Goal: Task Accomplishment & Management: Manage account settings

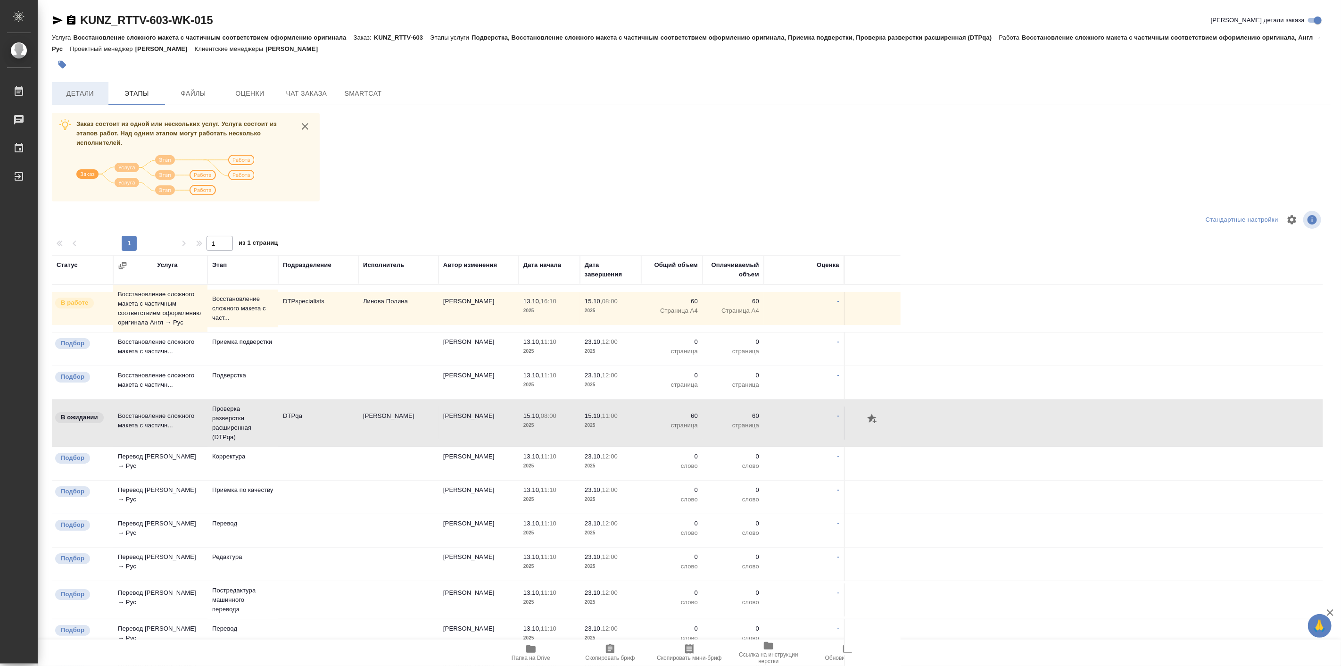
click at [92, 82] on button "Детали" at bounding box center [80, 93] width 57 height 23
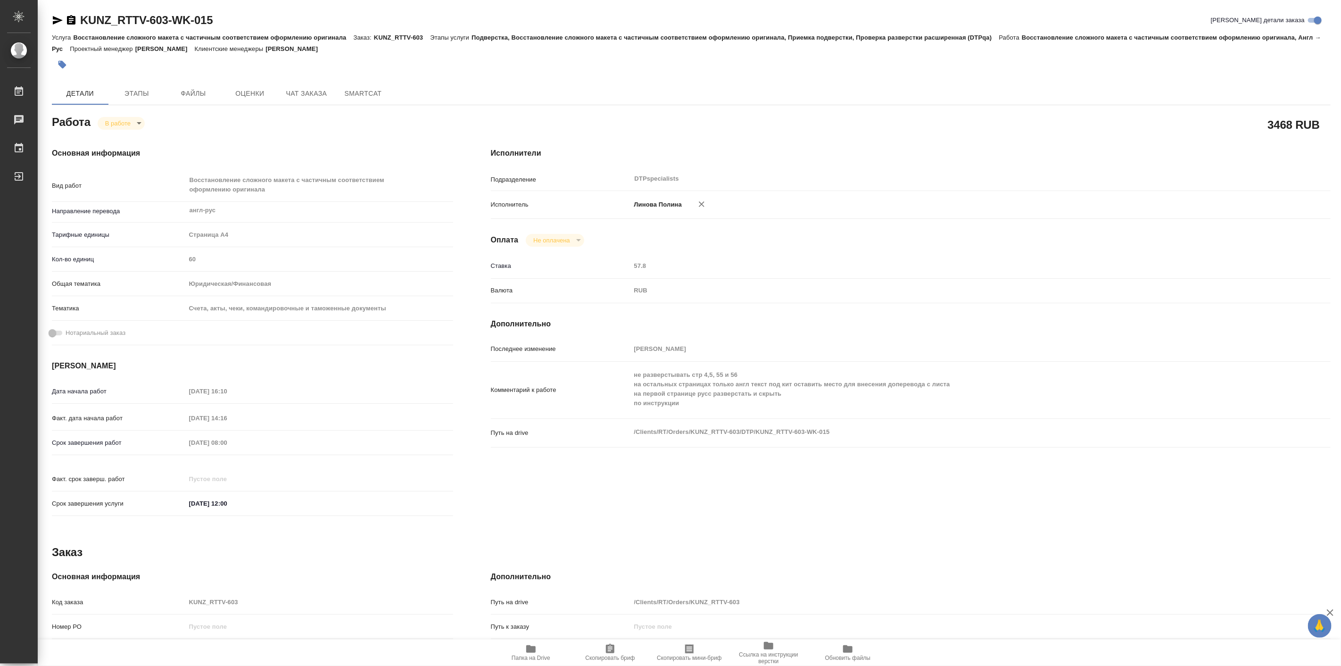
type textarea "x"
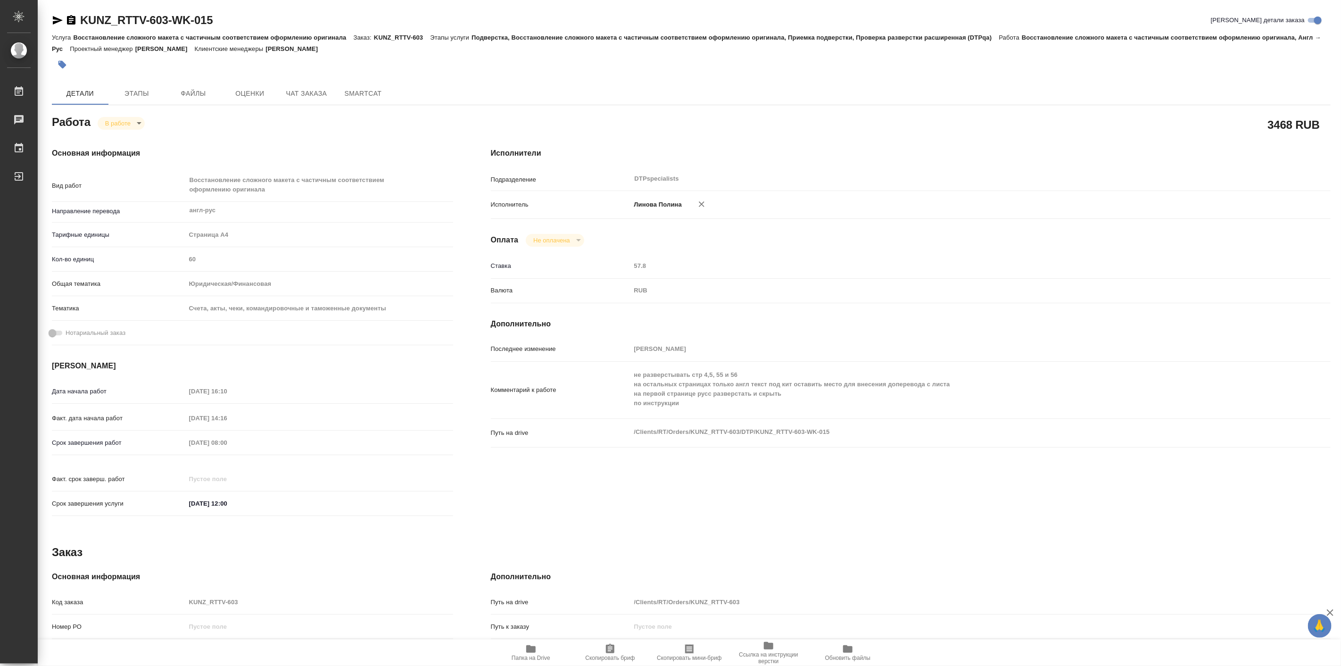
click at [528, 645] on icon "button" at bounding box center [530, 649] width 9 height 8
type textarea "x"
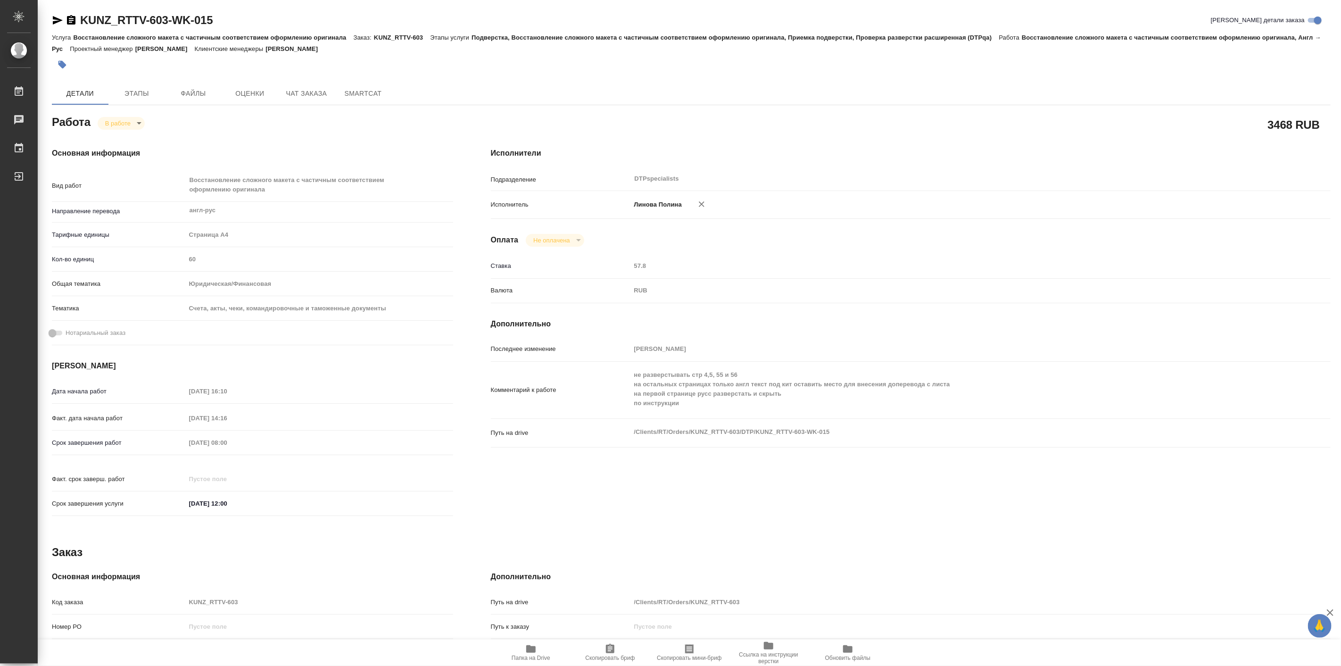
type textarea "x"
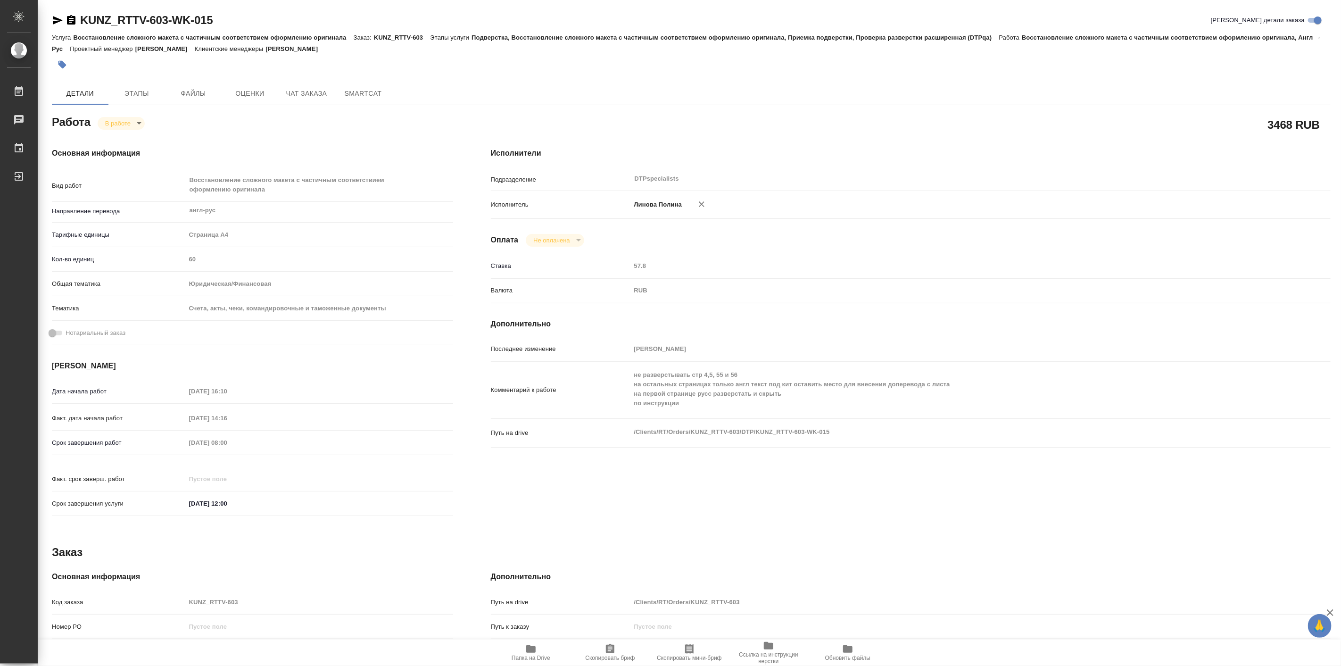
type textarea "x"
click at [111, 117] on div "Работа В работе inProgress" at bounding box center [252, 121] width 401 height 17
click at [115, 120] on body "🙏 .cls-1 fill:#fff; AWATERA Linova Polina Работы 0 Чаты График Выйти KUNZ_RTTV-…" at bounding box center [670, 333] width 1341 height 666
click at [131, 140] on button "Выполнен" at bounding box center [123, 139] width 34 height 10
type textarea "x"
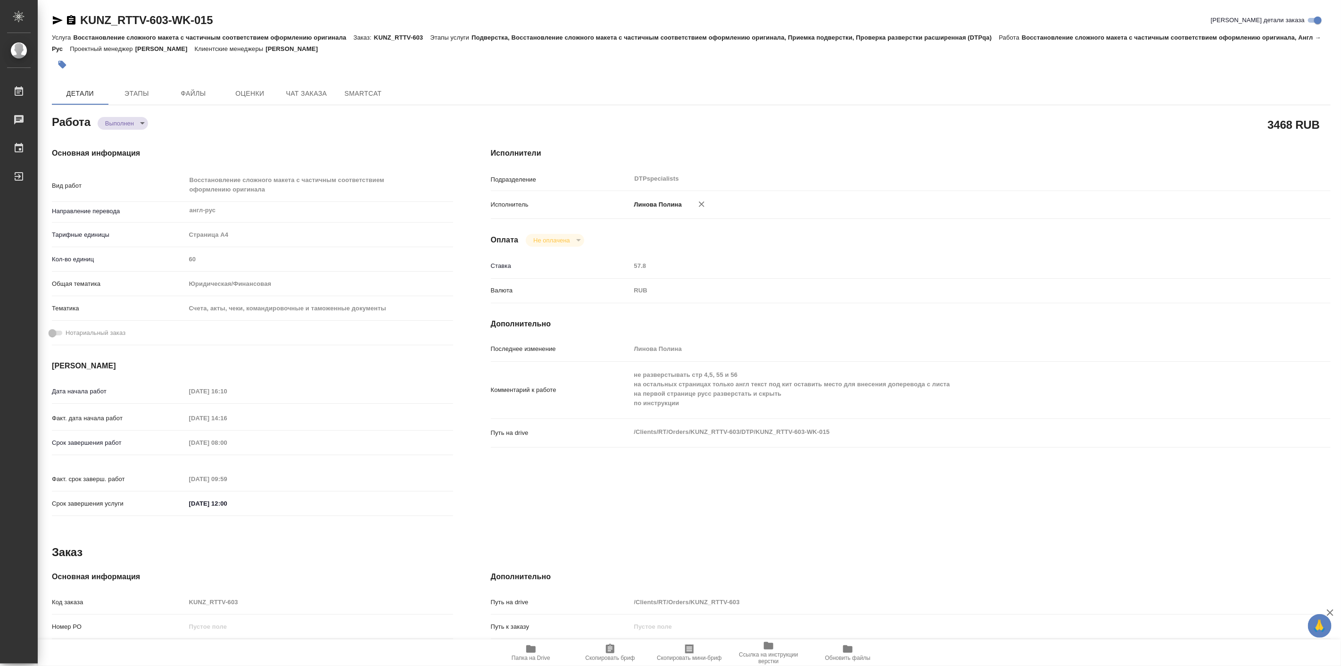
type textarea "x"
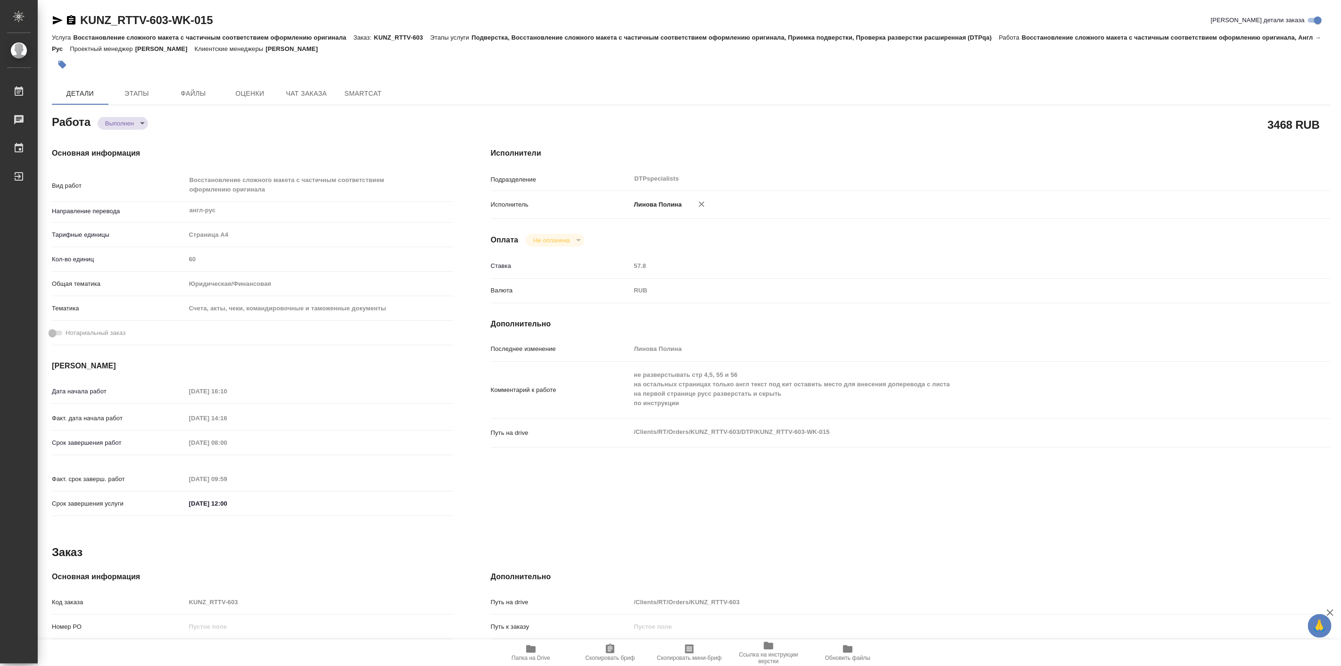
type textarea "x"
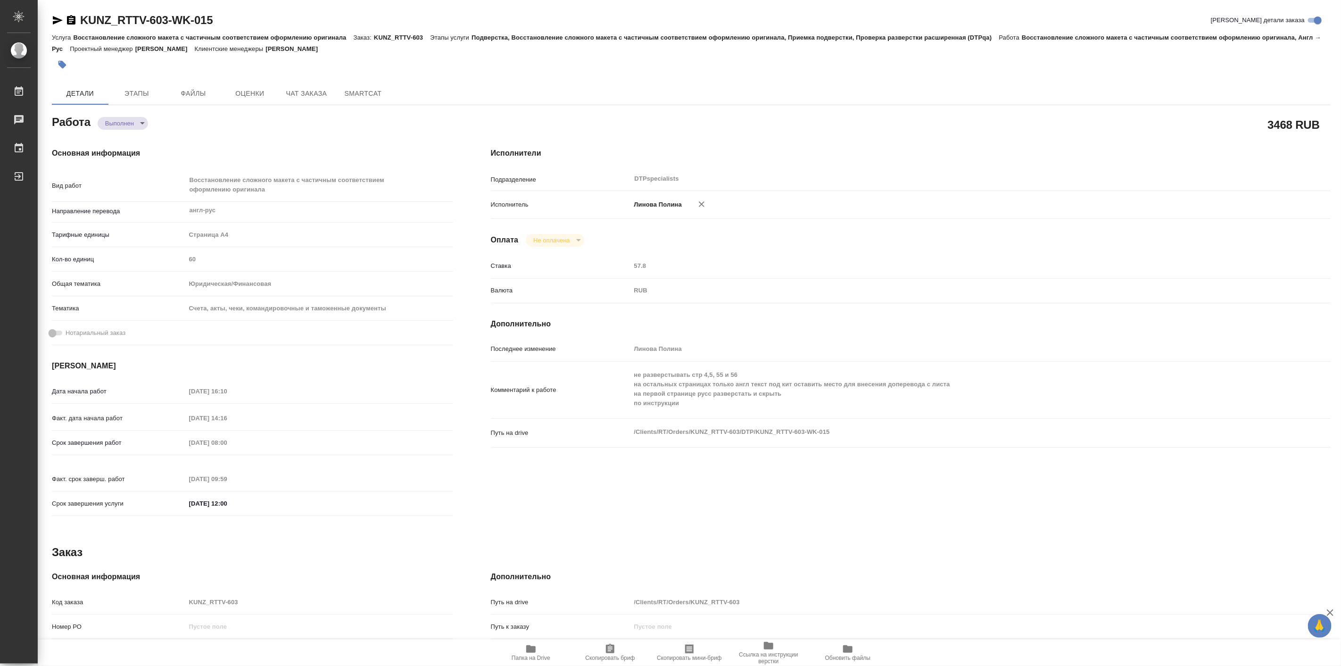
type textarea "x"
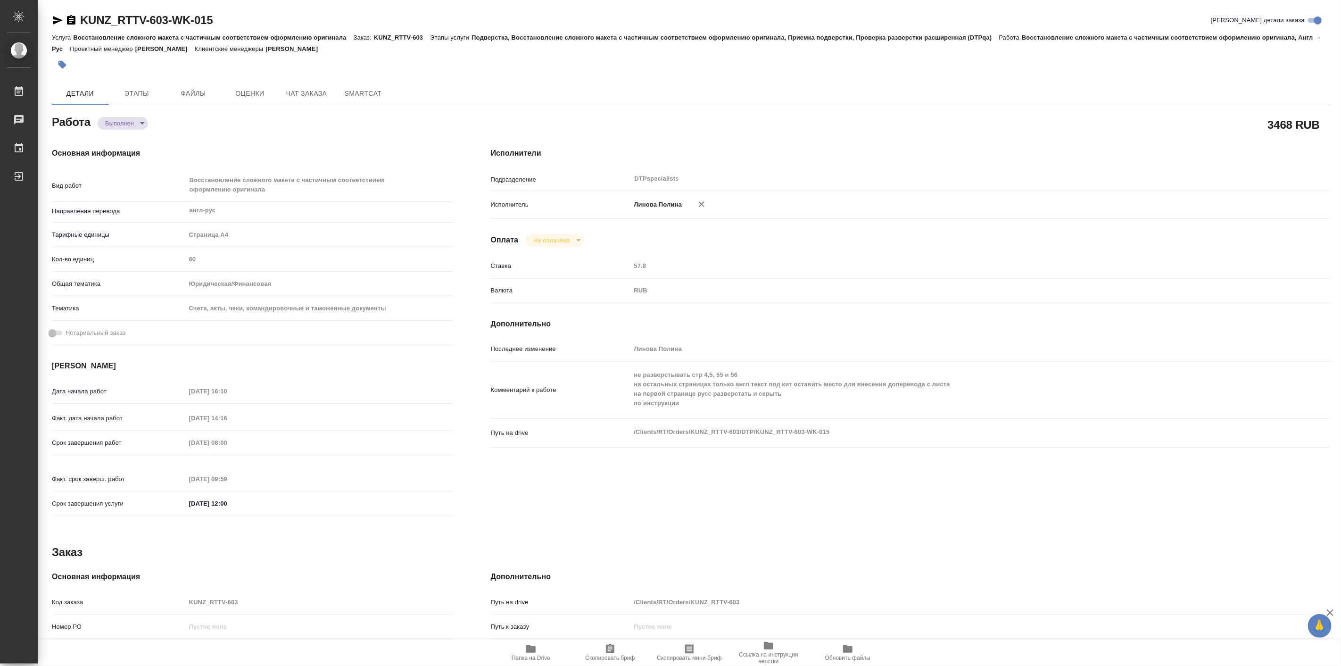
type textarea "x"
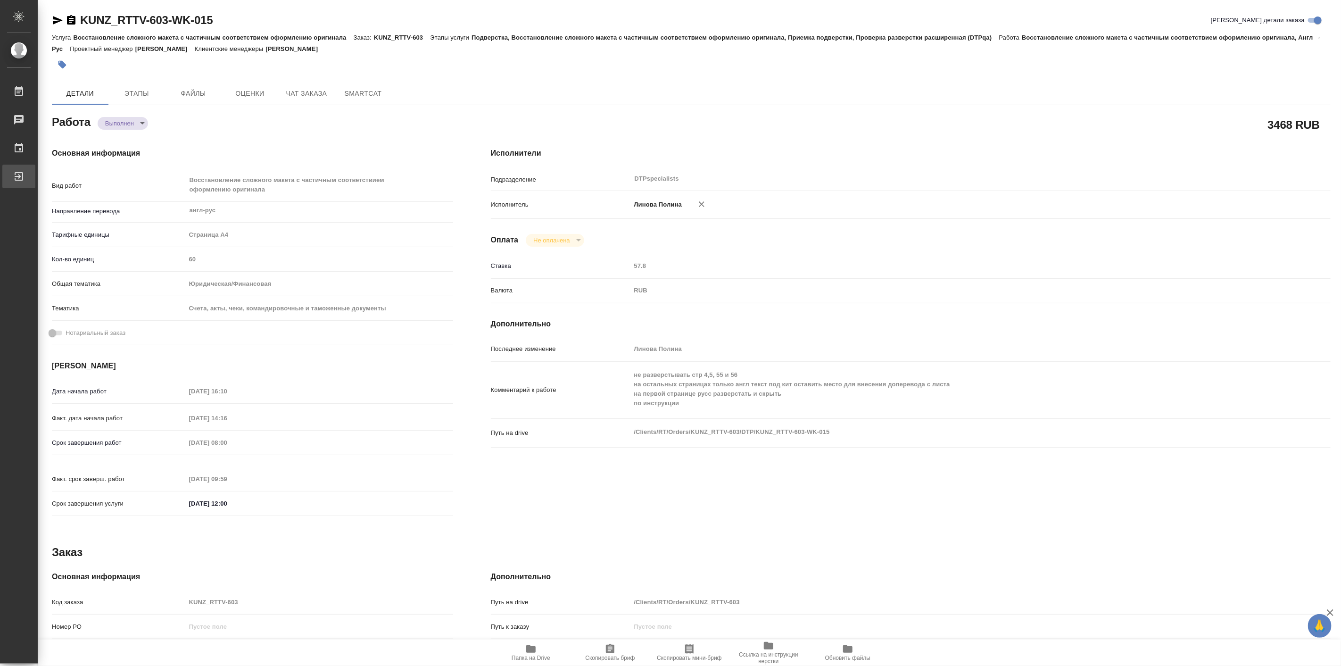
type textarea "x"
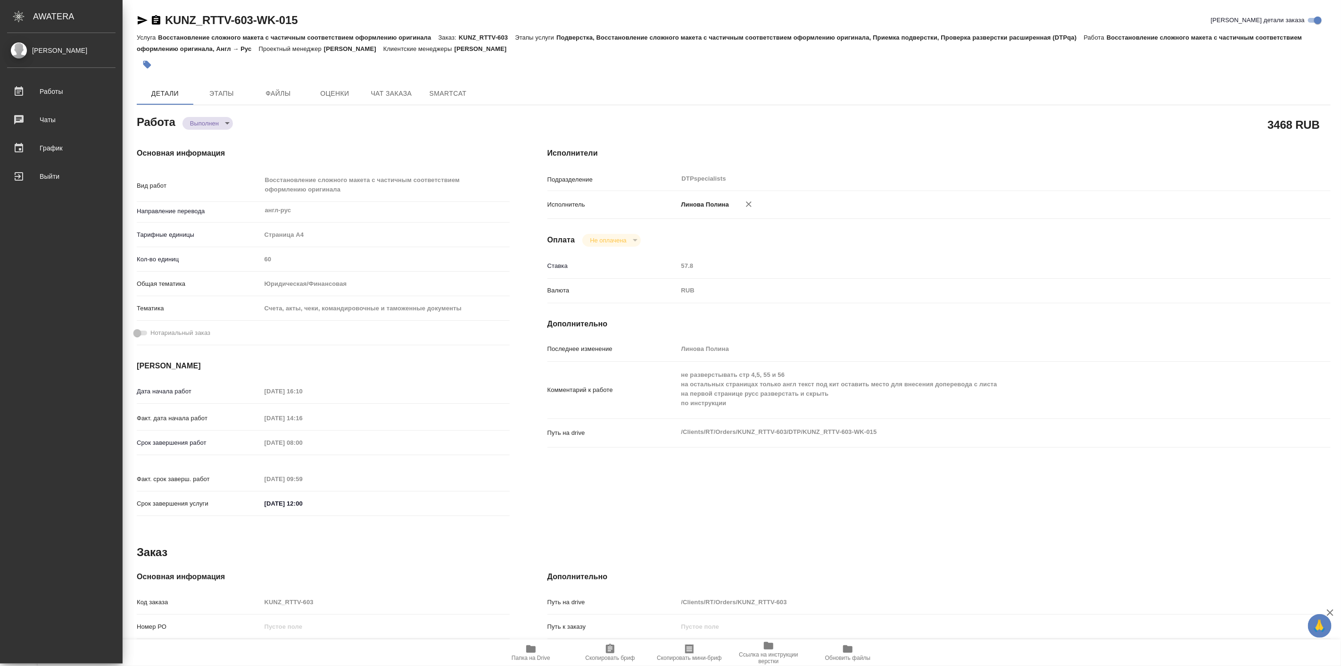
type textarea "x"
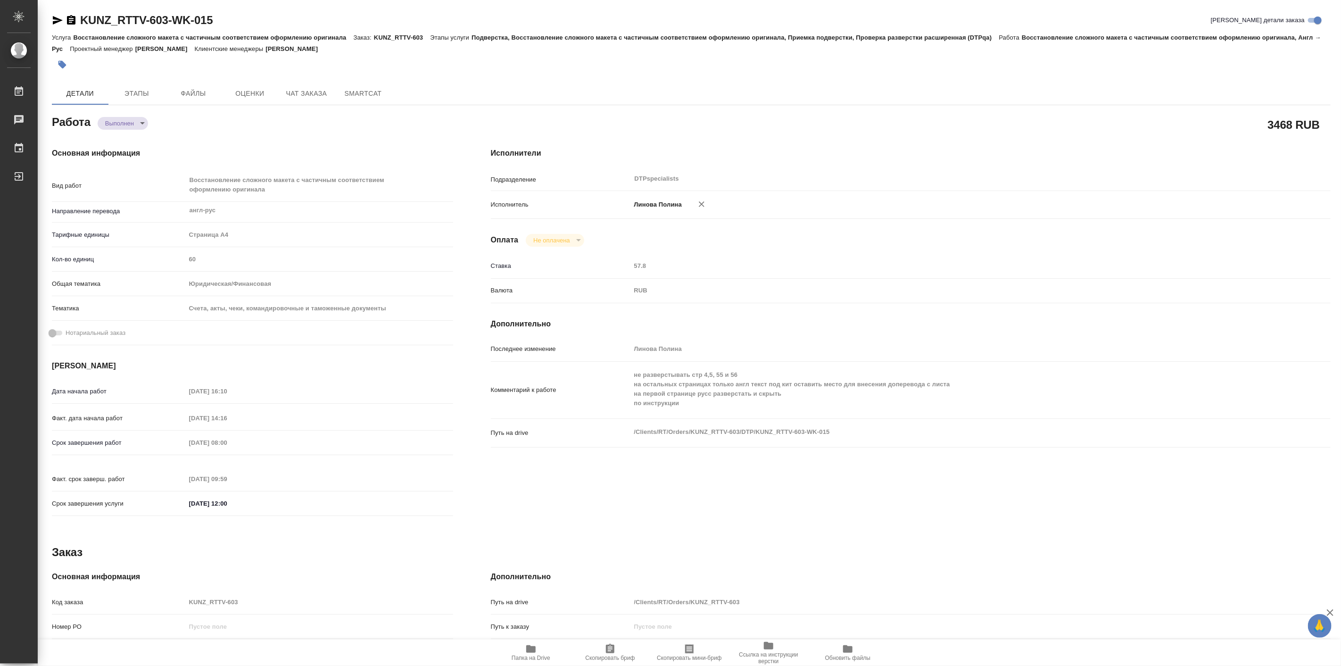
click at [228, 143] on div "Основная информация Вид работ Восстановление сложного макета с частичным соотве…" at bounding box center [252, 335] width 439 height 412
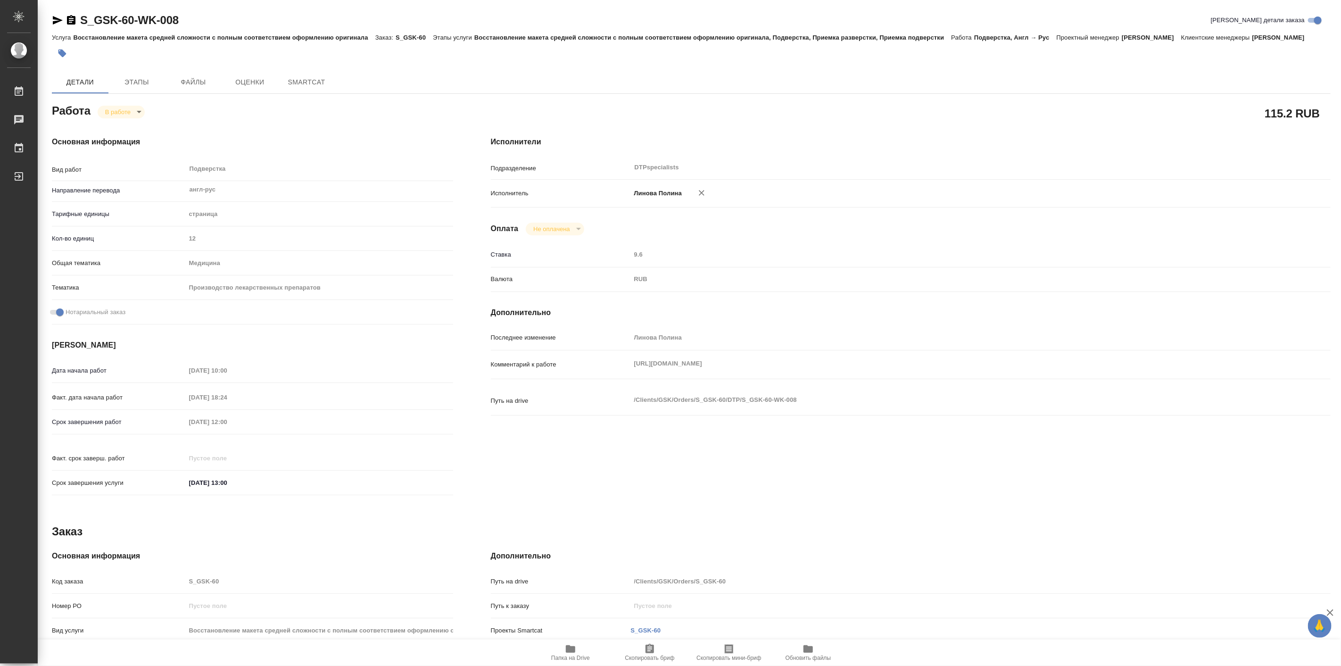
type textarea "x"
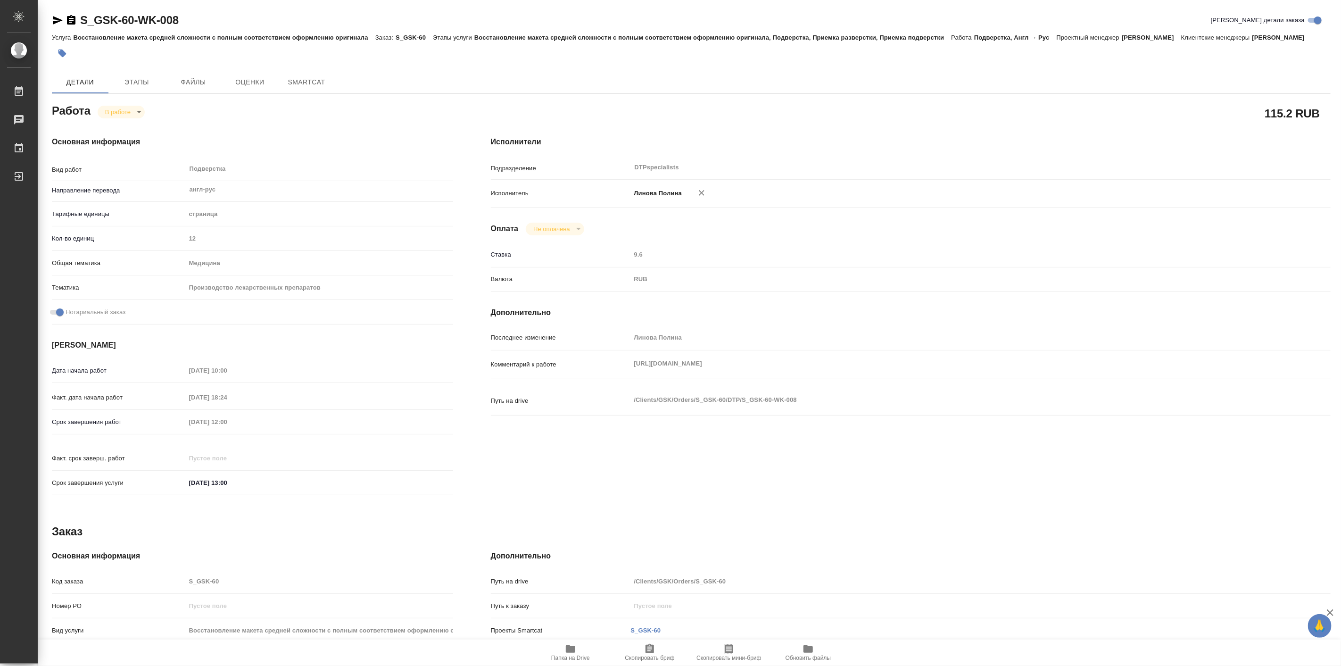
type textarea "x"
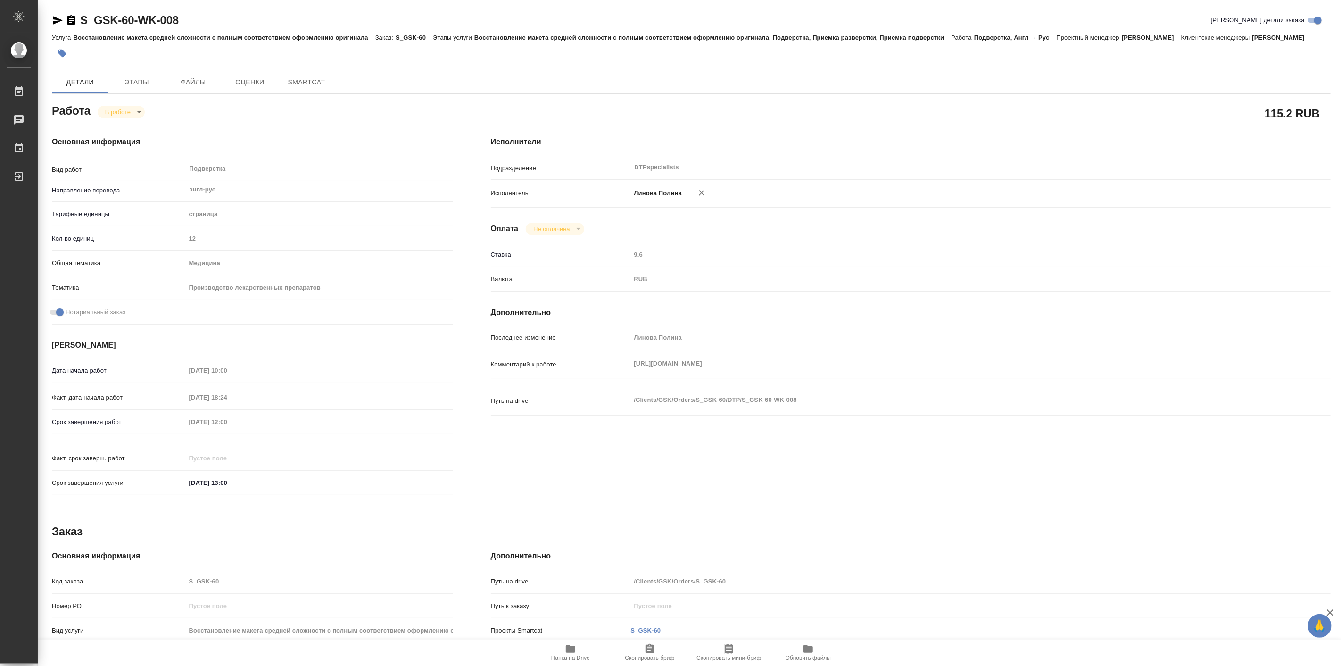
type textarea "x"
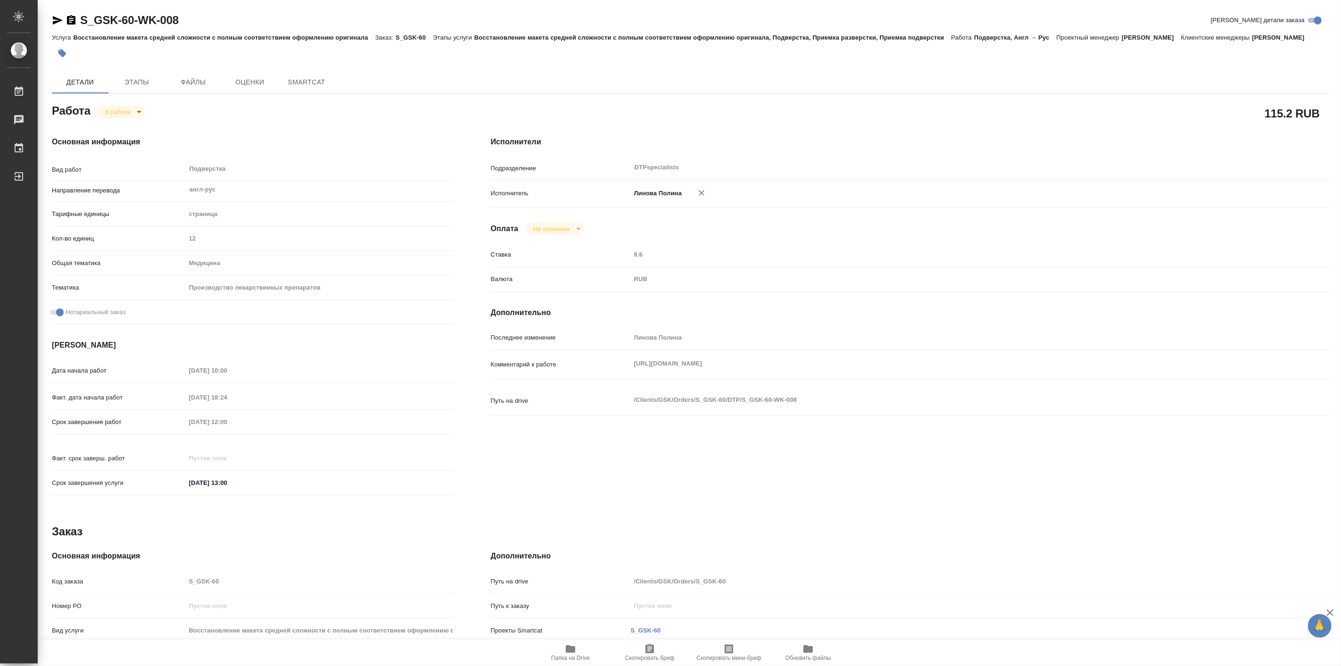
type textarea "x"
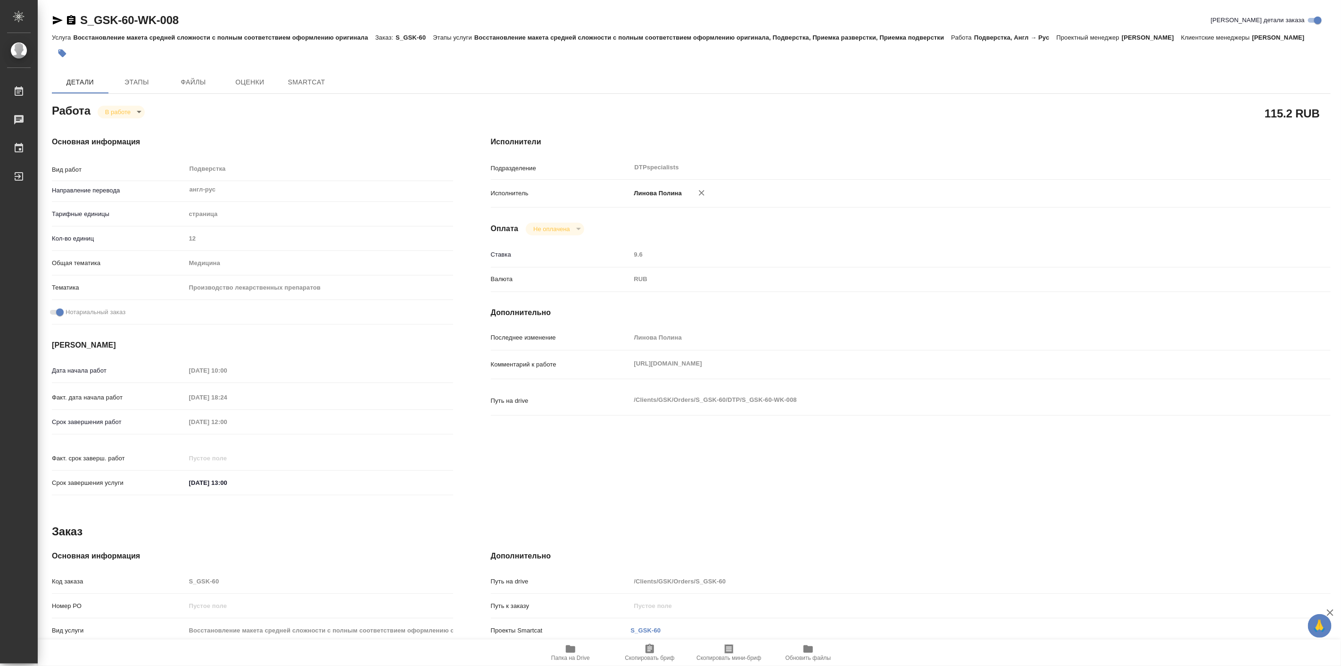
type textarea "x"
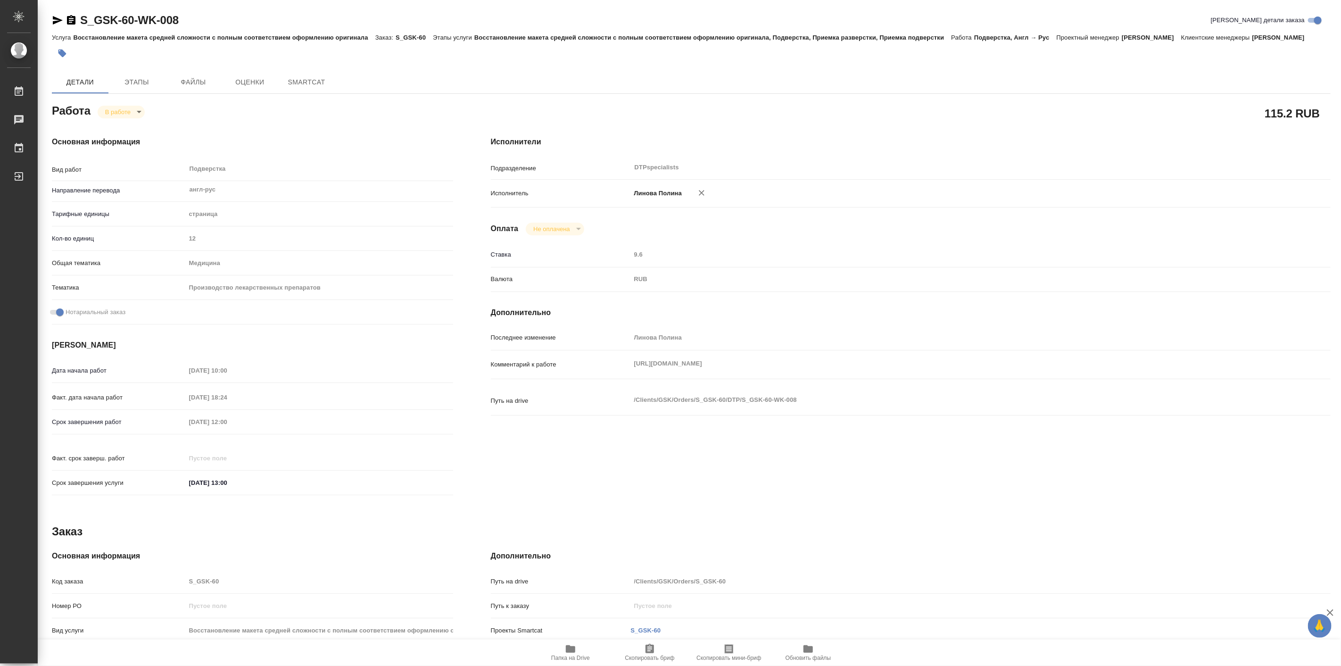
type textarea "x"
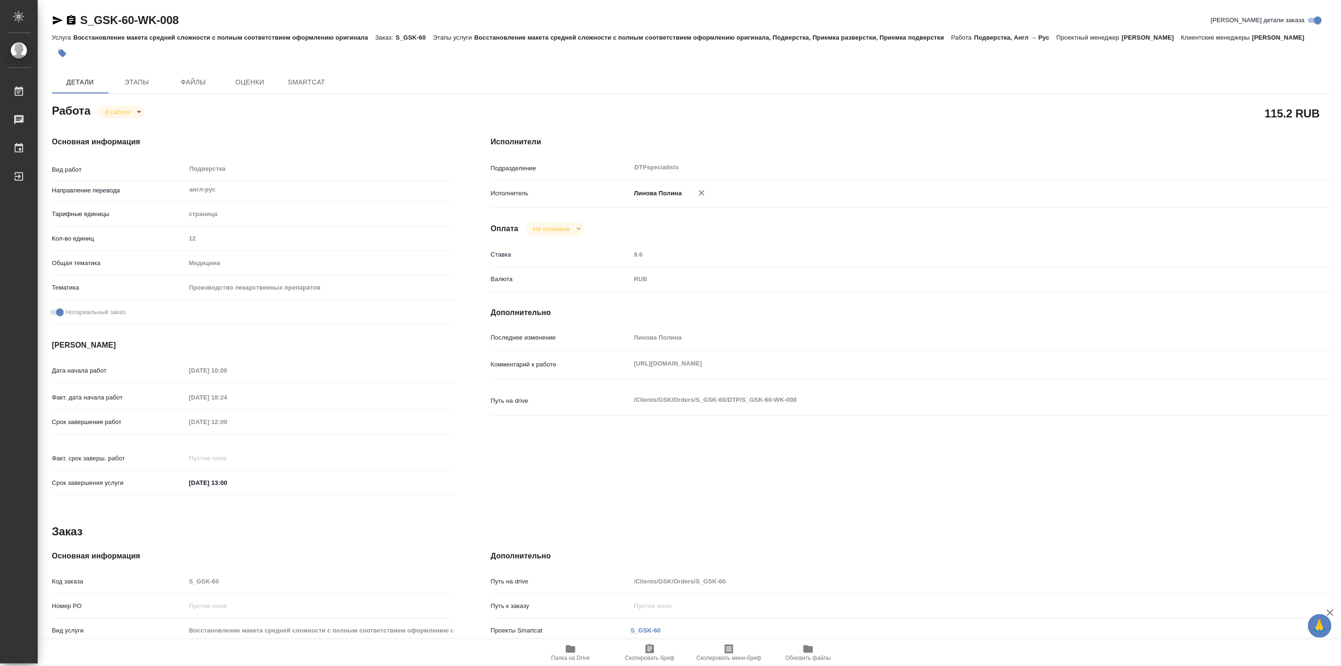
type textarea "x"
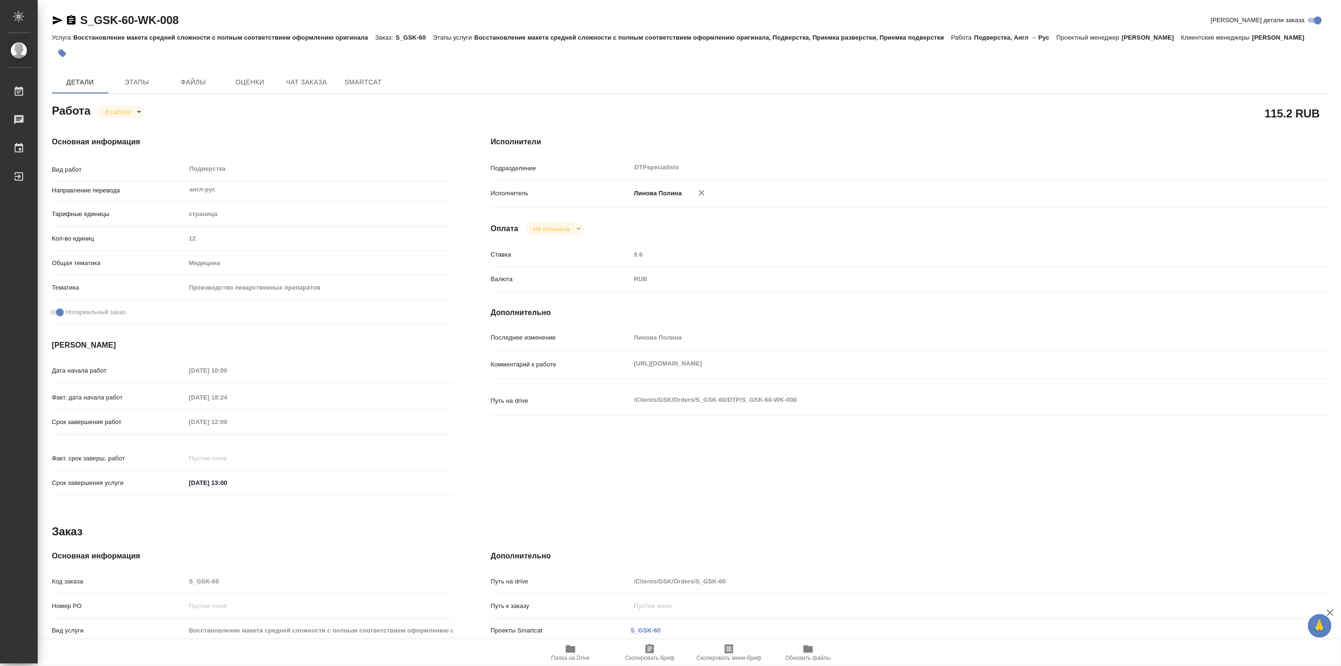
type textarea "x"
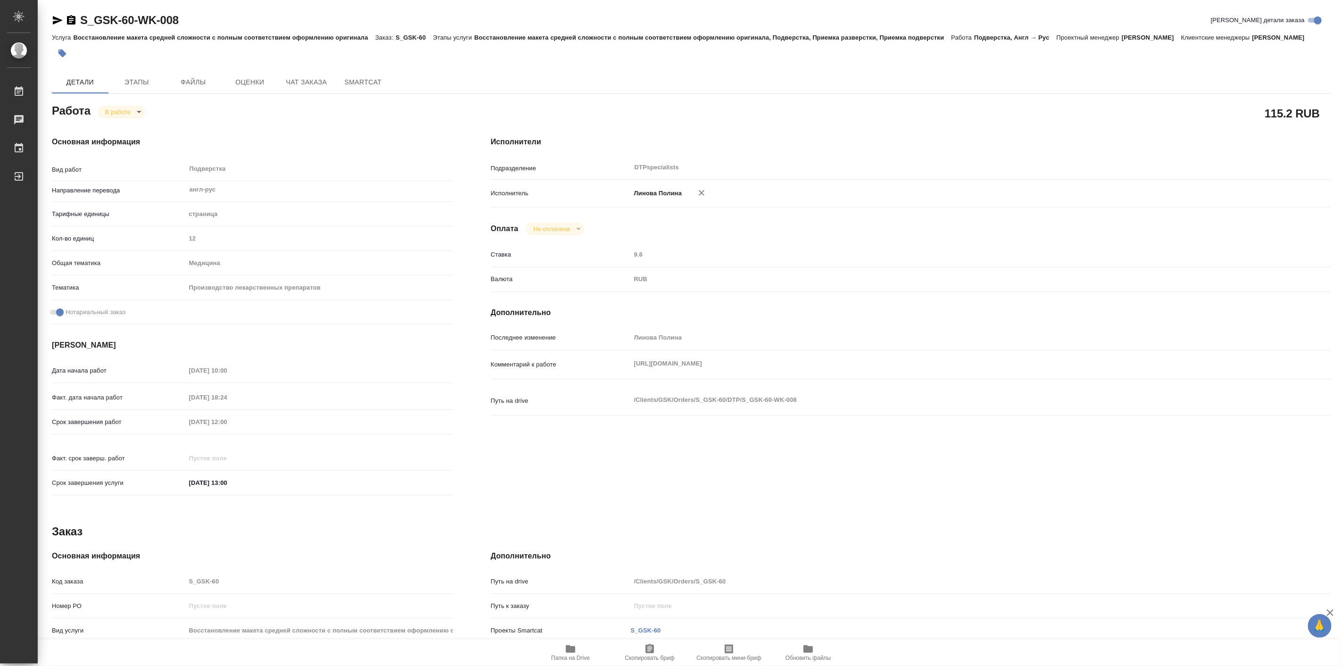
type textarea "x"
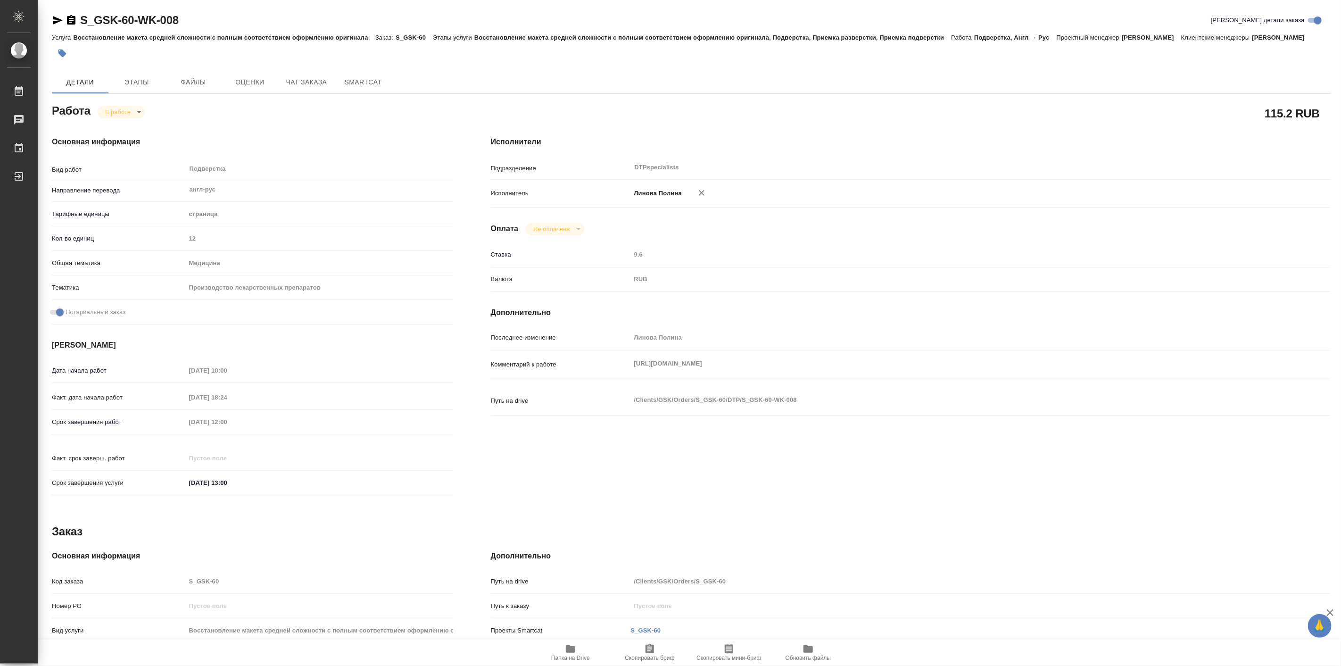
type textarea "x"
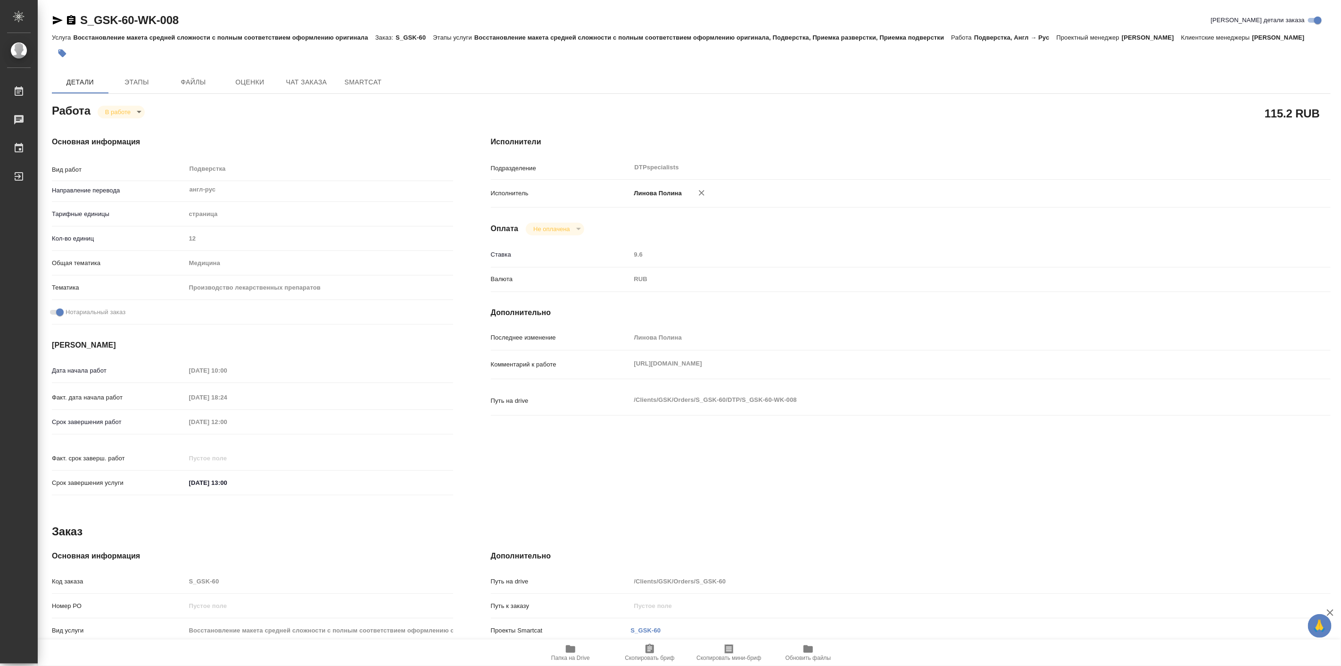
click at [566, 646] on icon "button" at bounding box center [570, 648] width 11 height 11
click at [123, 126] on body "🙏 .cls-1 fill:#fff; AWATERA Linova Polina Работы 0 Чаты График Выйти S_GSK-60-W…" at bounding box center [670, 333] width 1341 height 666
click at [130, 134] on button "Выполнен" at bounding box center [123, 139] width 34 height 10
type textarea "x"
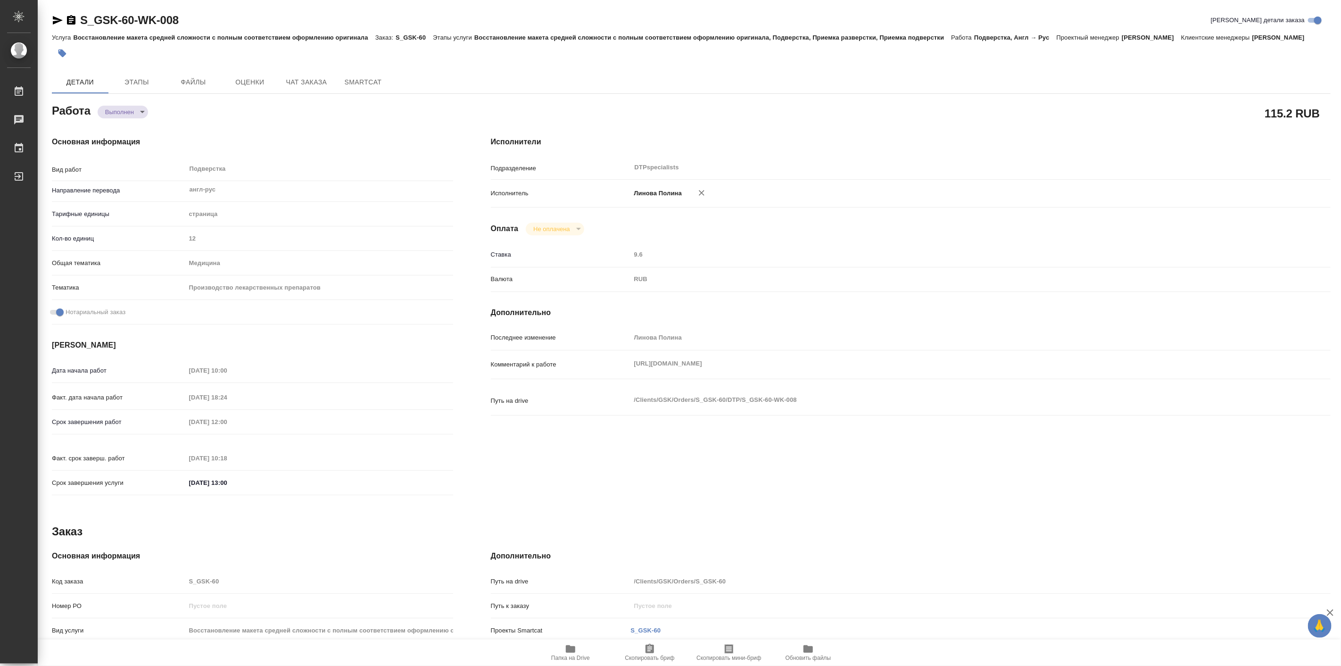
type textarea "x"
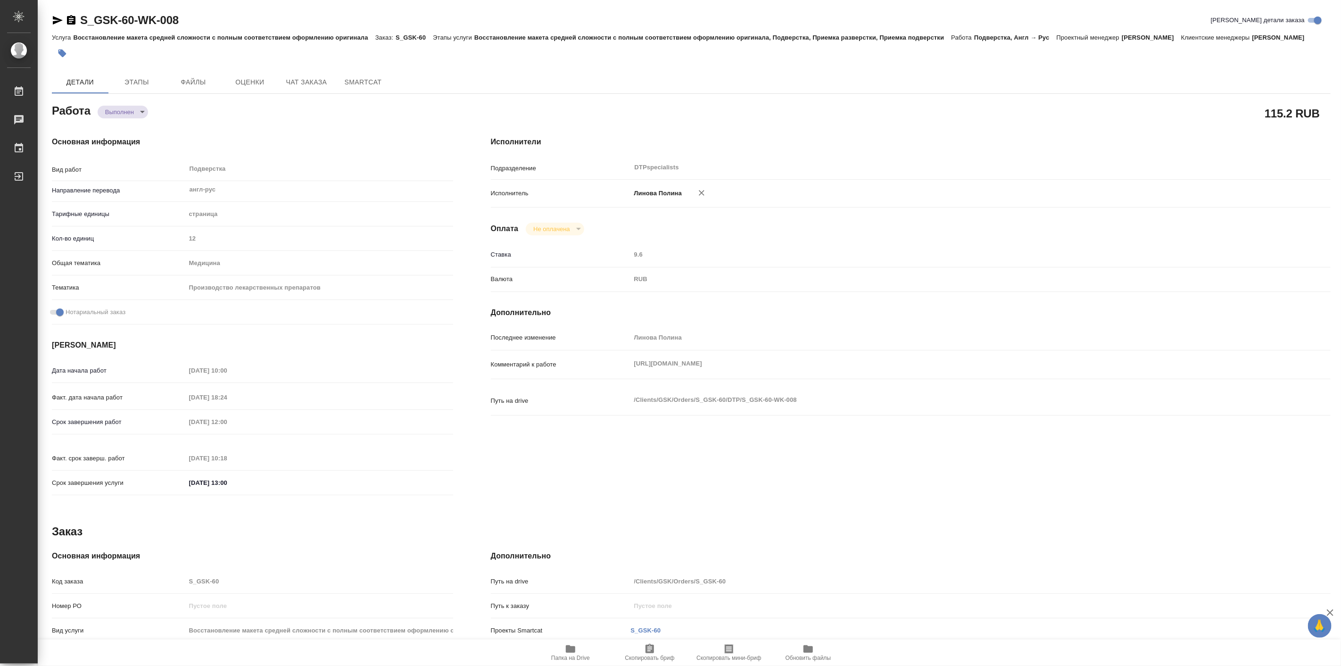
type textarea "x"
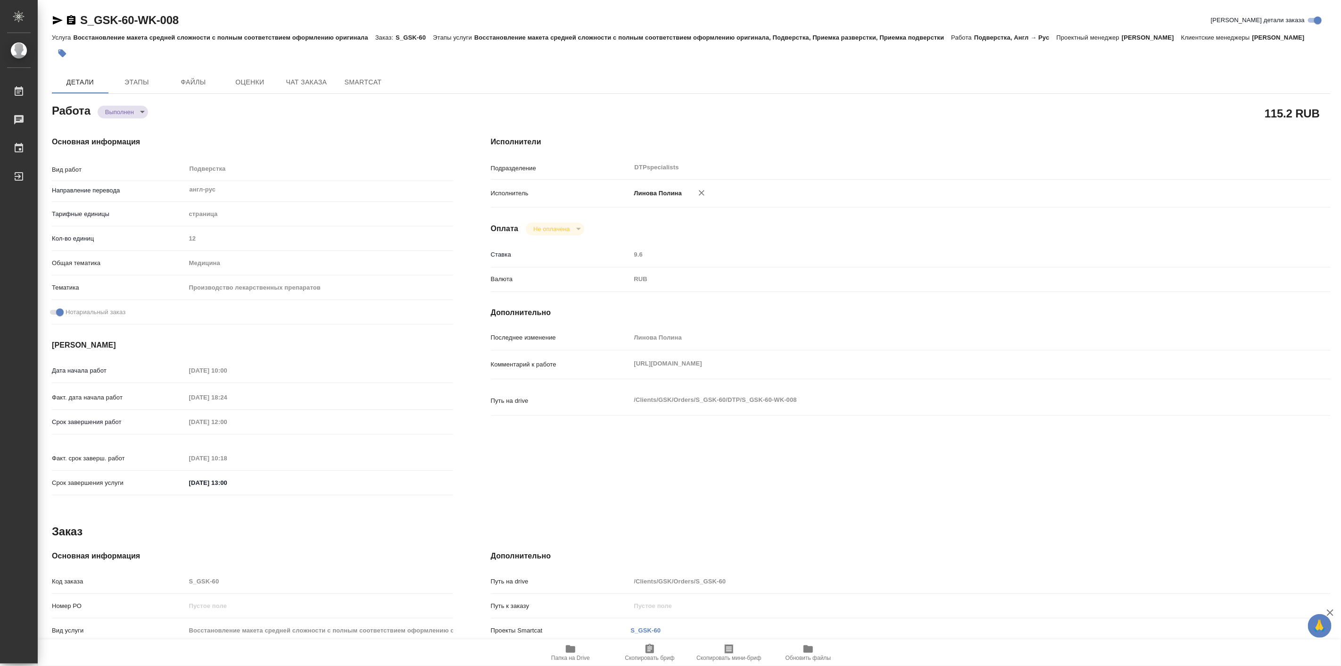
type textarea "x"
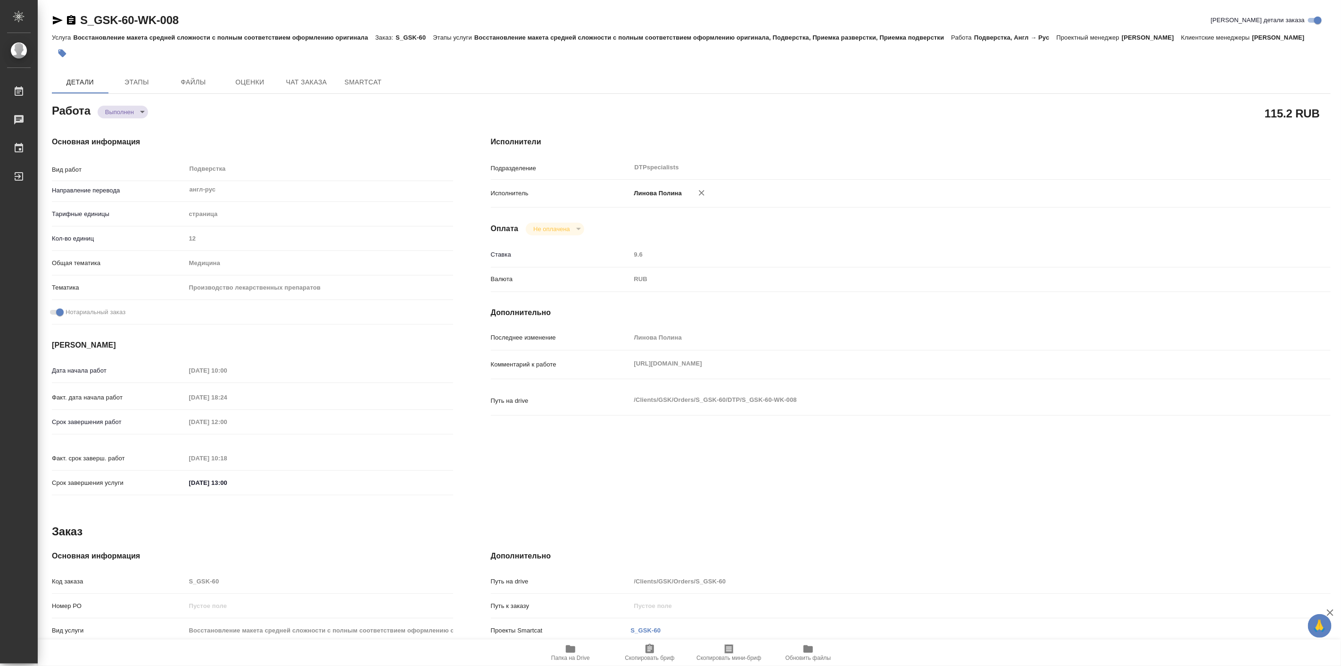
type textarea "x"
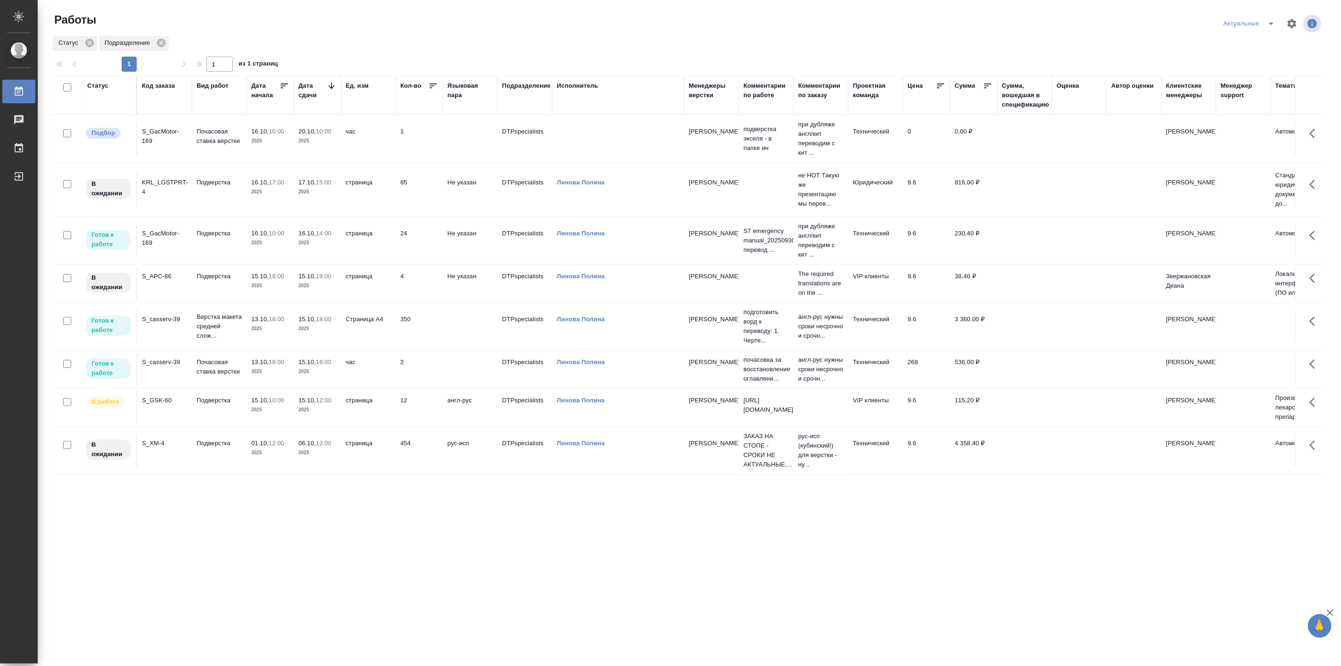
click at [284, 414] on p "2025" at bounding box center [270, 409] width 38 height 9
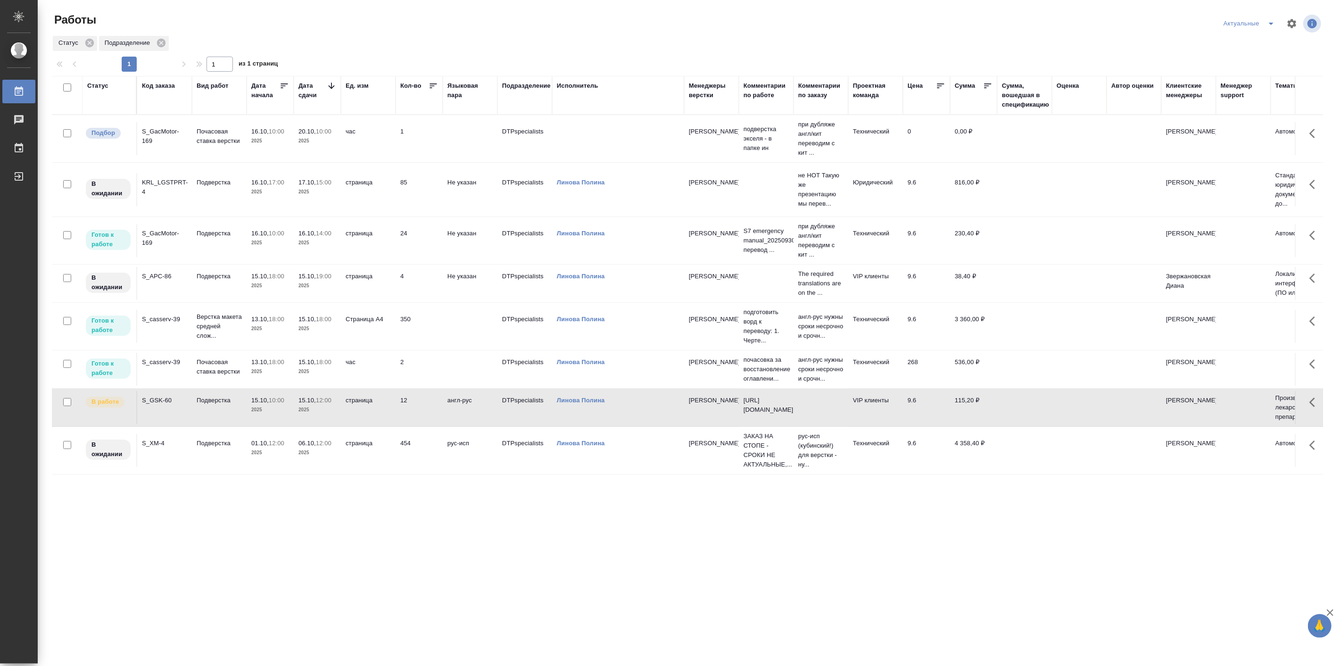
click at [284, 414] on p "2025" at bounding box center [270, 409] width 38 height 9
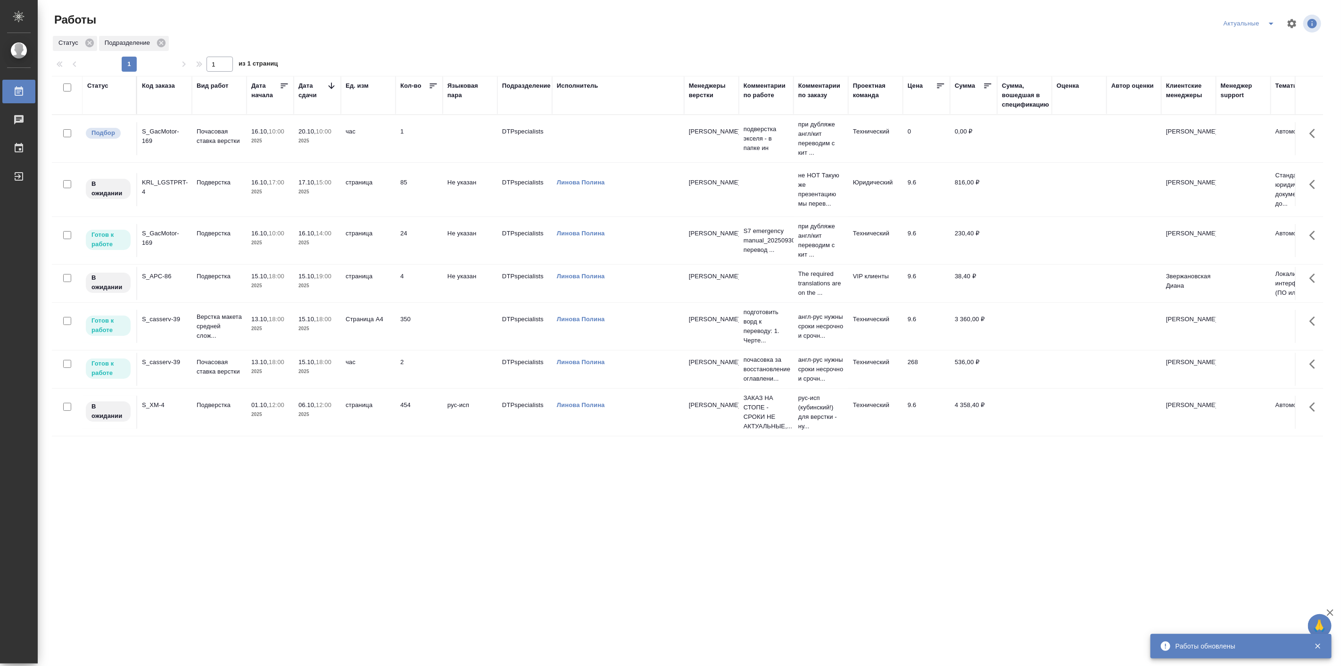
click at [242, 386] on td "Почасовая ставка верстки" at bounding box center [219, 369] width 55 height 33
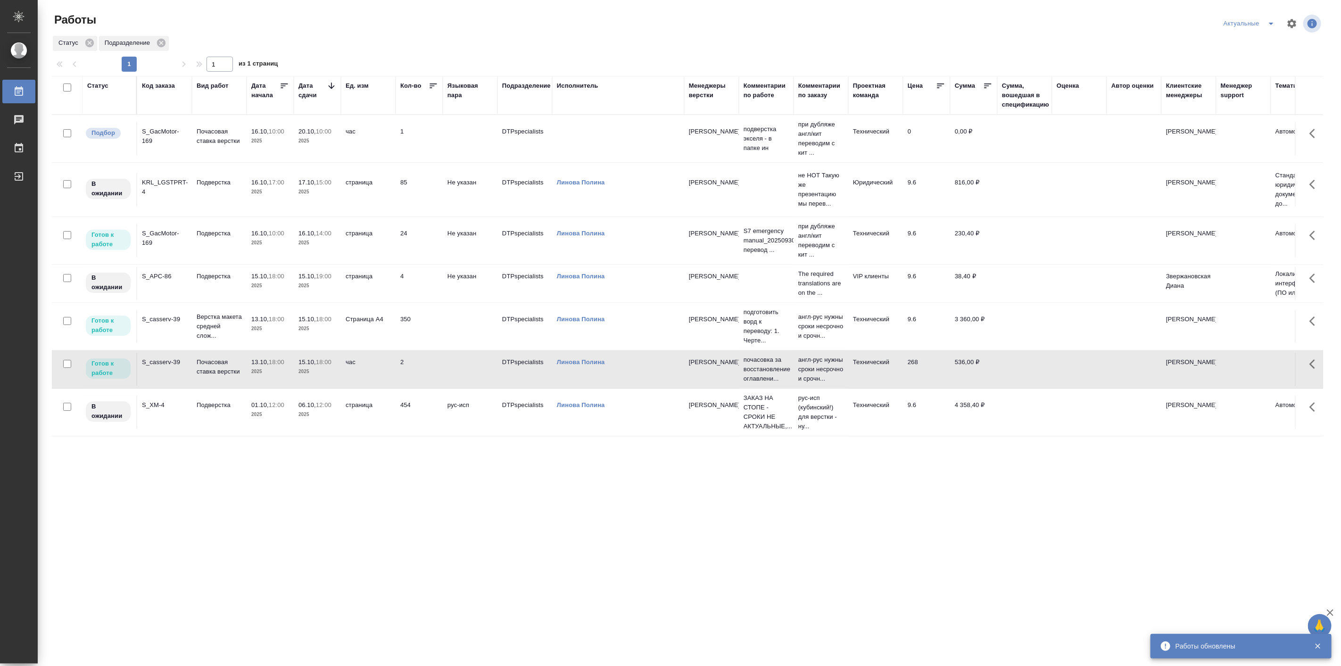
click at [242, 386] on td "Почасовая ставка верстки" at bounding box center [219, 369] width 55 height 33
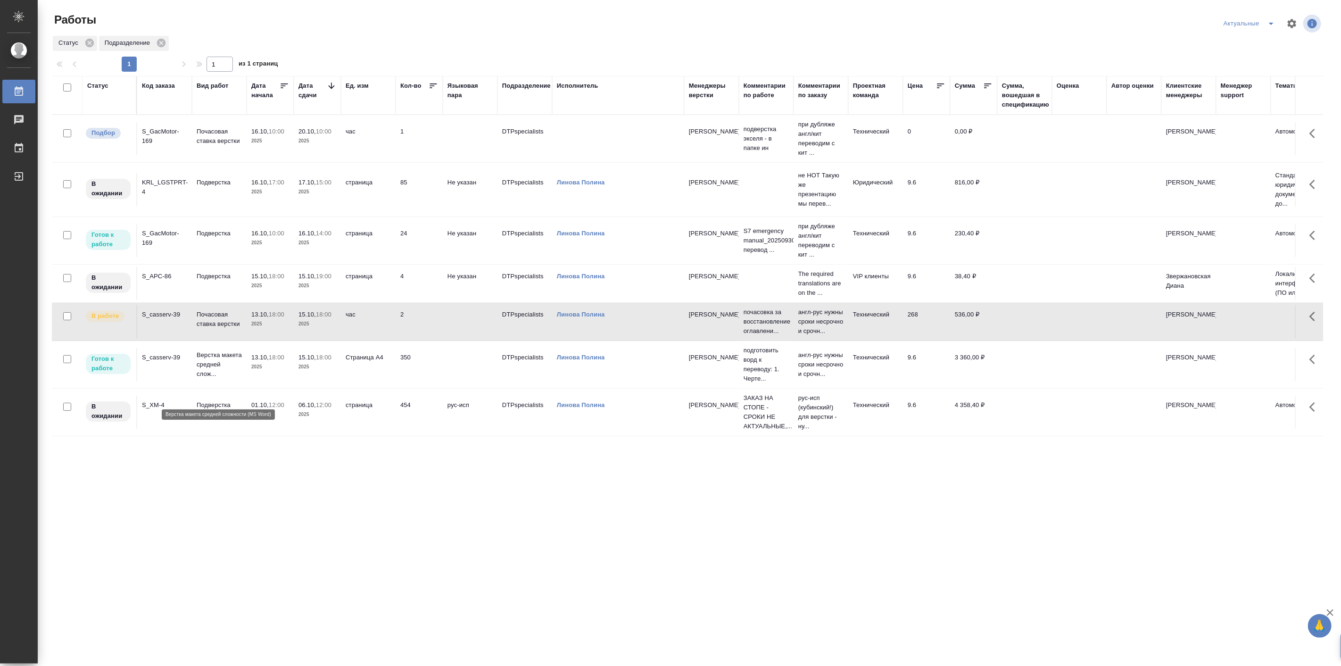
click at [203, 370] on p "Верстка макета средней слож..." at bounding box center [219, 364] width 45 height 28
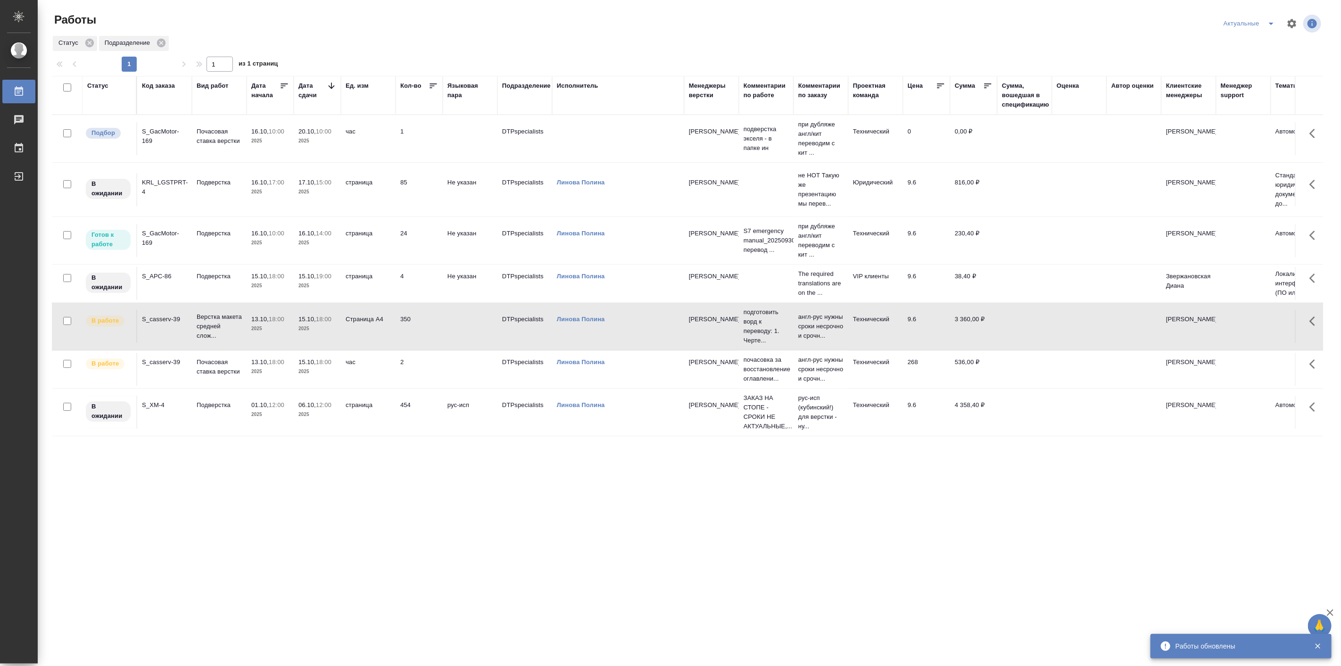
click at [1271, 21] on icon "split button" at bounding box center [1270, 23] width 11 height 11
click at [1231, 69] on li "Мои" at bounding box center [1249, 72] width 62 height 15
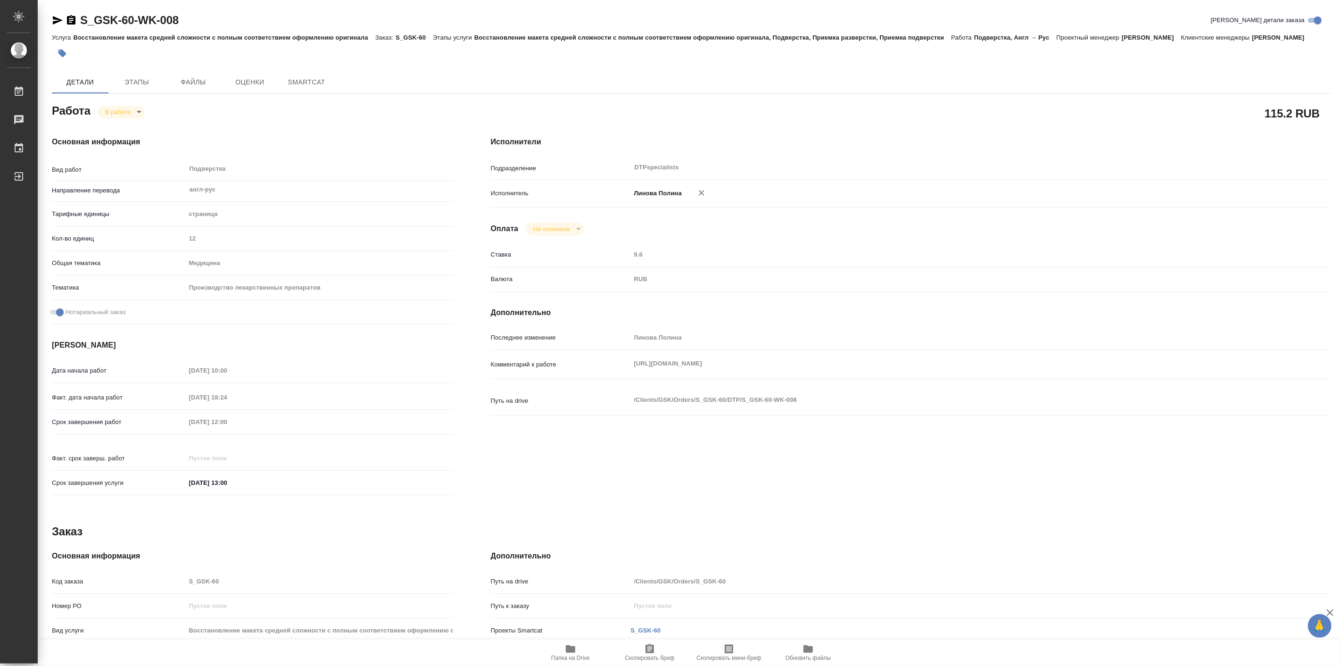
type textarea "x"
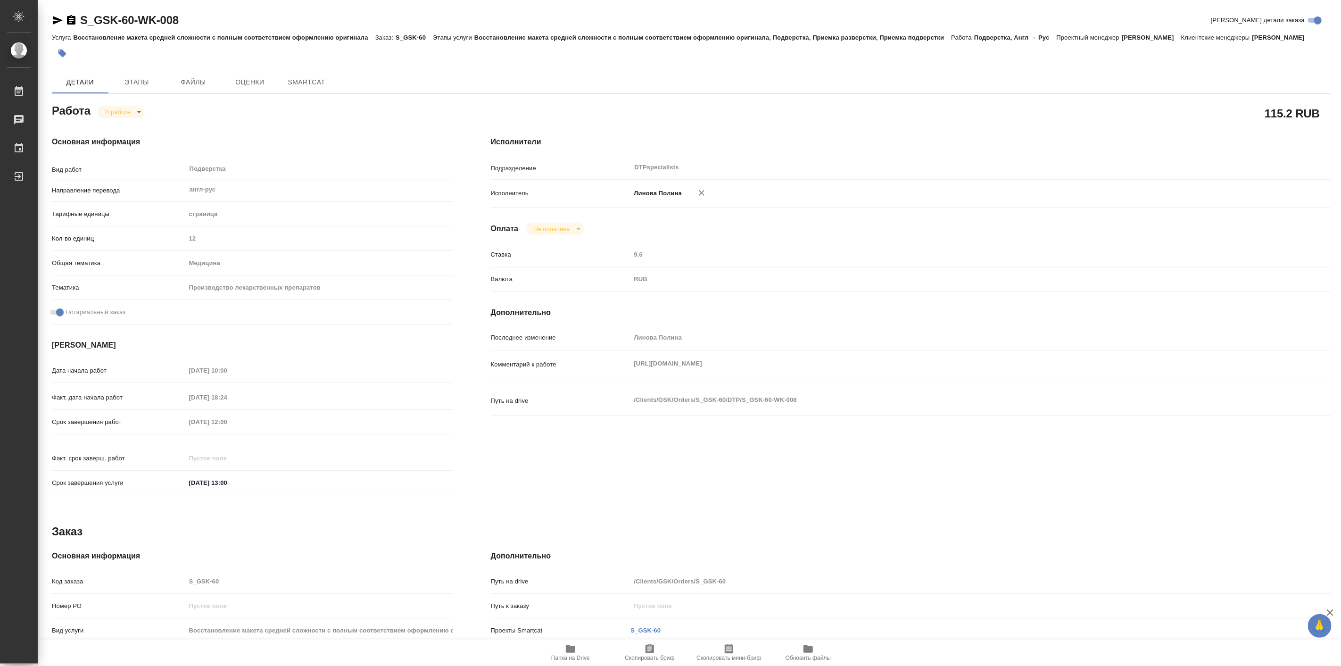
type textarea "x"
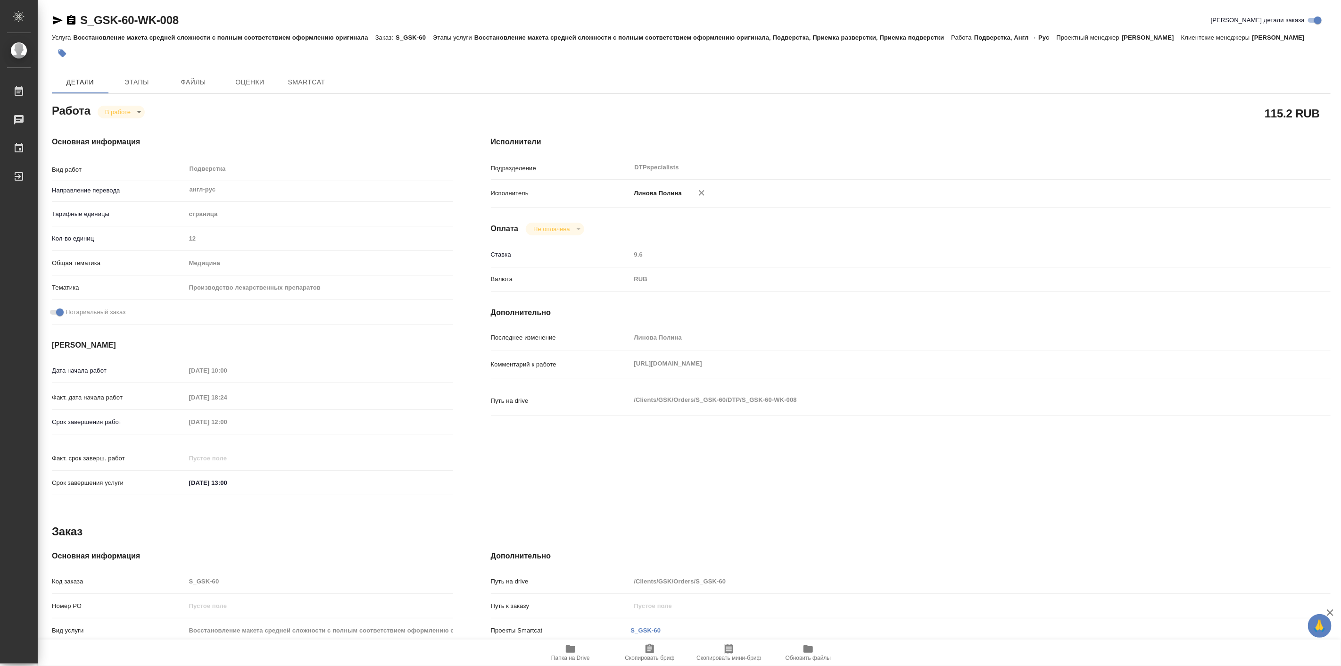
type textarea "x"
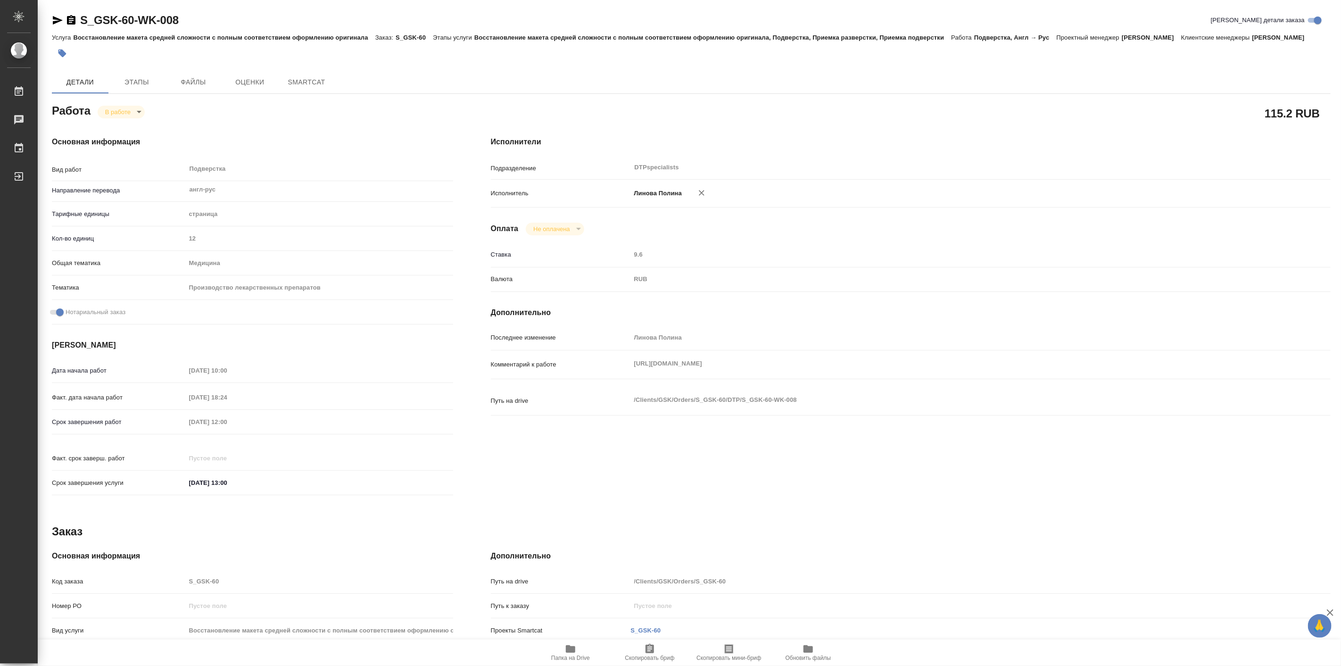
type textarea "x"
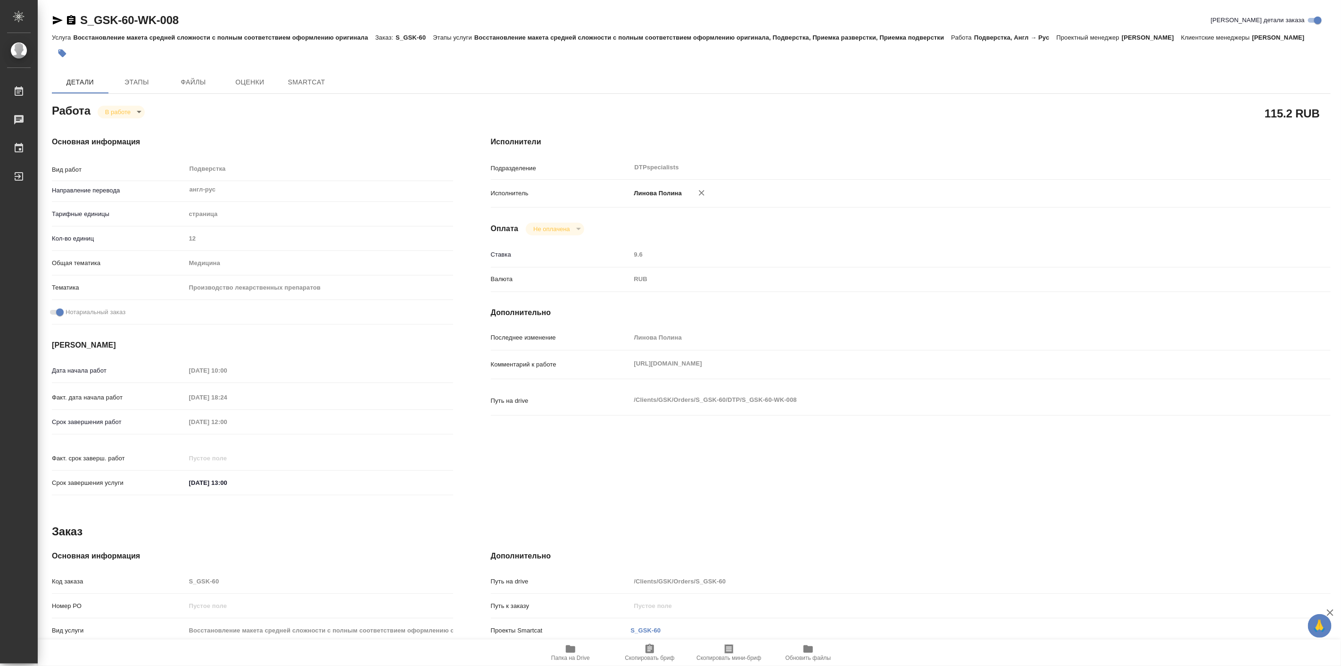
type textarea "x"
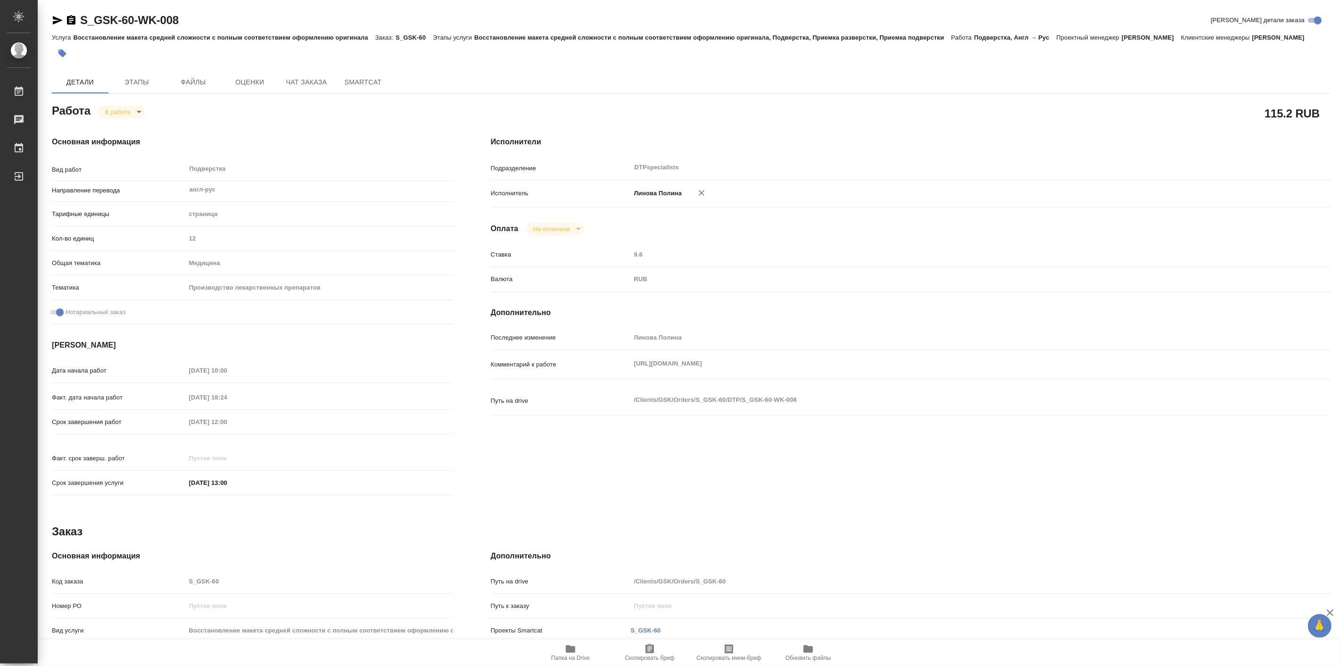
type textarea "x"
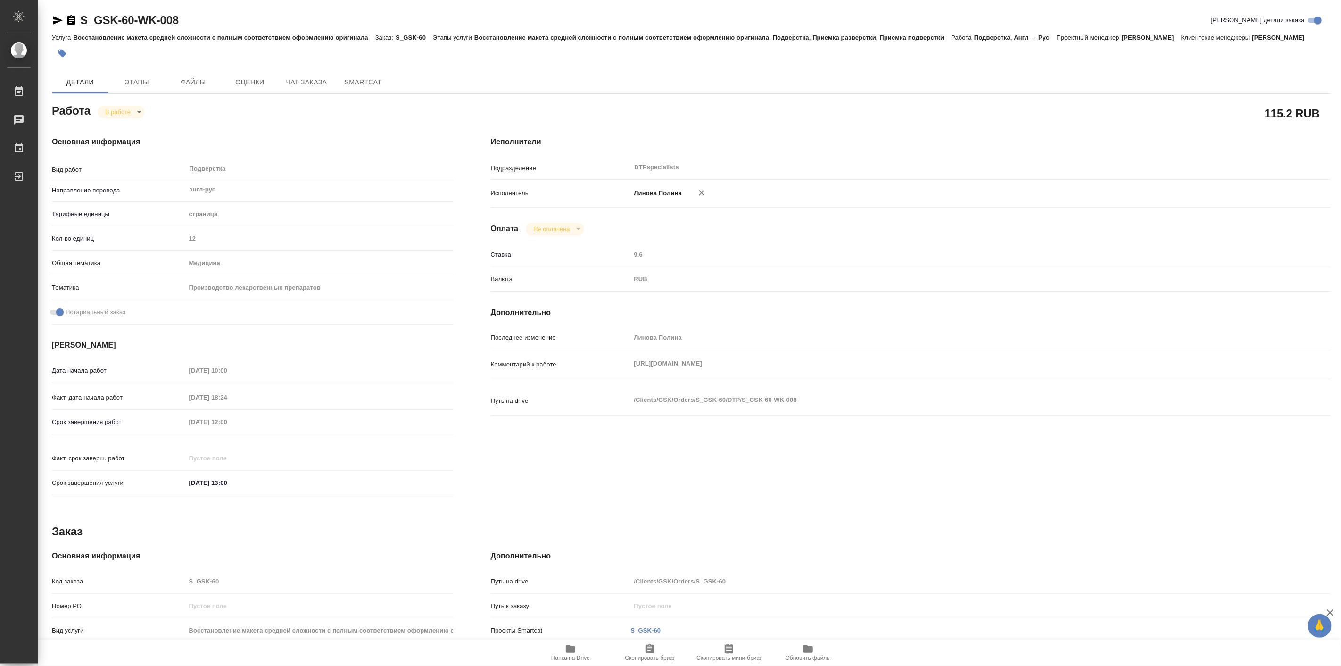
type textarea "x"
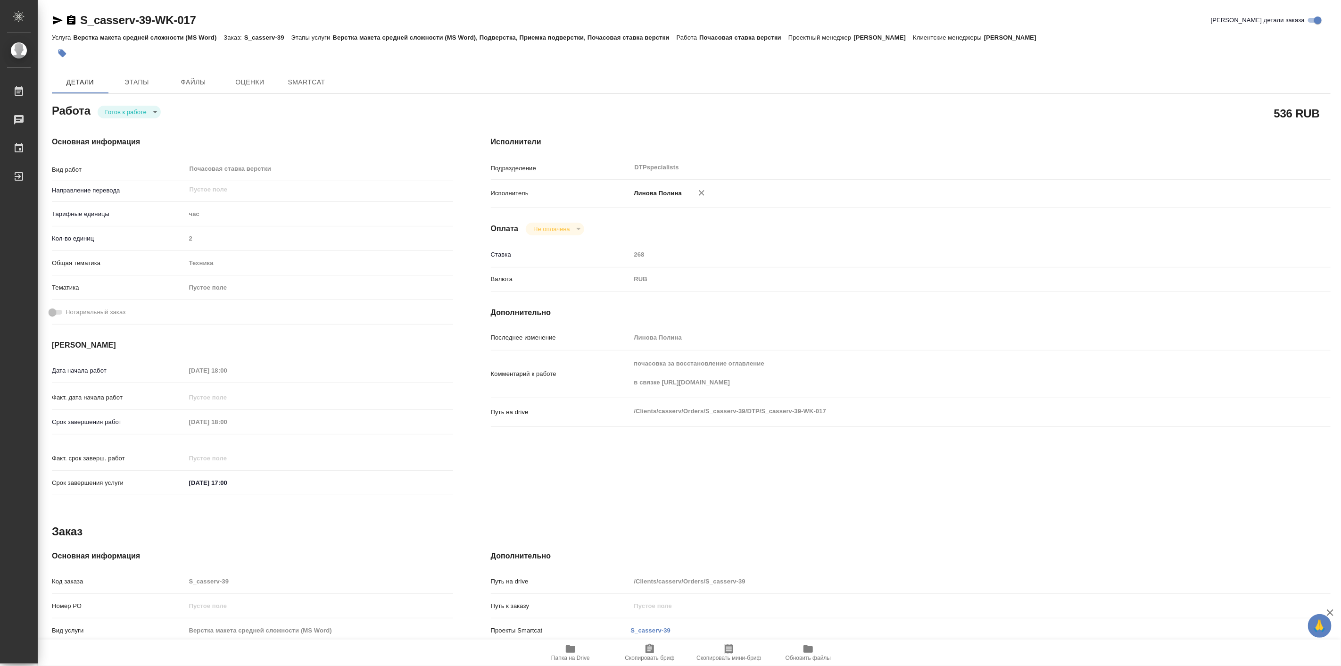
type textarea "x"
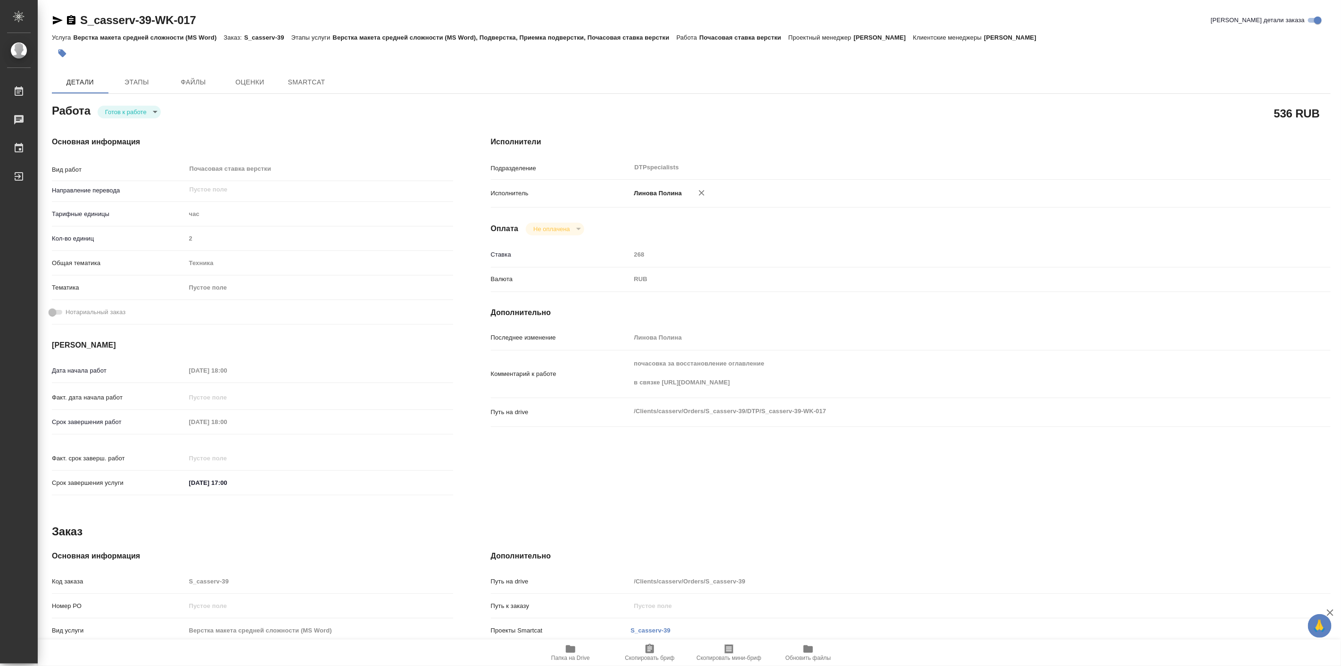
type textarea "x"
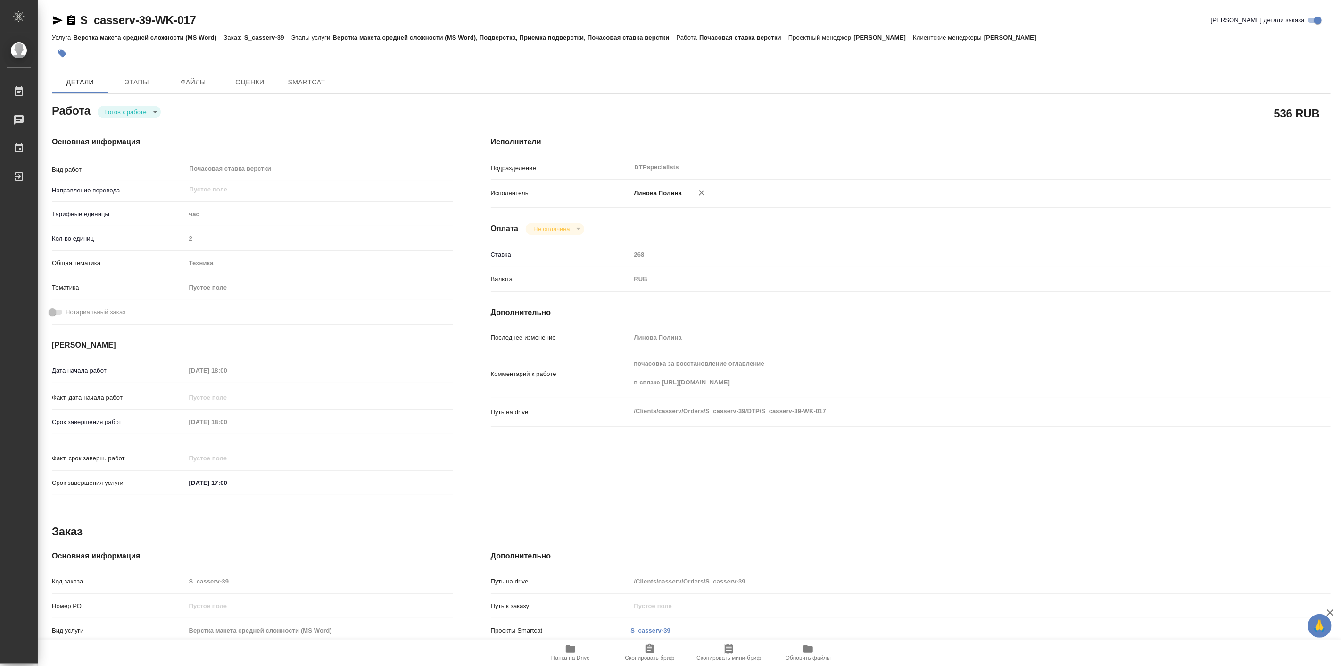
type textarea "x"
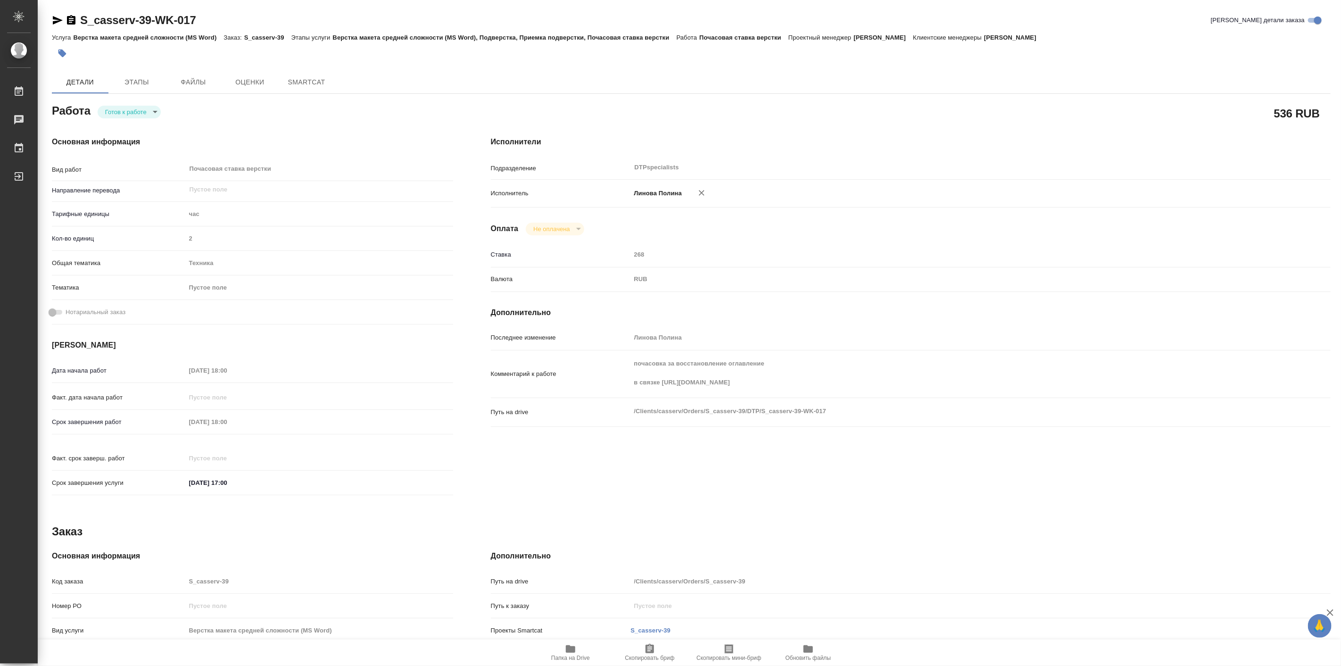
type textarea "x"
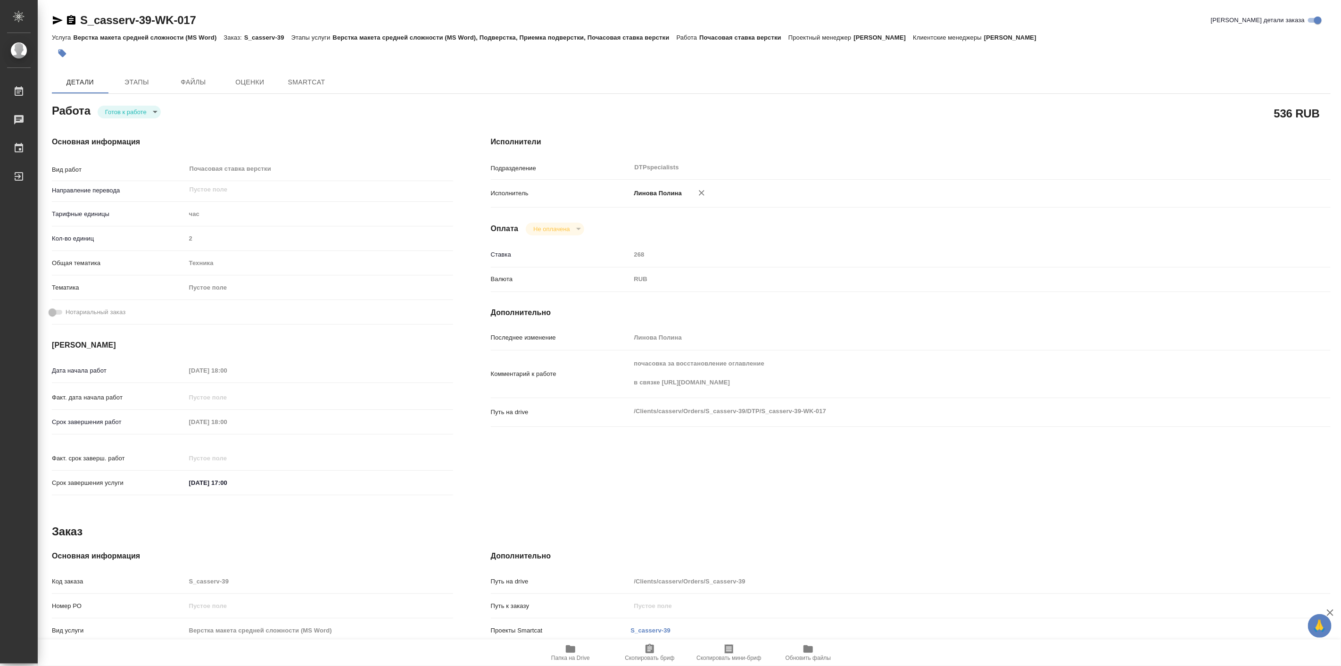
type textarea "x"
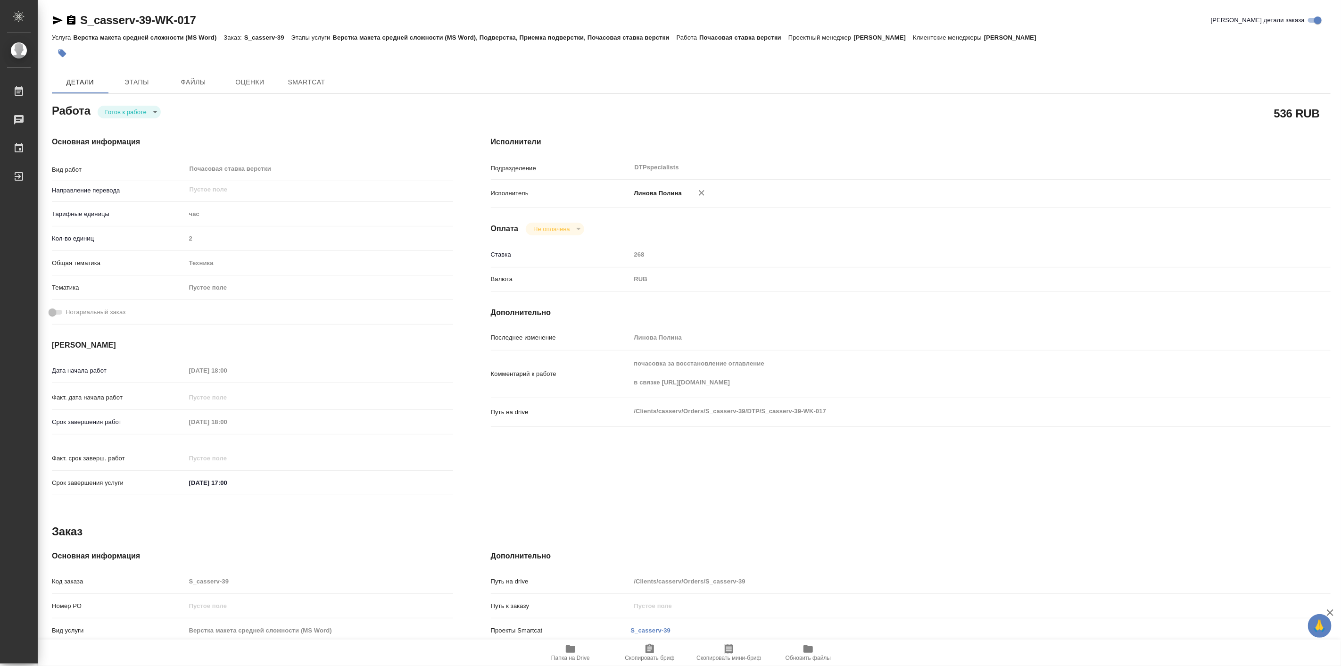
type textarea "x"
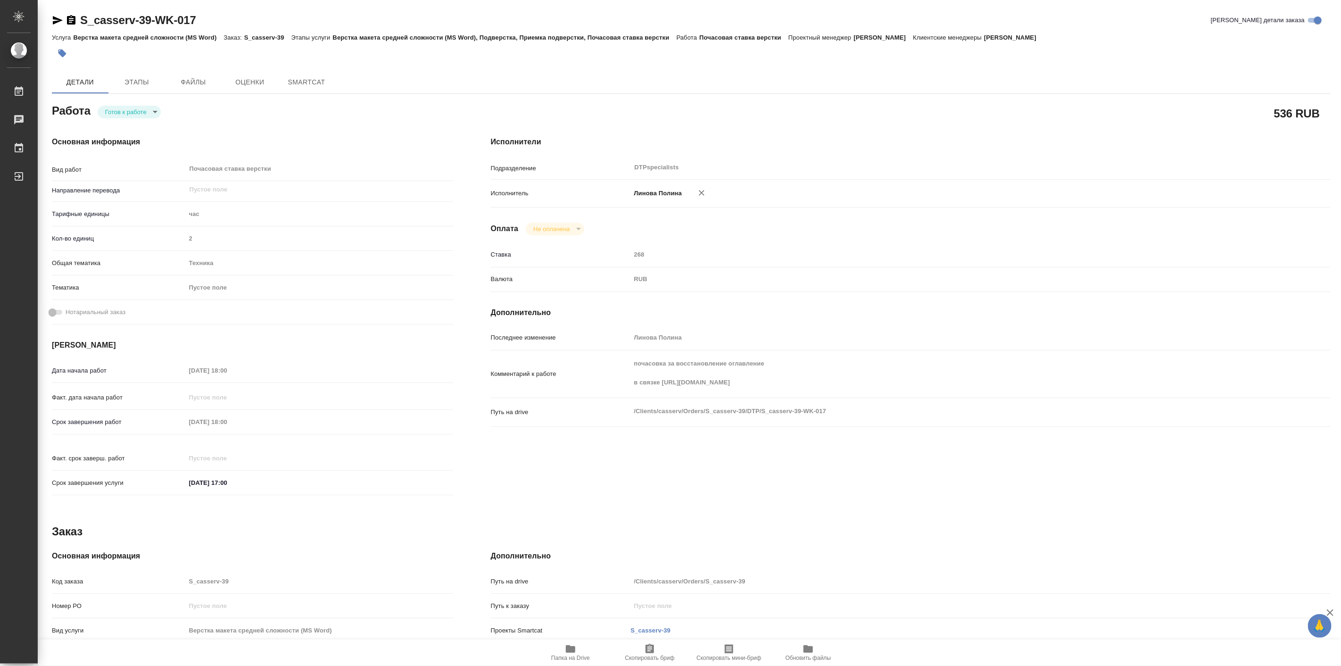
click at [149, 112] on body "🙏 .cls-1 fill:#fff; AWATERA Linova Polina Работы Чаты График Выйти S_casserv-39…" at bounding box center [670, 333] width 1341 height 666
type textarea "x"
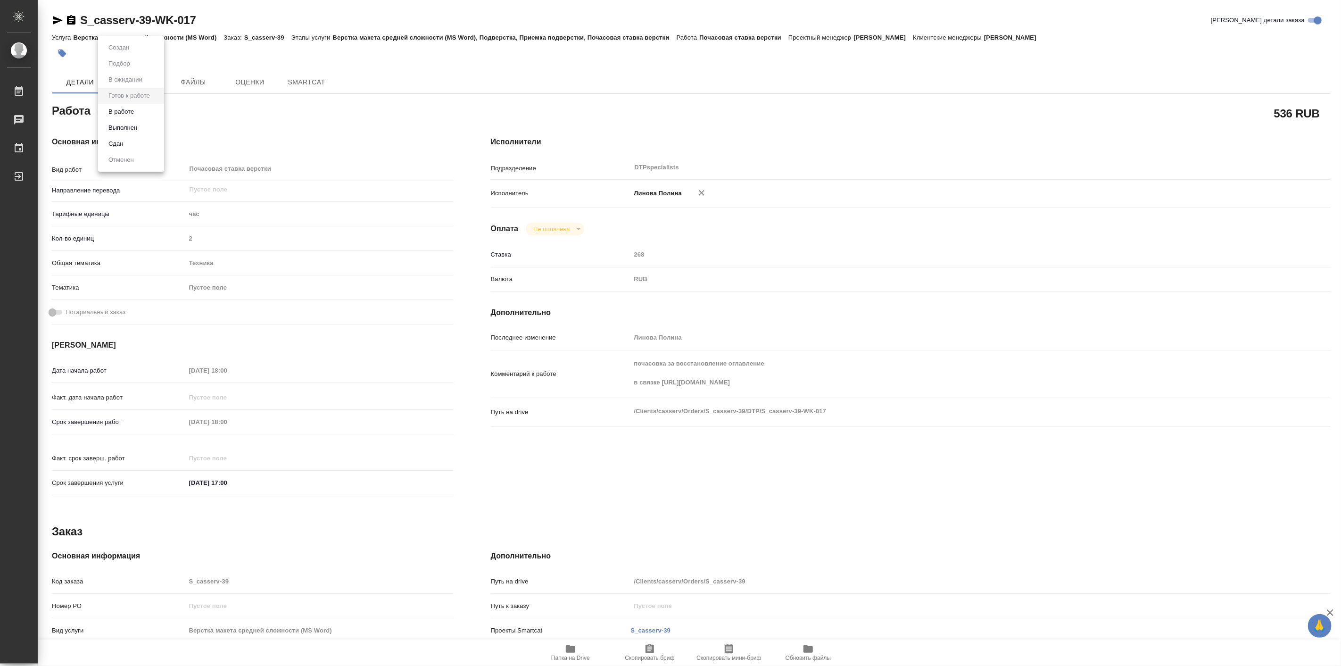
type textarea "x"
click at [129, 110] on button "В работе" at bounding box center [121, 112] width 31 height 10
type textarea "x"
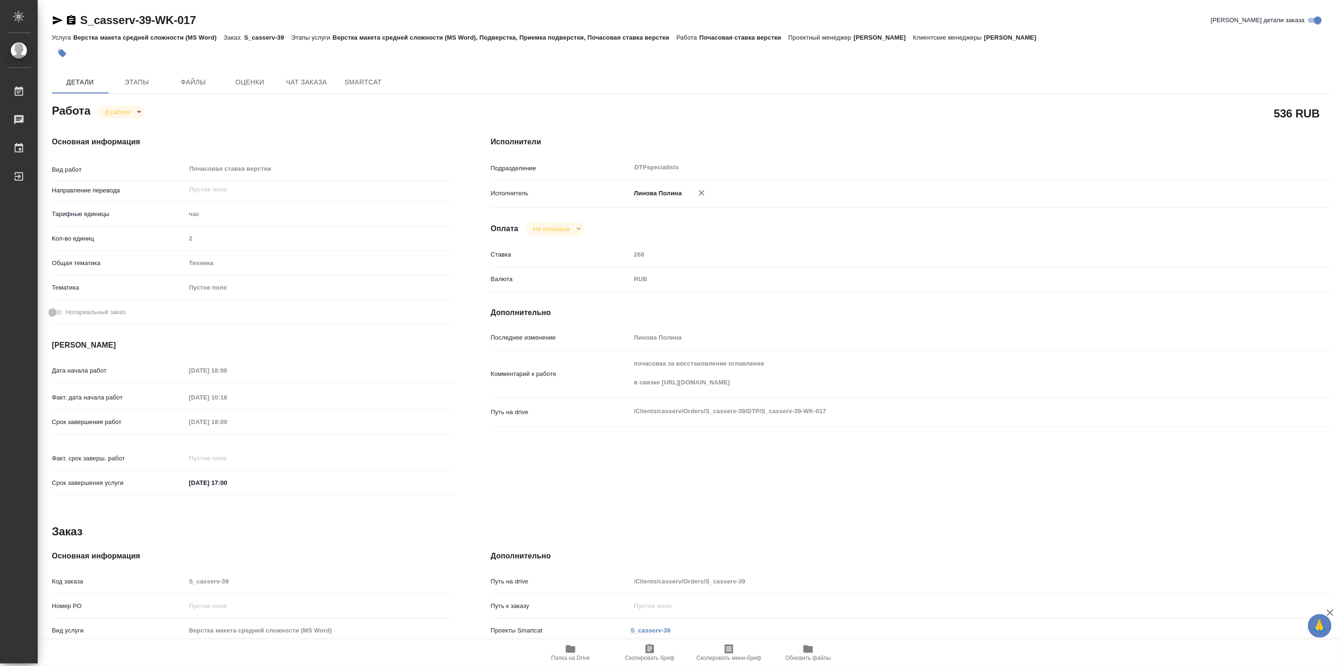
type textarea "x"
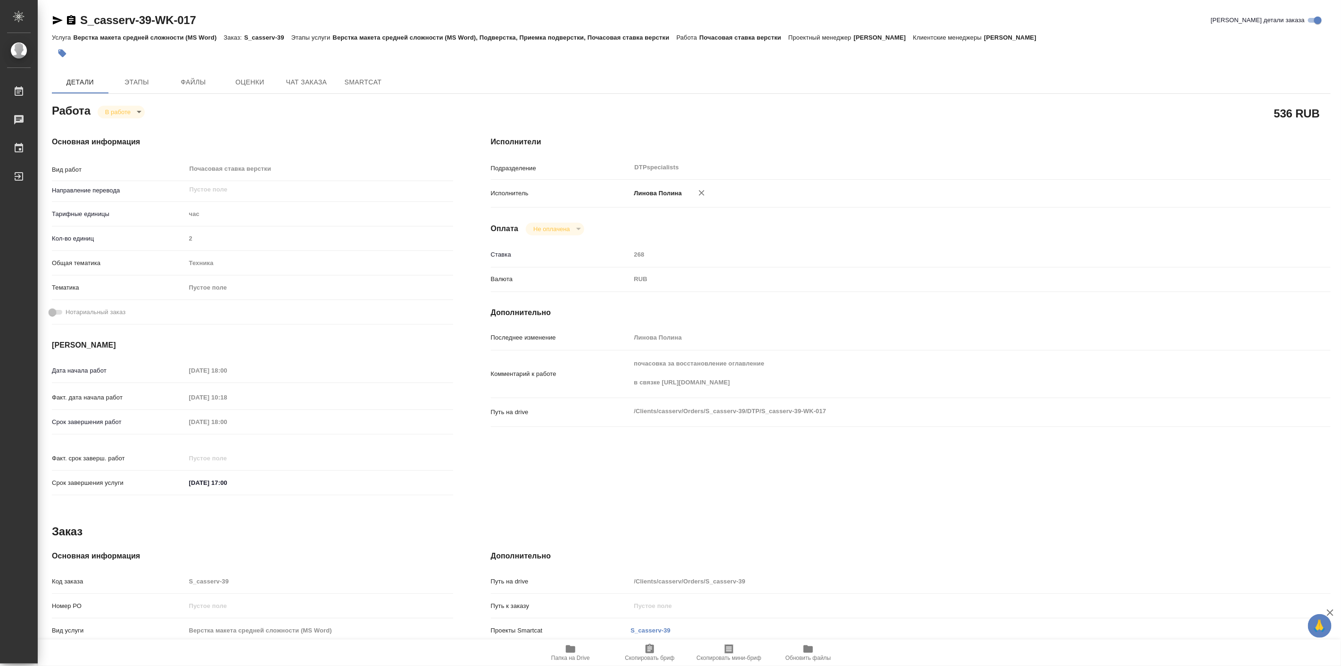
type textarea "x"
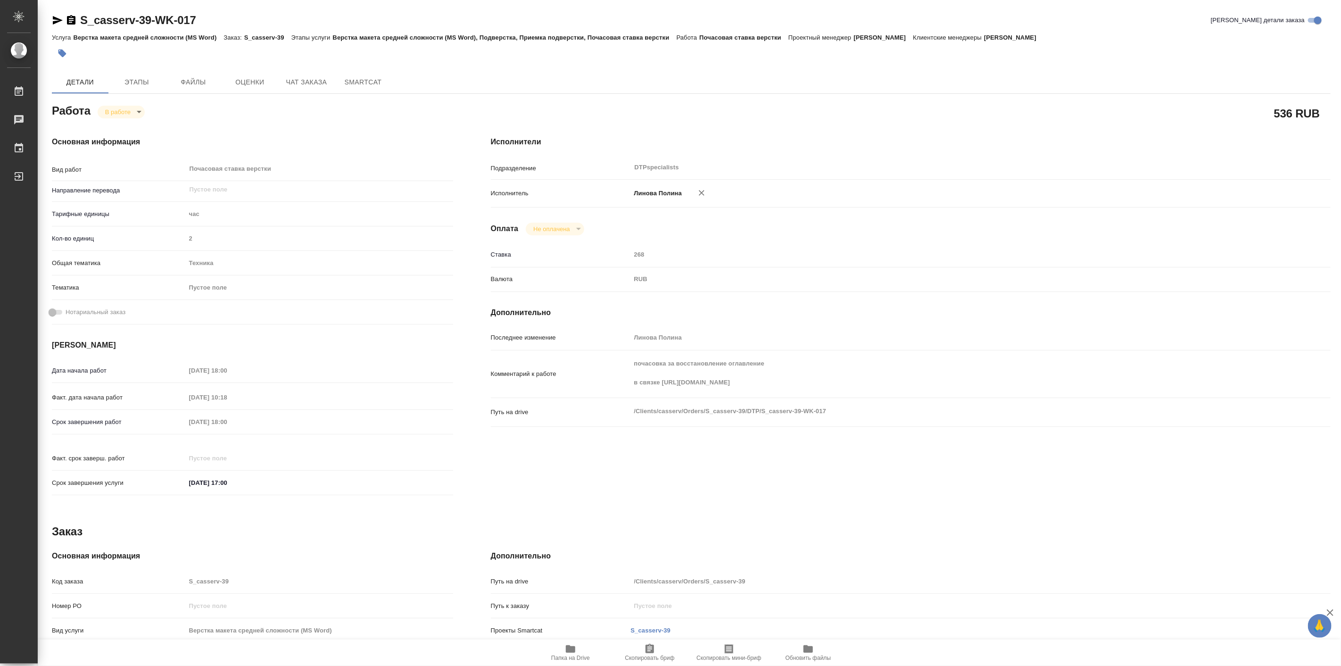
type textarea "x"
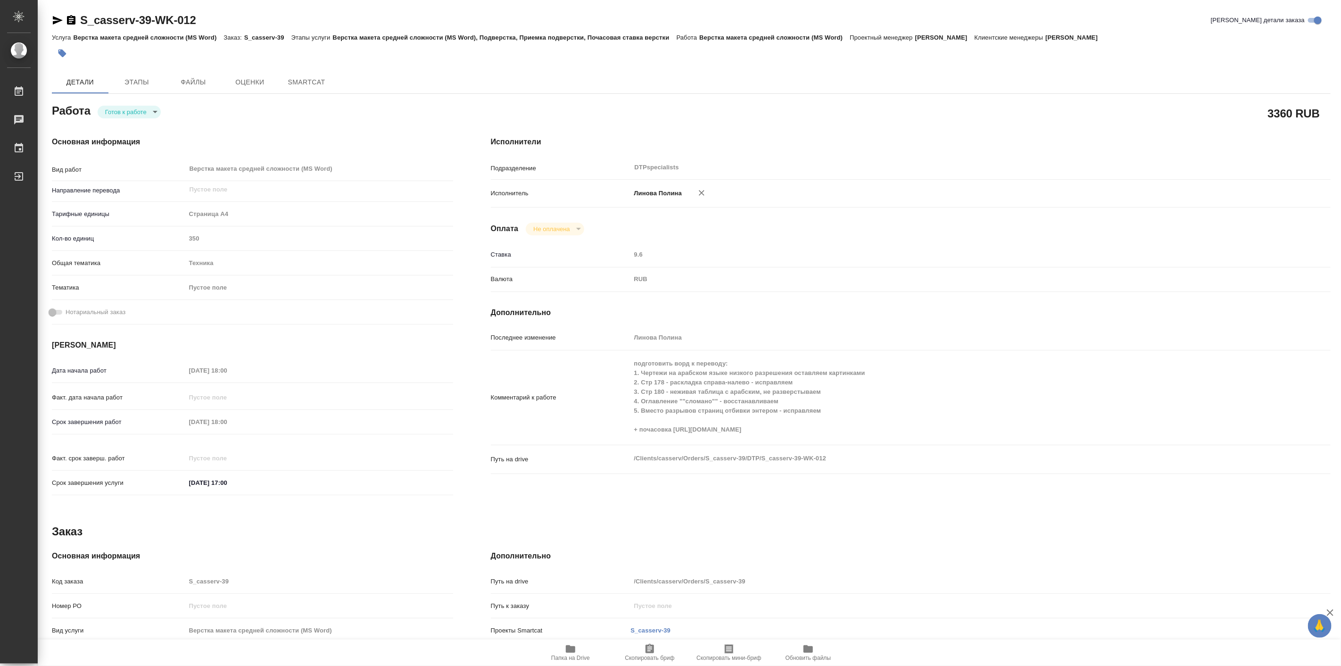
type textarea "x"
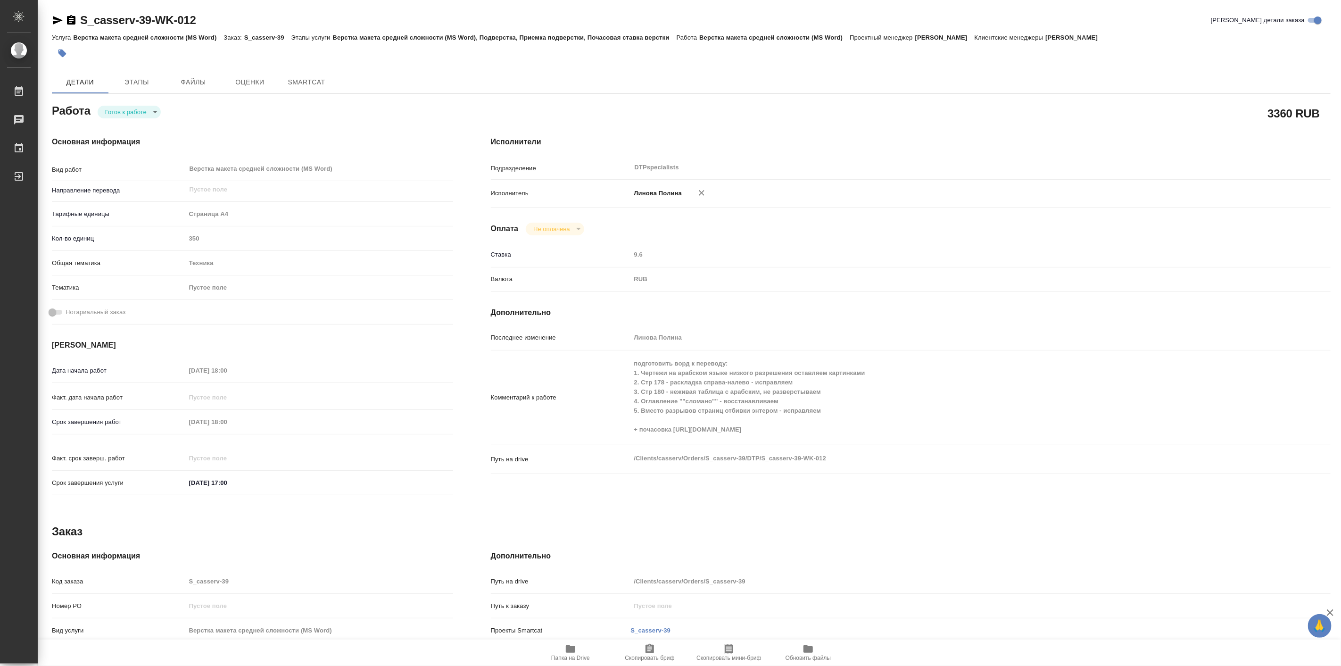
type textarea "x"
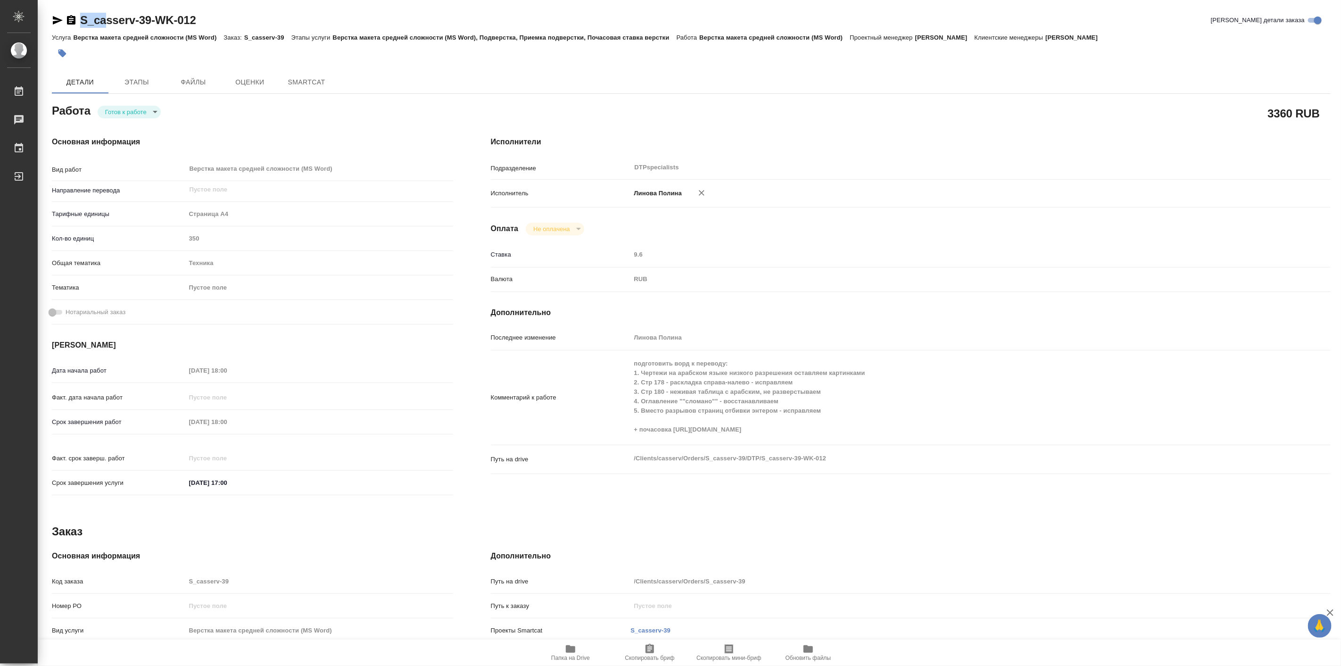
type textarea "x"
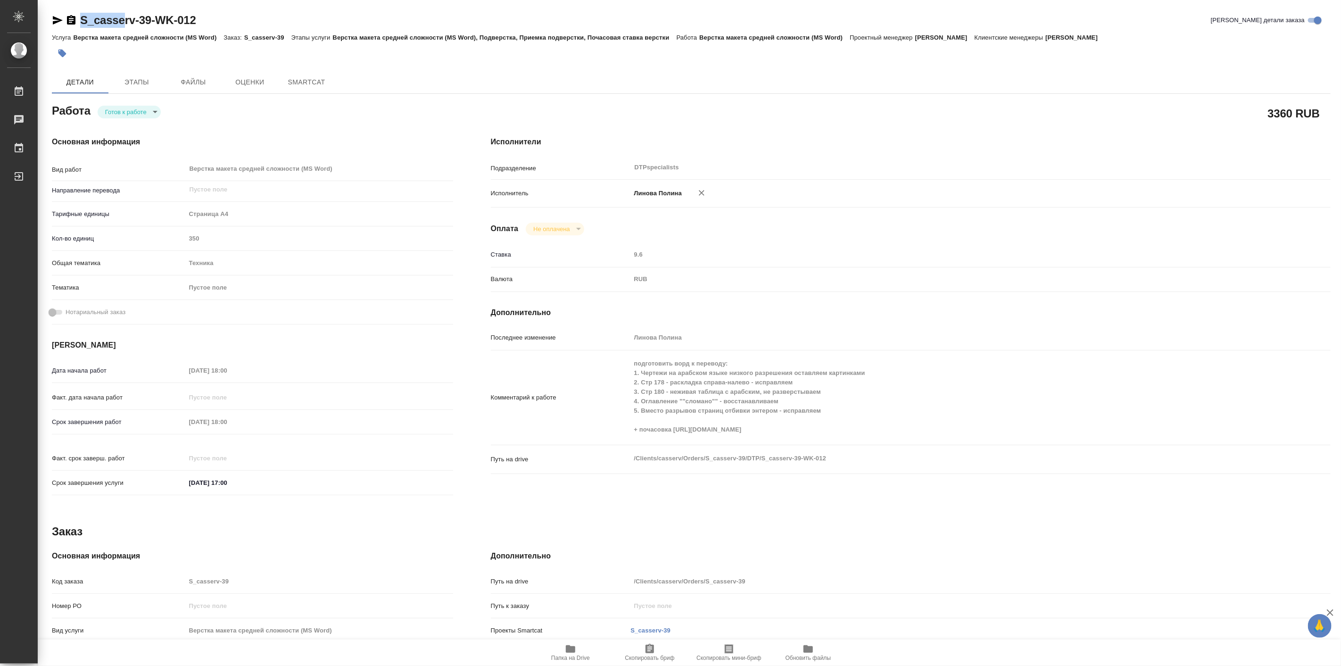
type textarea "x"
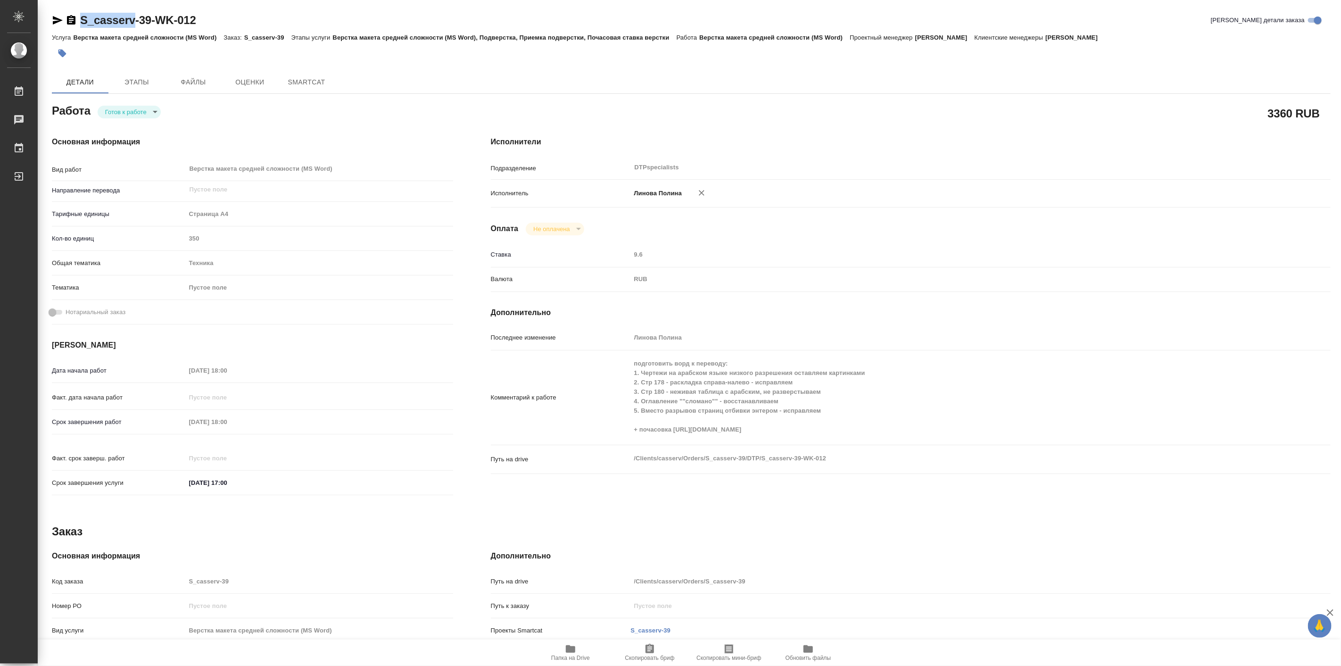
type textarea "x"
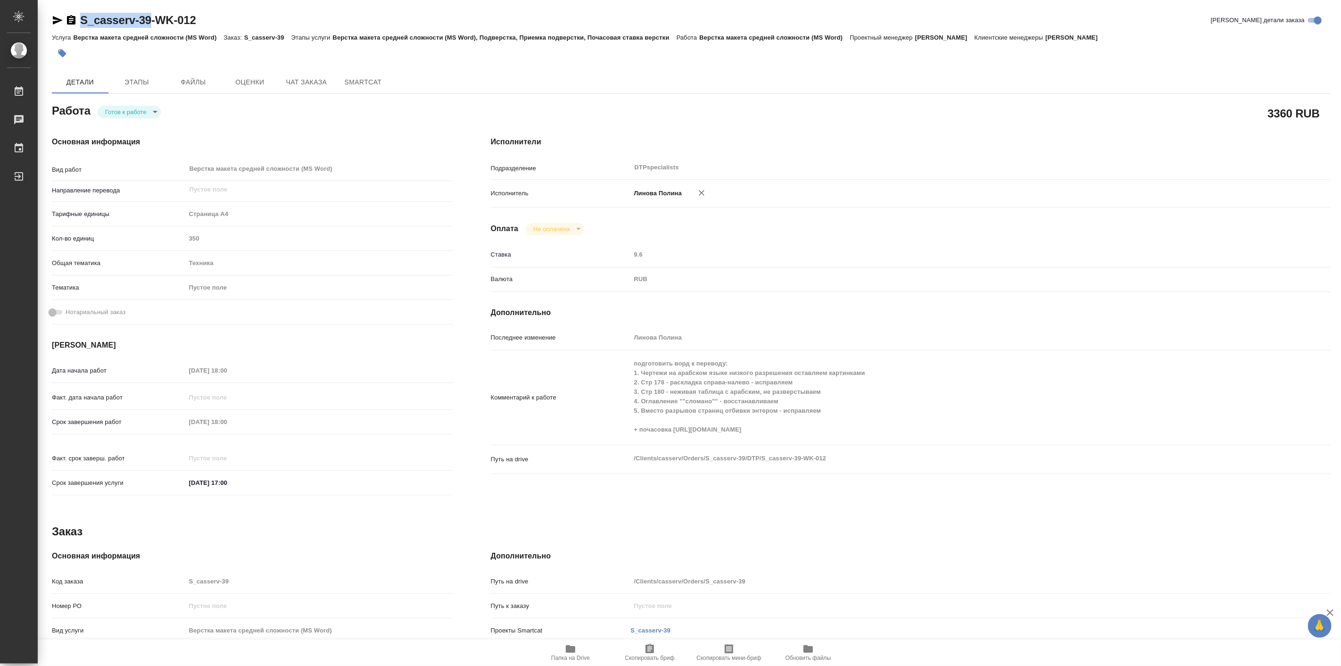
type textarea "x"
drag, startPoint x: 76, startPoint y: 8, endPoint x: 153, endPoint y: 23, distance: 78.6
click at [153, 23] on div "S_casserv-39-WK-012 Кратко детали заказа Услуга Верстка макета средней сложност…" at bounding box center [691, 401] width 1289 height 802
type textarea "x"
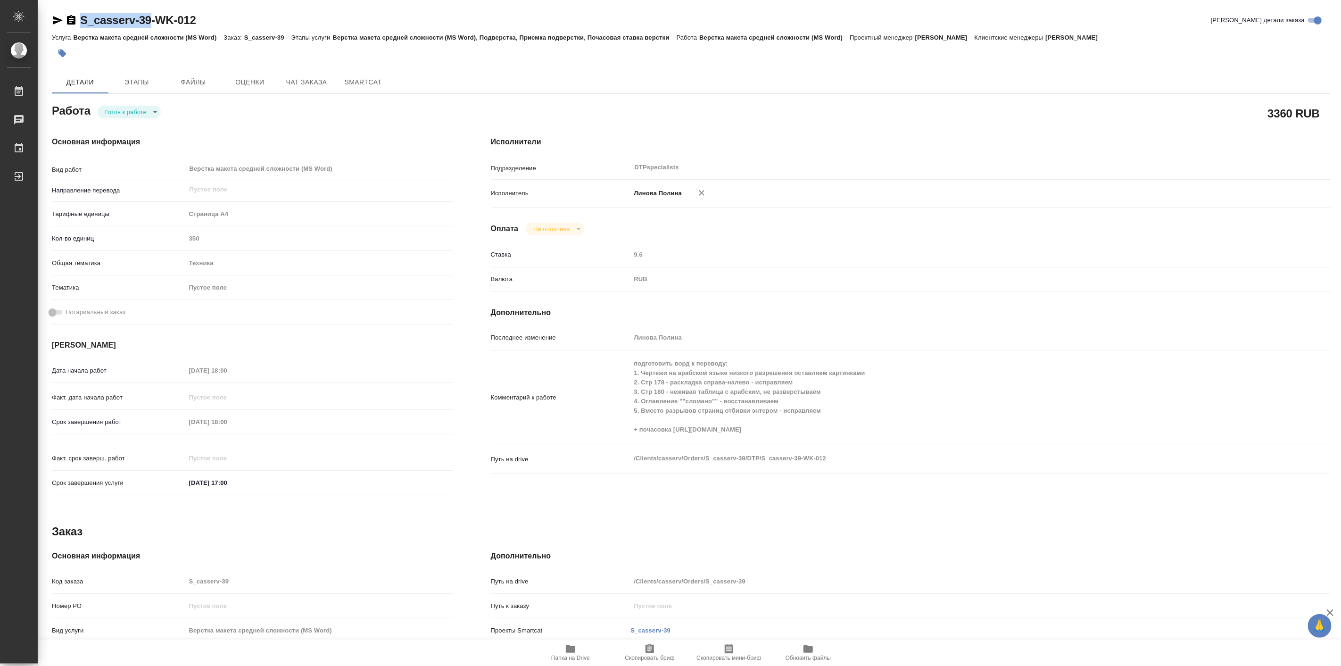
type textarea "x"
copy link "S_casserv-39"
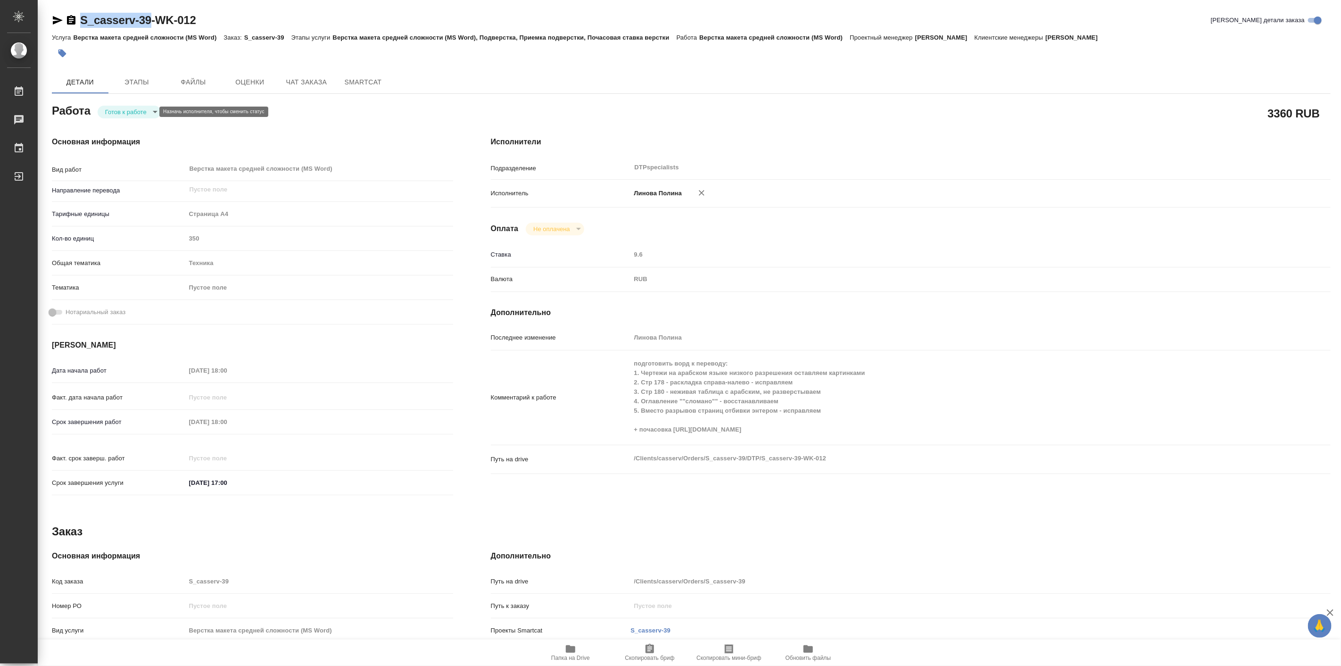
click at [139, 115] on body "🙏 .cls-1 fill:#fff; AWATERA Linova Polina Работы Чаты График Выйти S_casserv-39…" at bounding box center [670, 333] width 1341 height 666
type textarea "x"
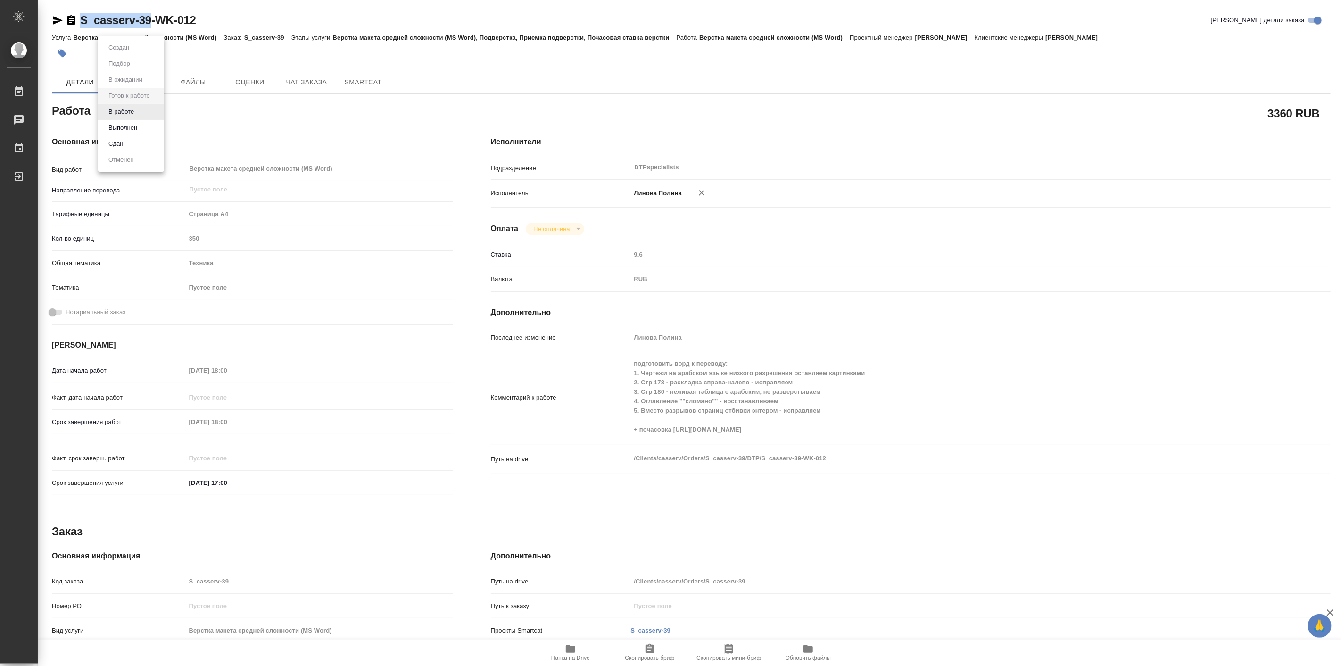
type textarea "x"
click at [134, 115] on button "В работе" at bounding box center [121, 112] width 31 height 10
type textarea "x"
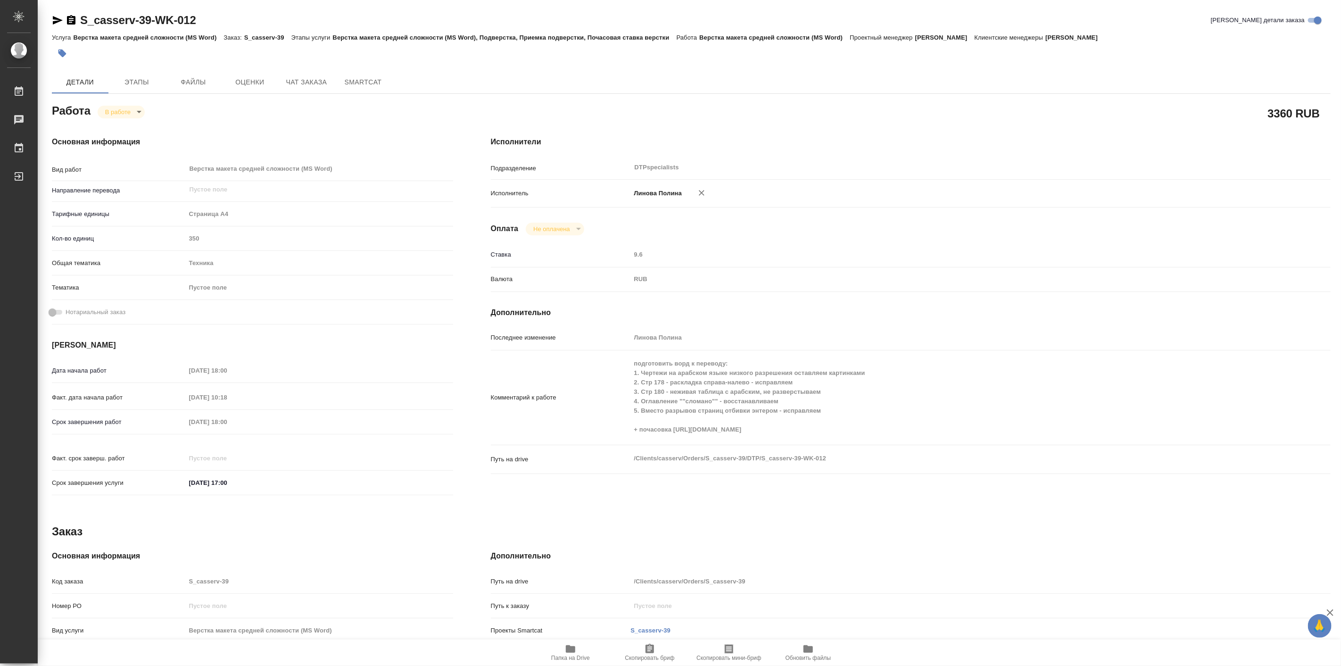
type textarea "x"
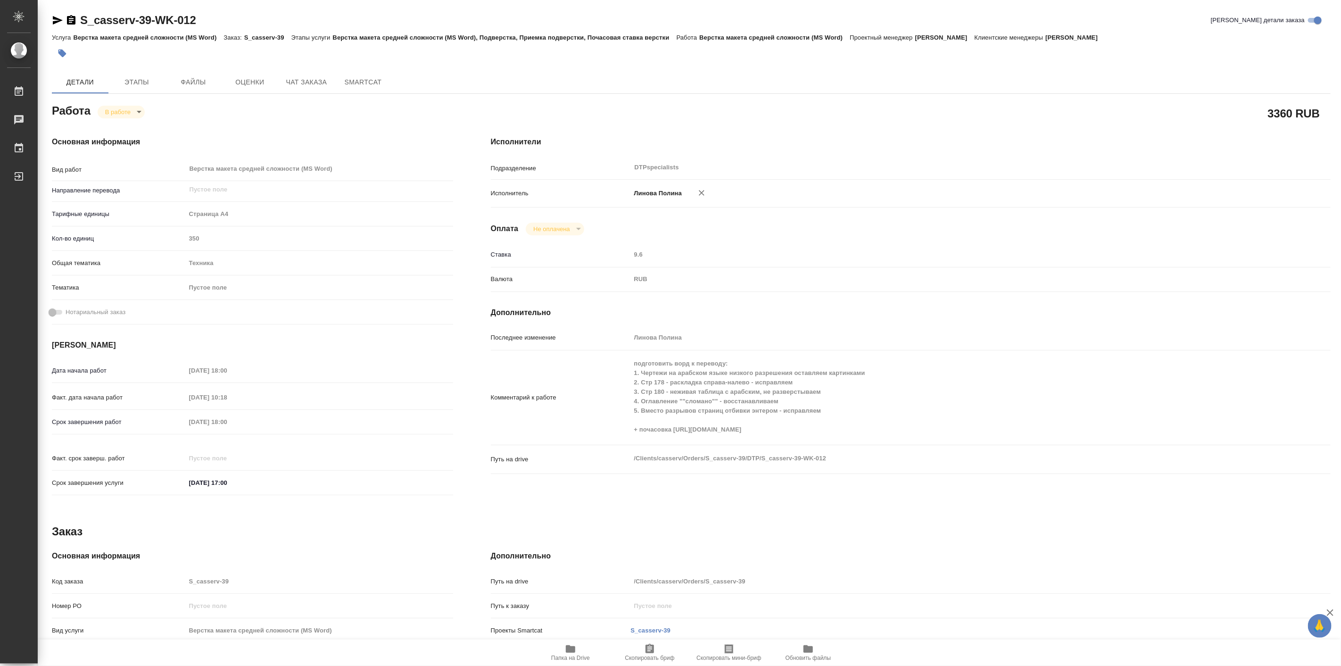
type textarea "x"
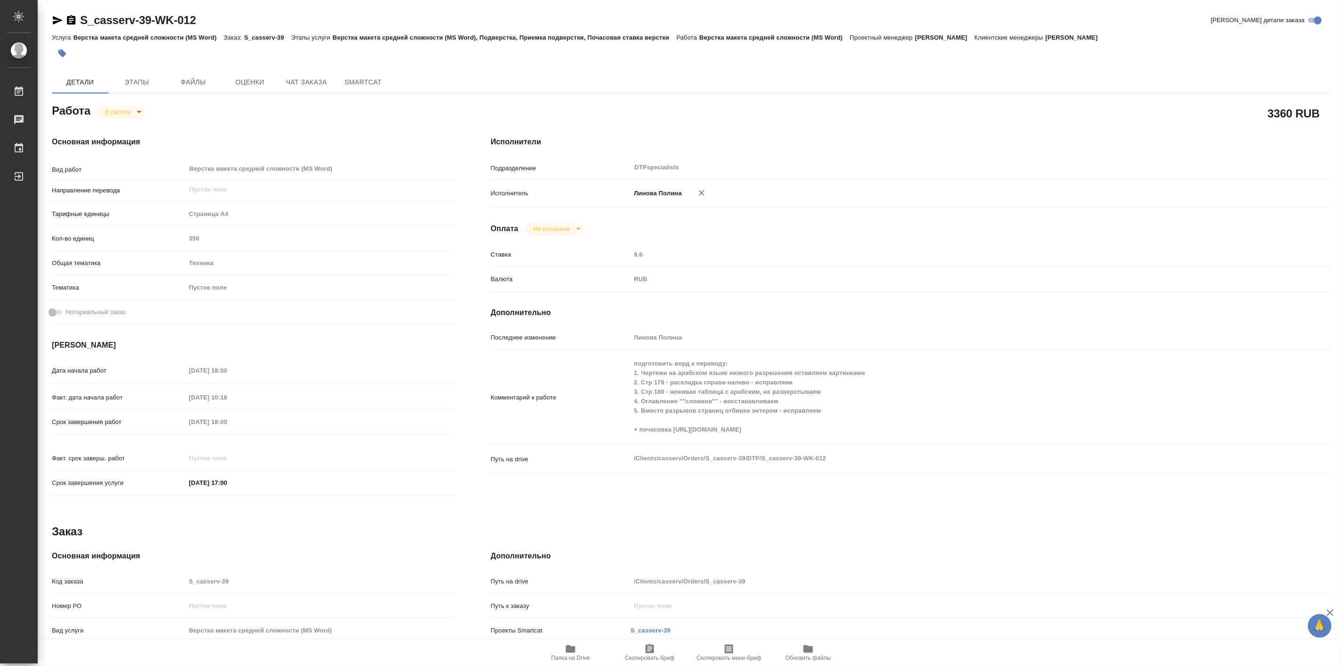
type textarea "x"
click at [568, 645] on icon "button" at bounding box center [570, 649] width 9 height 8
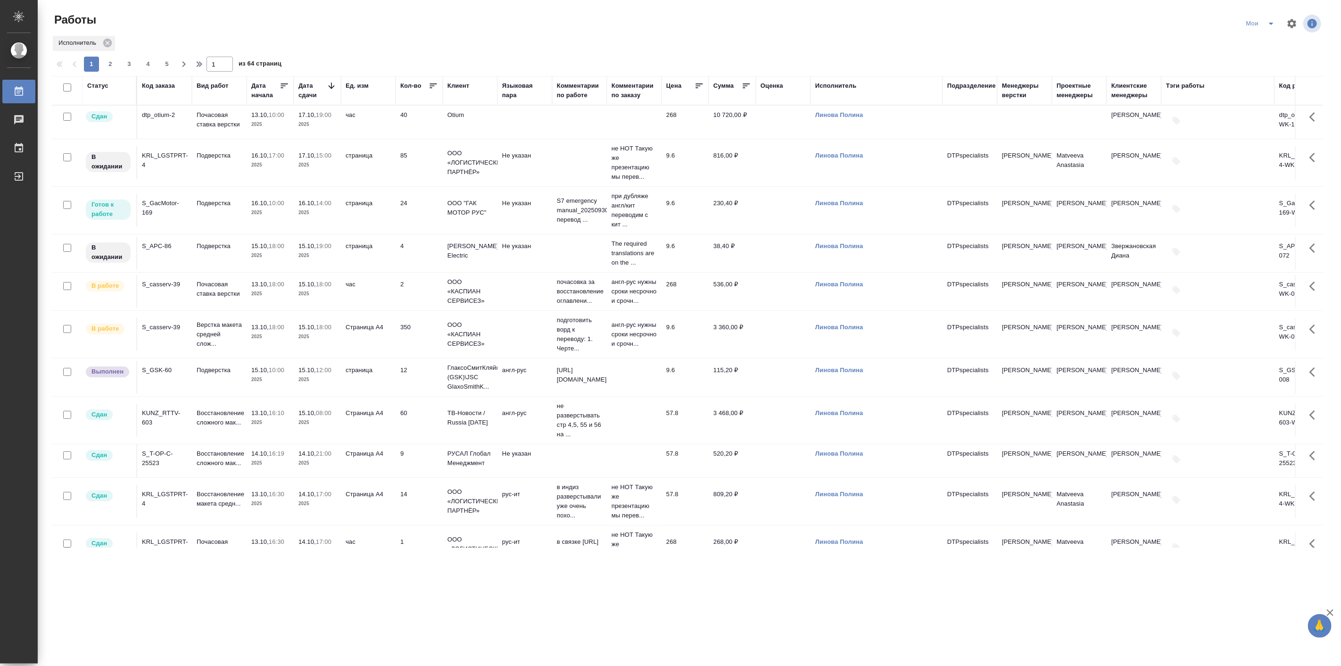
click at [229, 393] on td "Подверстка" at bounding box center [219, 377] width 55 height 33
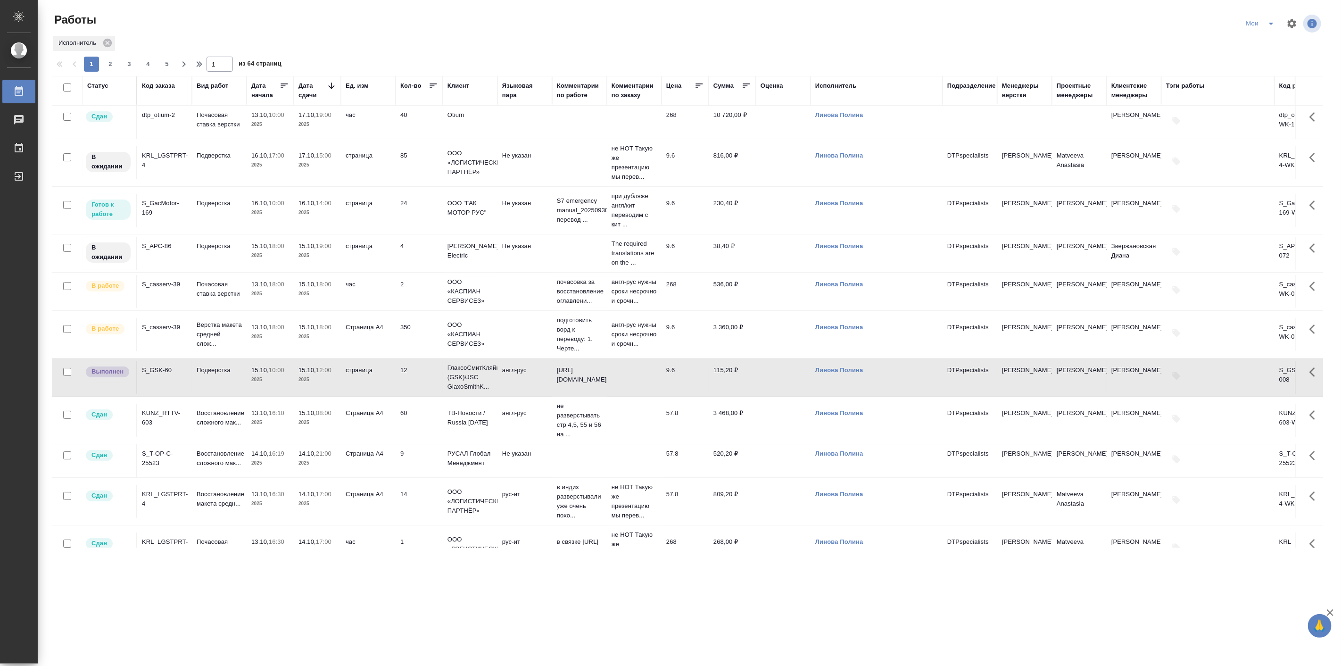
click at [229, 393] on td "Подверстка" at bounding box center [219, 377] width 55 height 33
click at [255, 427] on p "2025" at bounding box center [270, 422] width 38 height 9
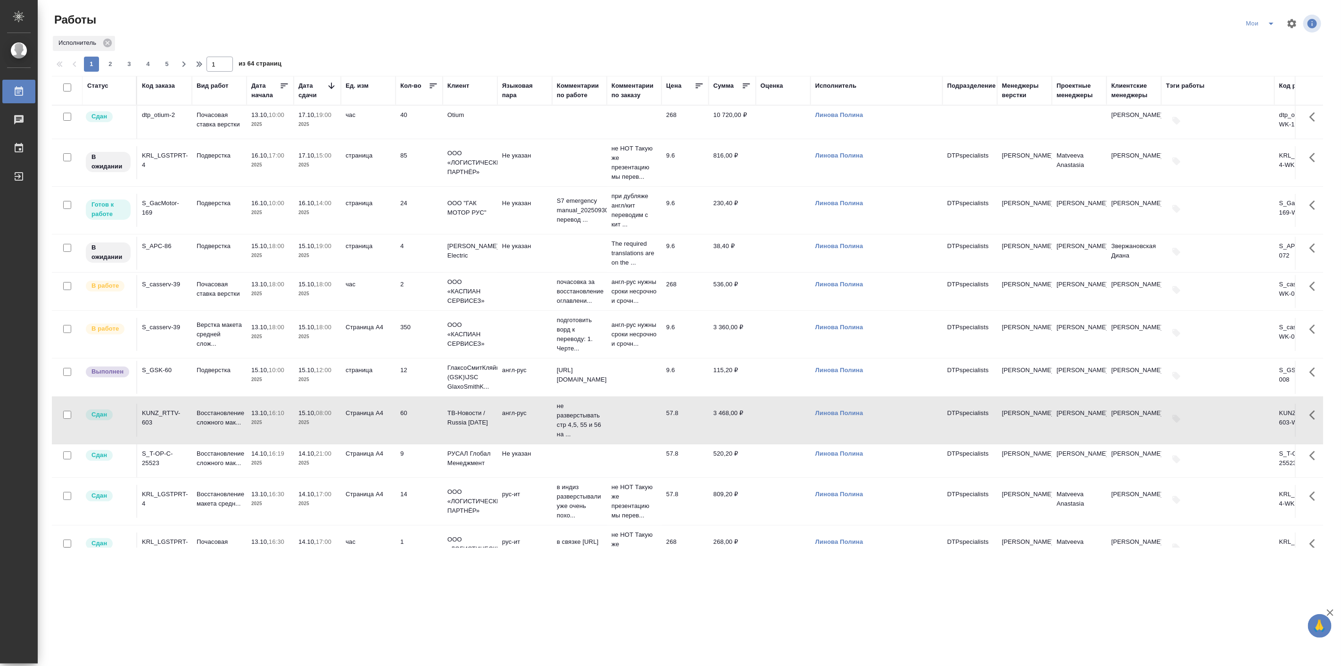
click at [255, 427] on p "2025" at bounding box center [270, 422] width 38 height 9
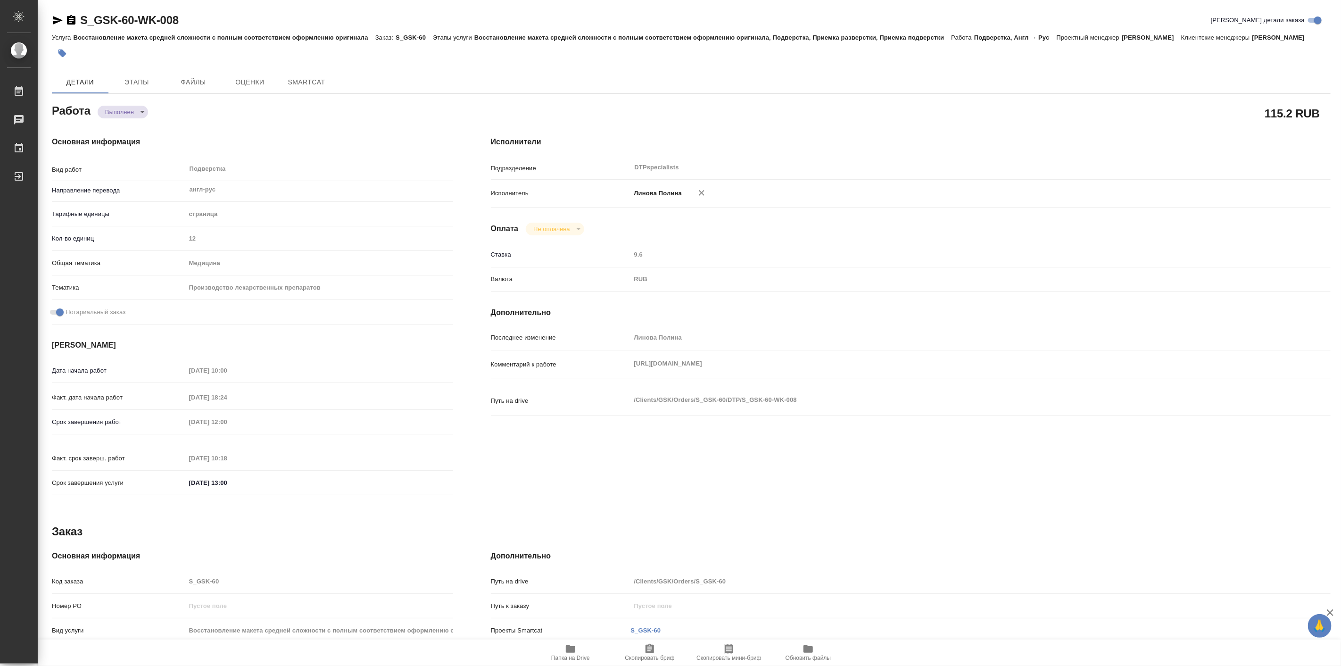
type textarea "x"
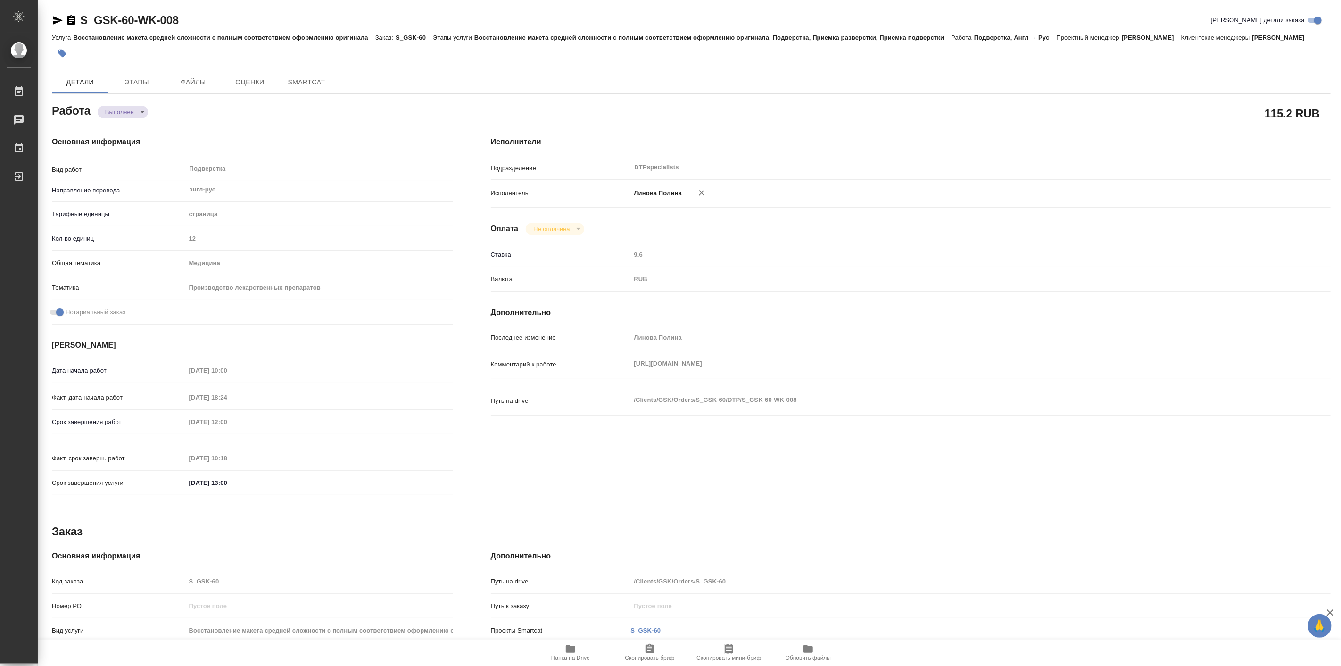
type textarea "x"
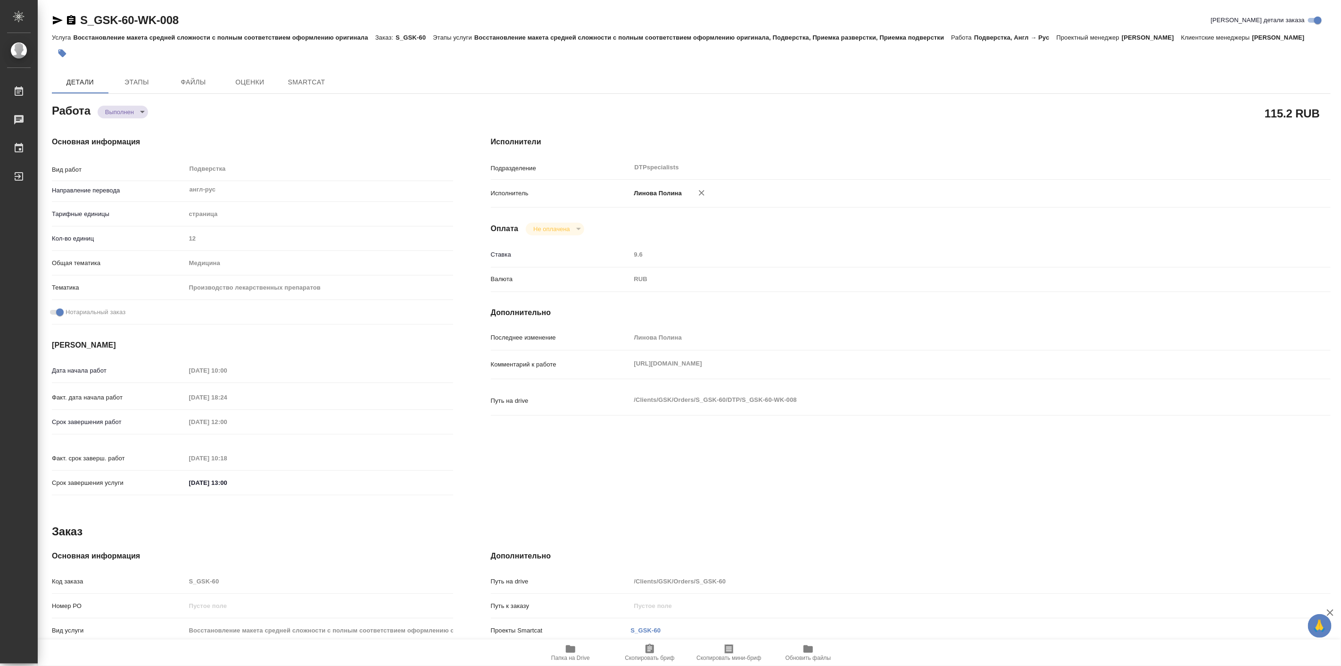
type textarea "x"
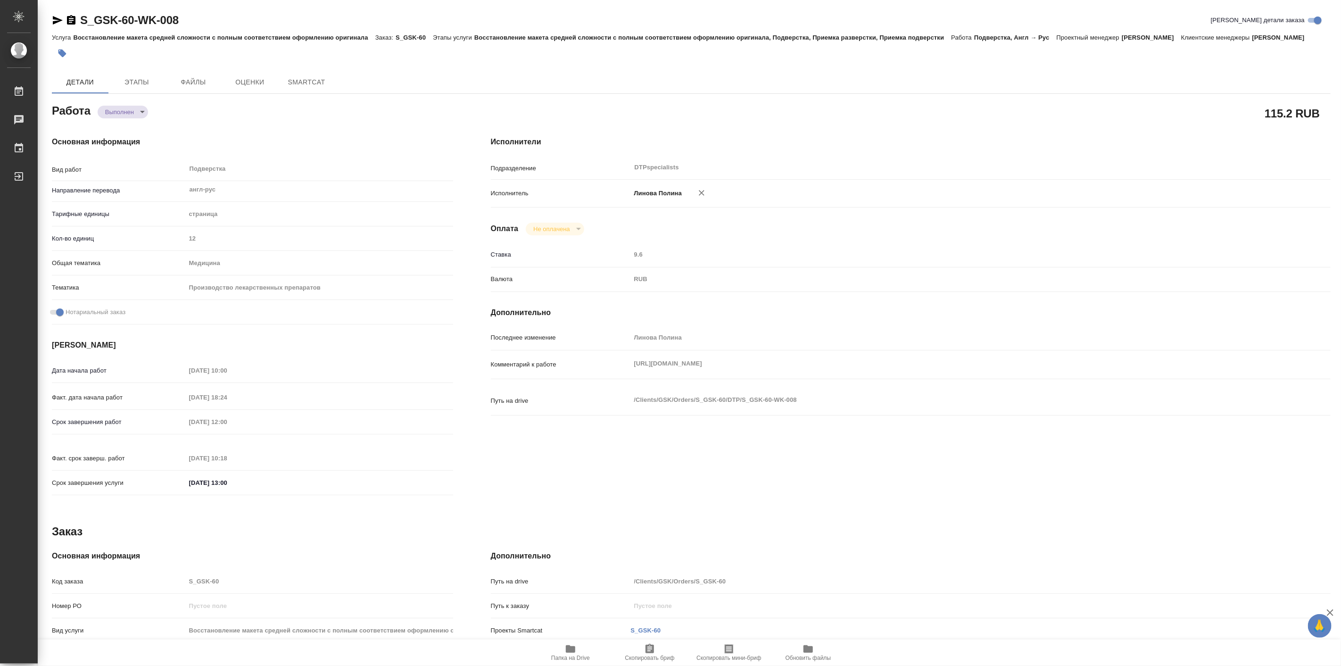
type textarea "x"
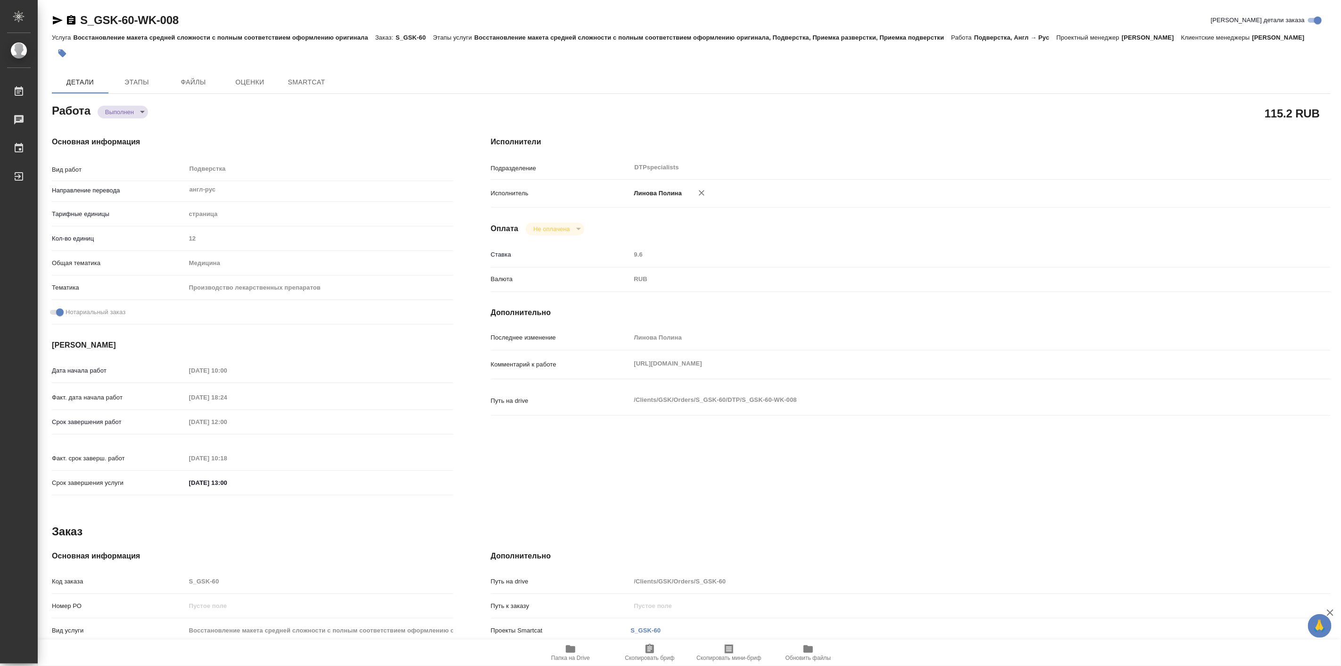
type textarea "x"
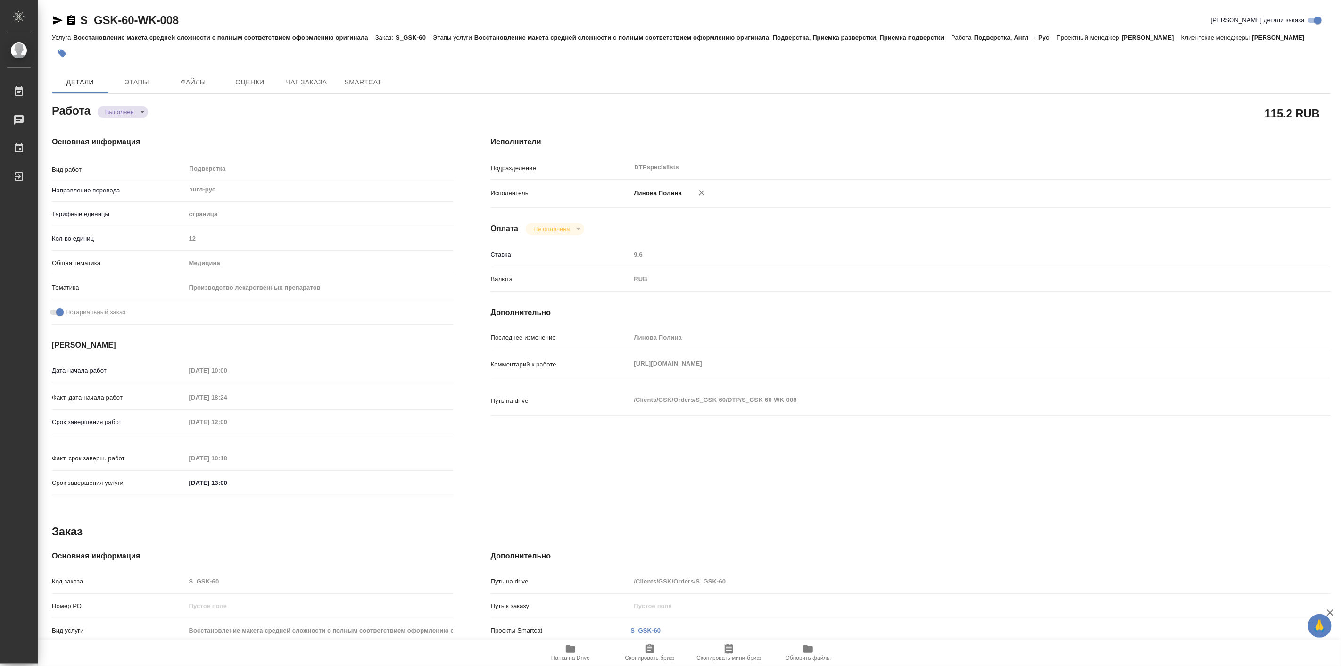
type textarea "x"
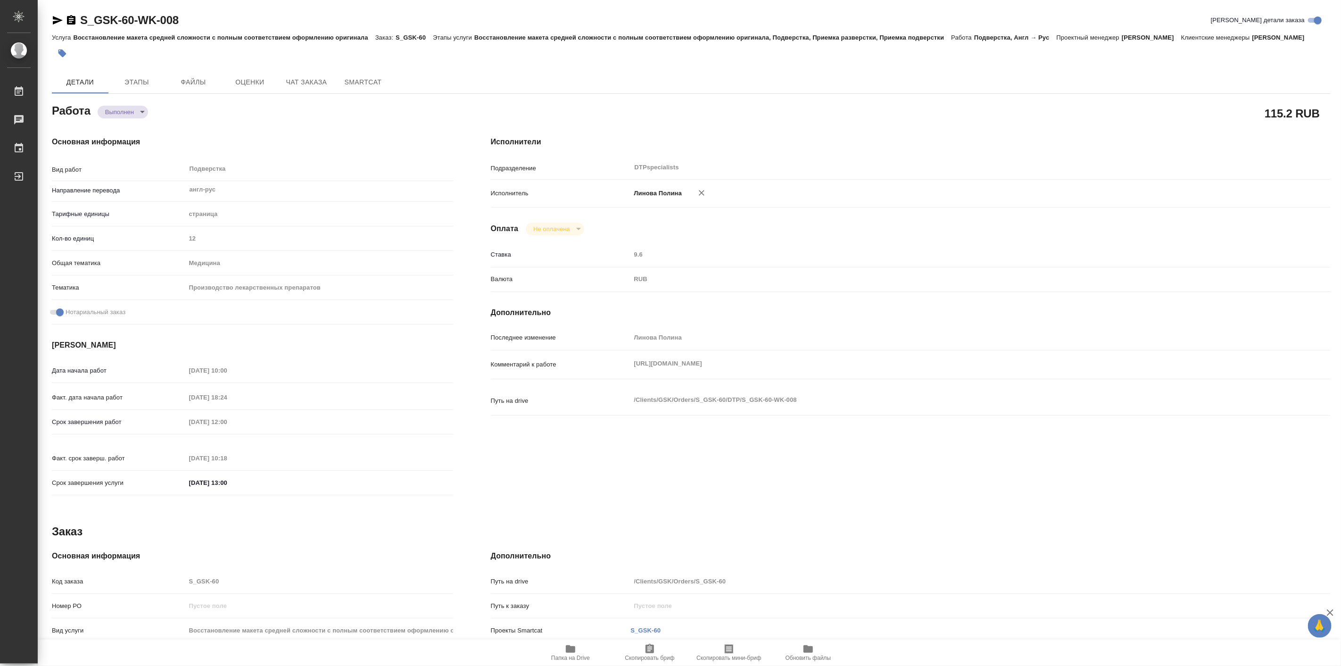
click at [575, 651] on icon "button" at bounding box center [570, 649] width 9 height 8
type textarea "x"
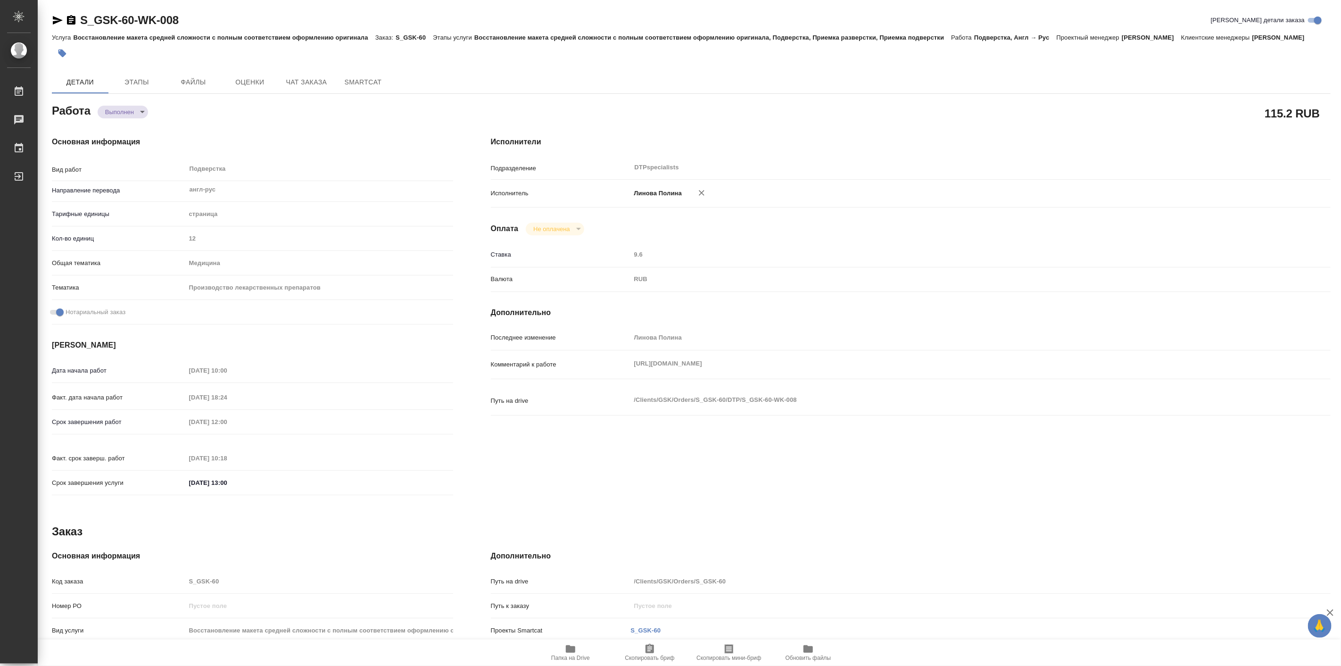
type textarea "x"
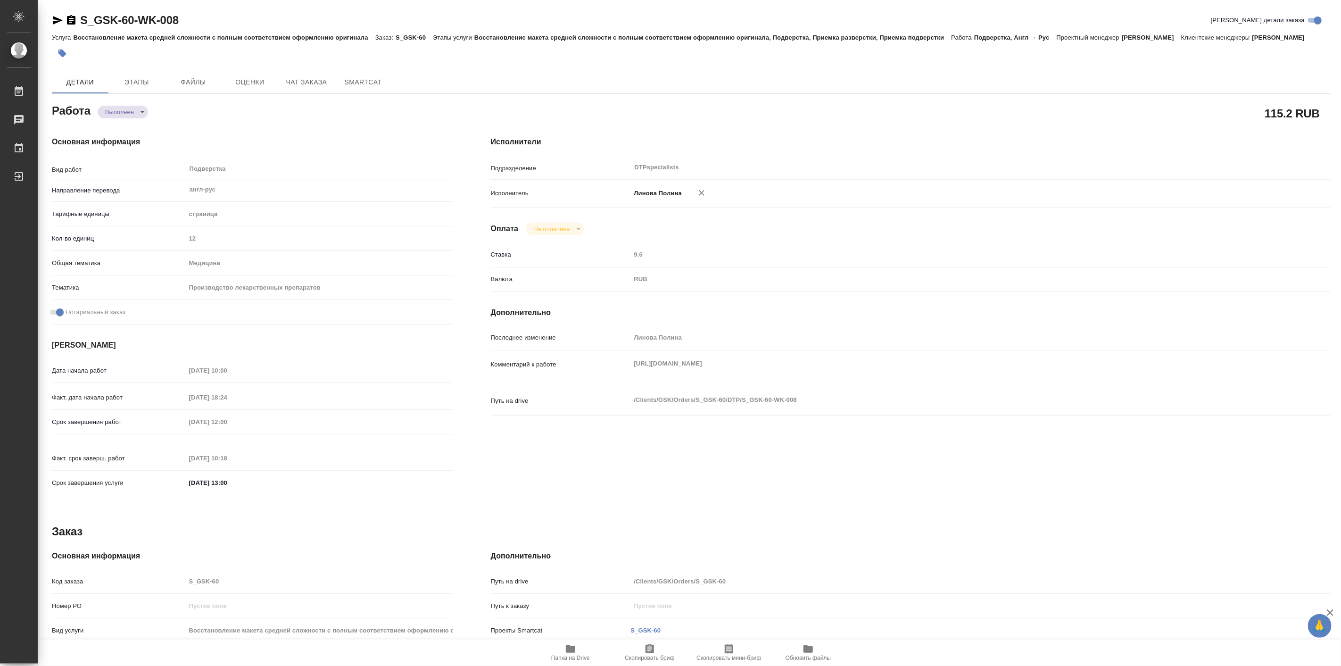
type textarea "x"
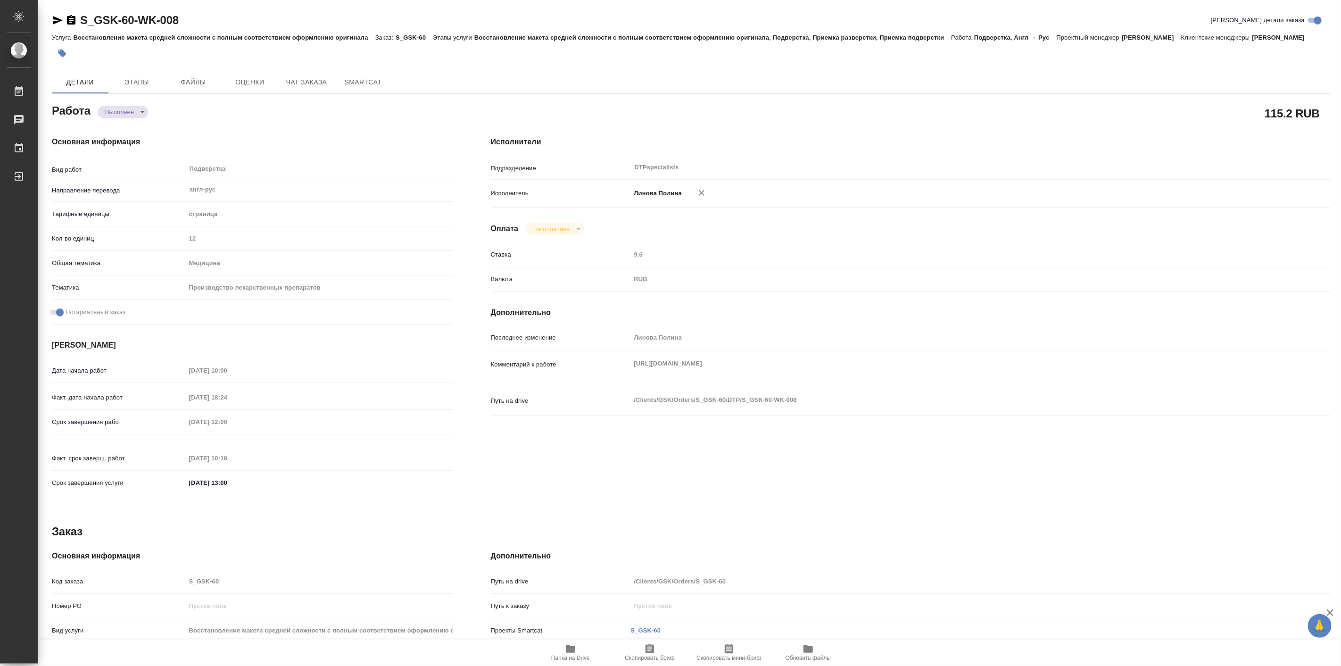
type textarea "x"
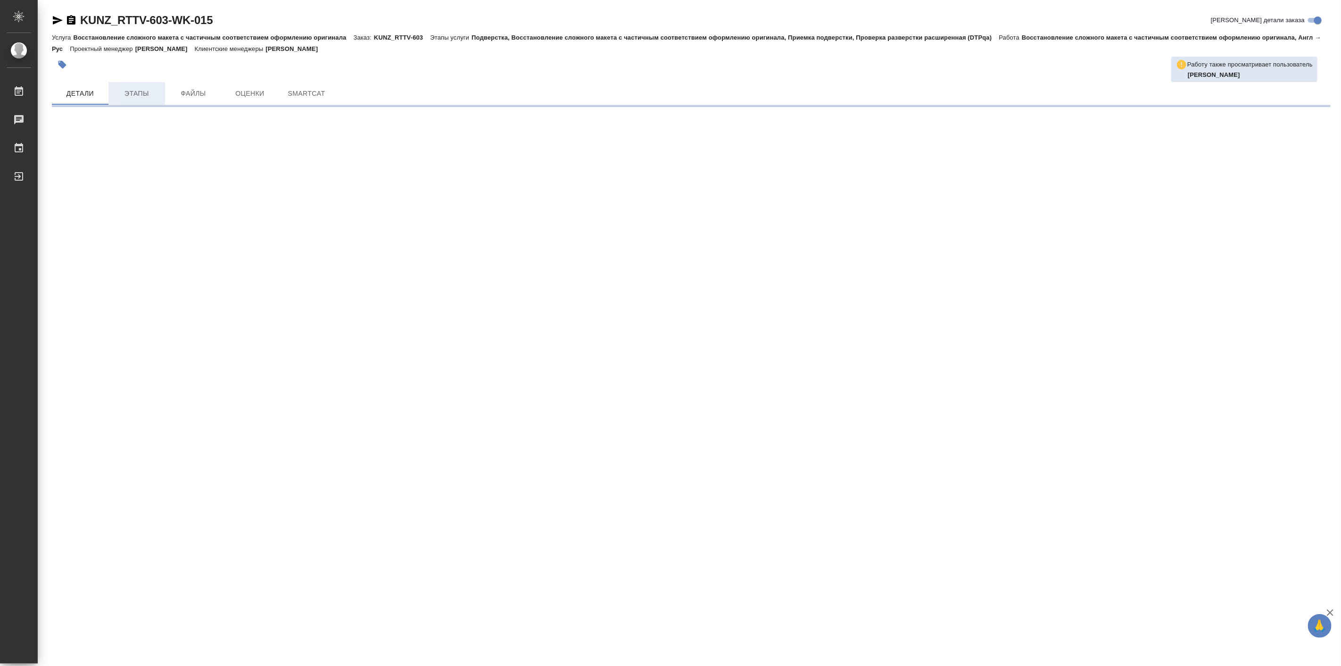
click at [145, 88] on span "Этапы" at bounding box center [136, 94] width 45 height 12
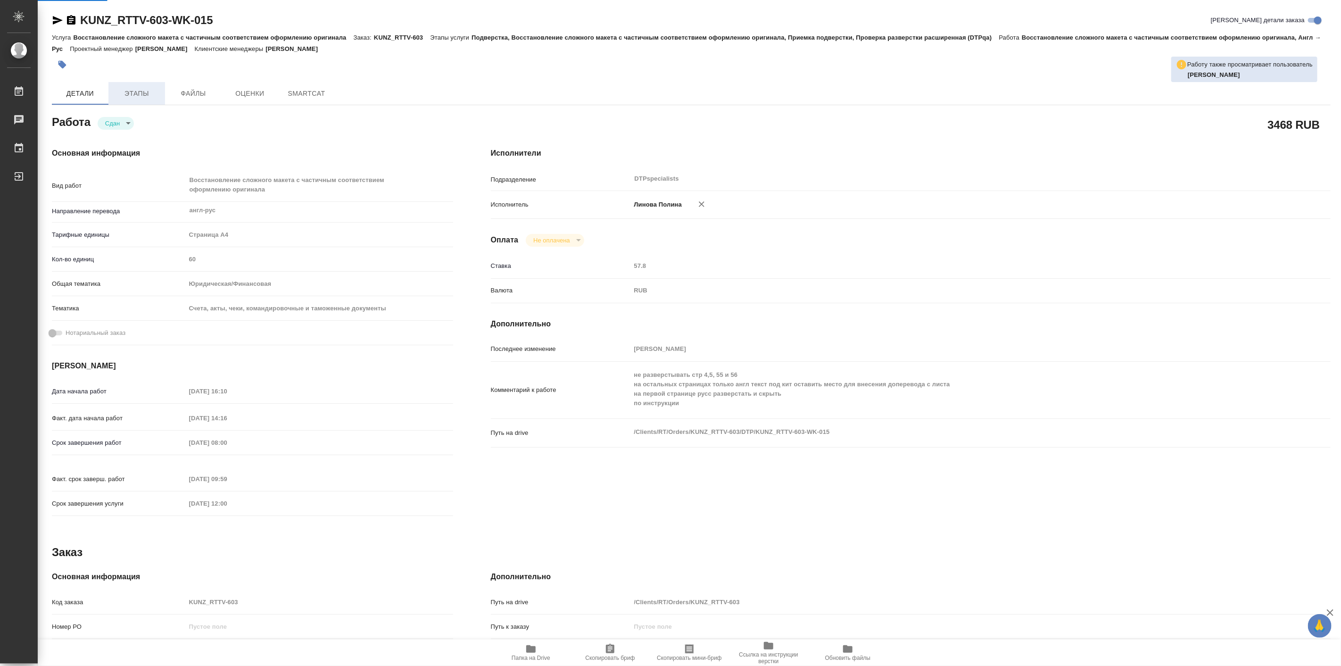
type textarea "x"
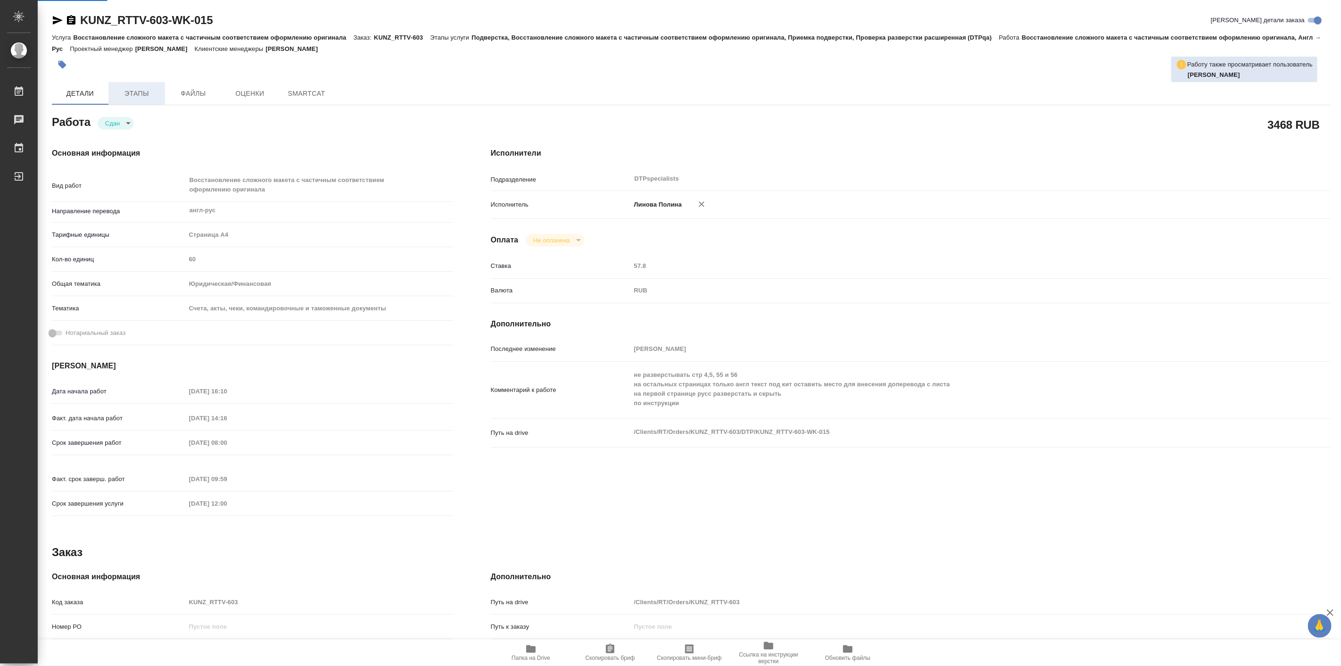
type textarea "x"
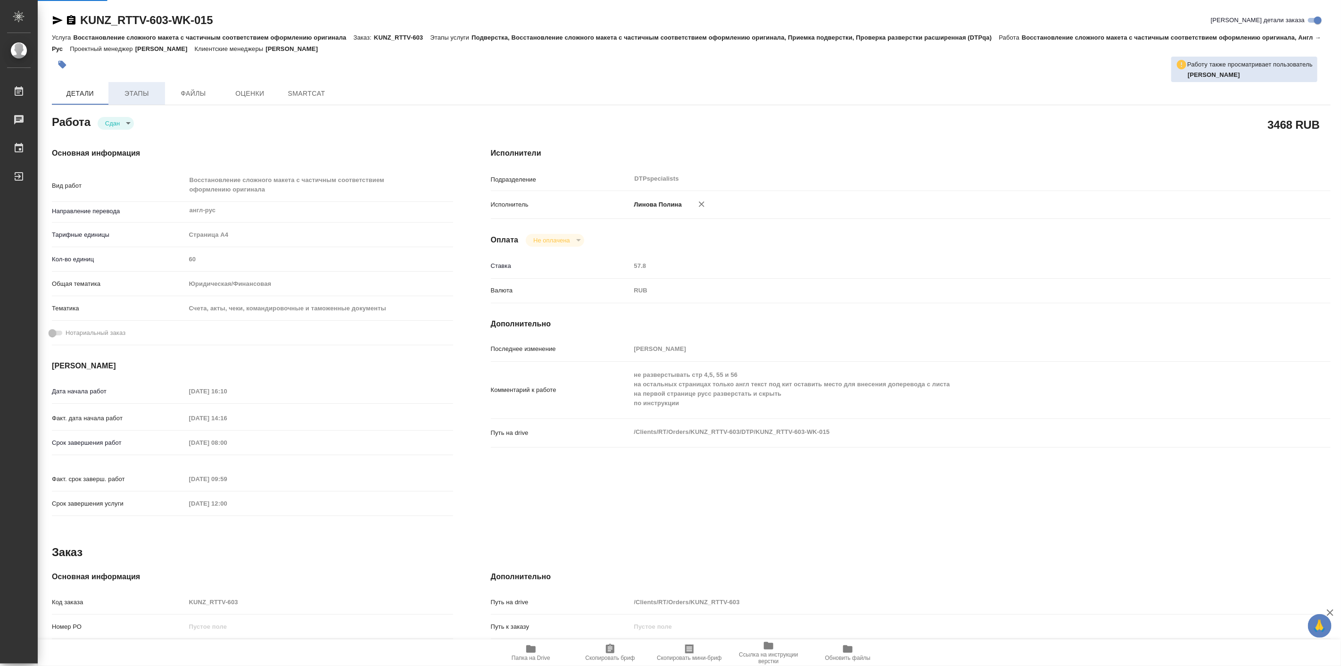
type textarea "x"
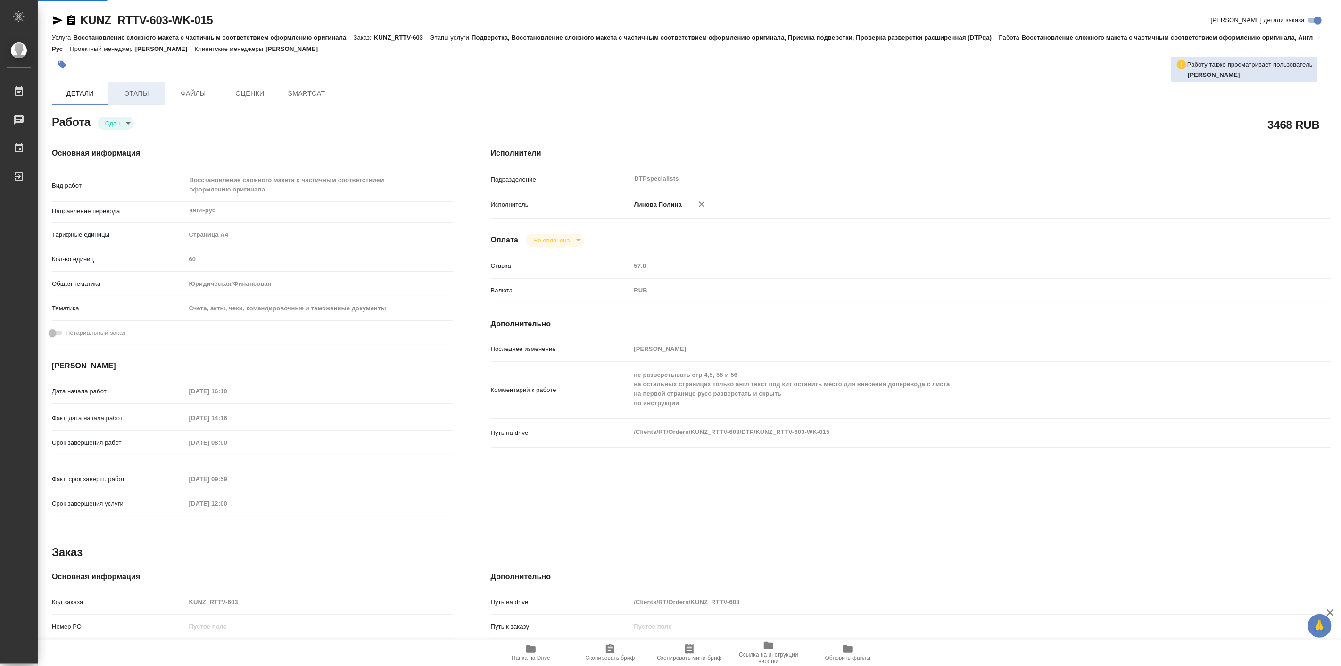
type textarea "x"
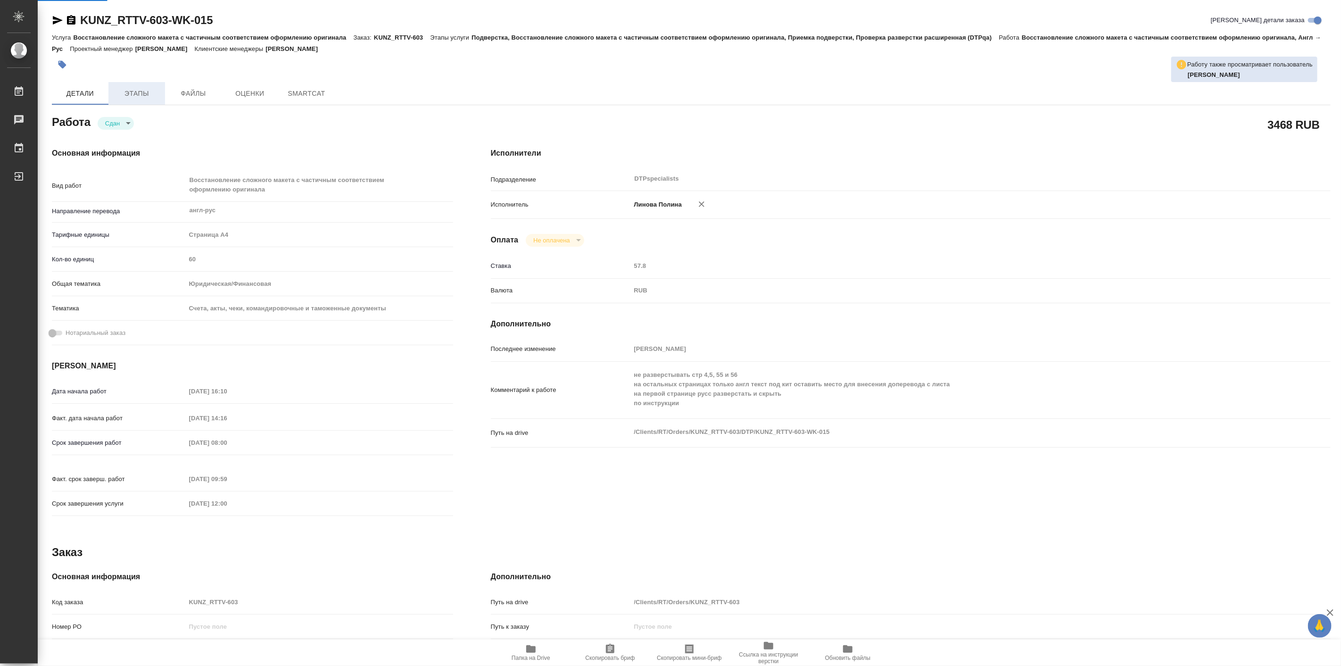
type textarea "x"
